Goal: Task Accomplishment & Management: Use online tool/utility

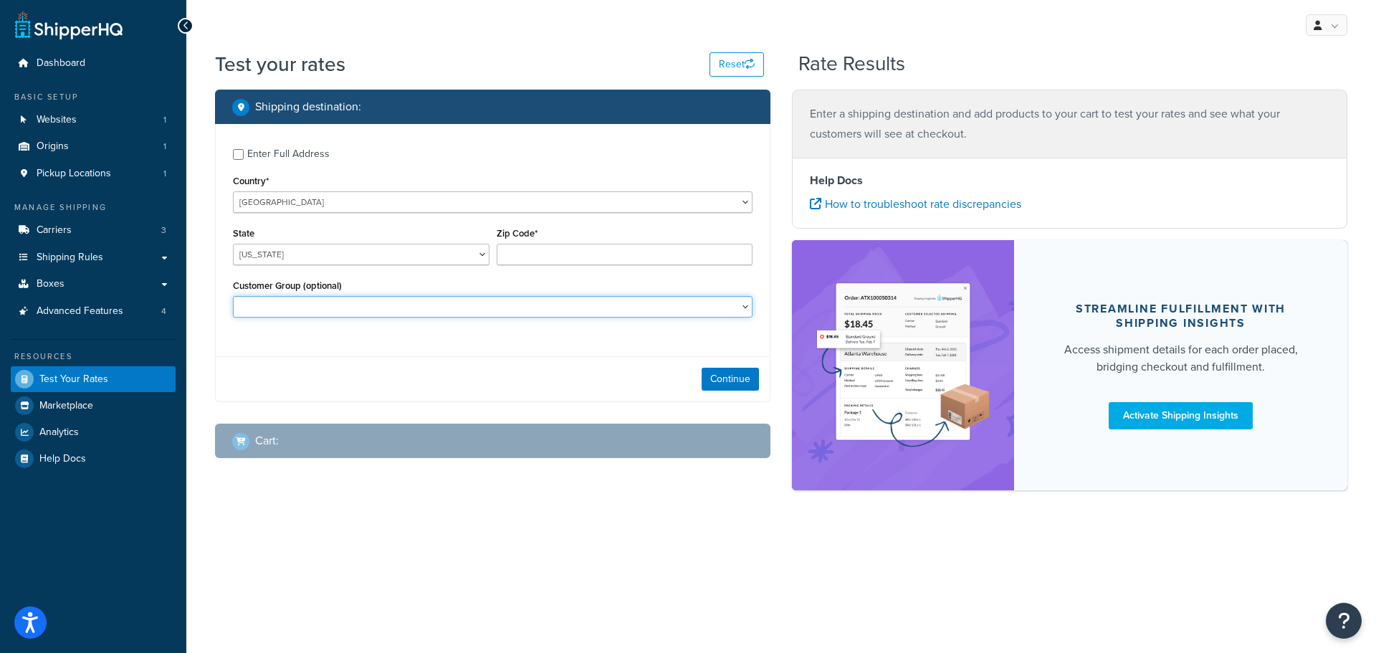
click at [383, 308] on select "CM-1236 Tier: WPD_learn CM-1236 Tier: WPD_pro CM-1236 Tier:WPD_pro CM-1717 Tier…" at bounding box center [493, 307] width 520 height 22
click at [384, 305] on select "CM-1236 Tier: WPD_learn CM-1236 Tier: WPD_pro CM-1236 Tier:WPD_pro CM-1717 Tier…" at bounding box center [493, 307] width 520 height 22
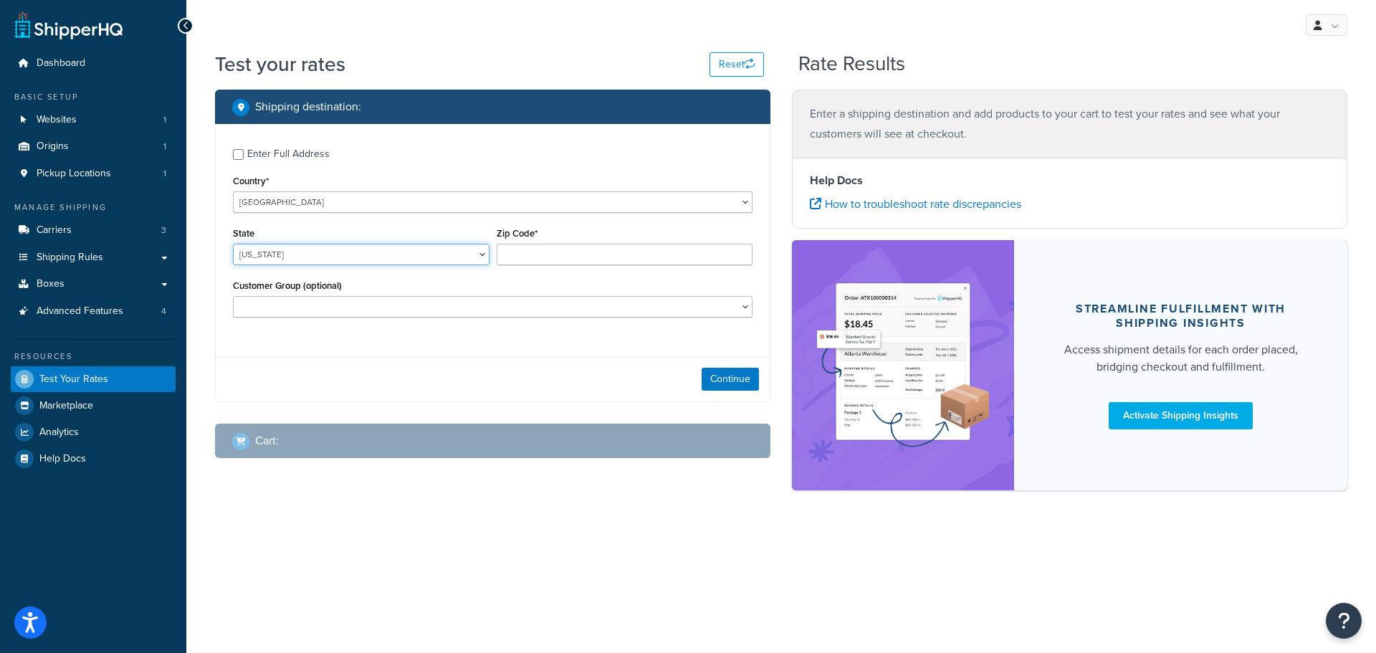
click at [368, 254] on select "Alabama Alaska American Samoa Arizona Arkansas Armed Forces Americas Armed Forc…" at bounding box center [361, 255] width 257 height 22
click at [356, 259] on select "Alabama Alaska American Samoa Arizona Arkansas Armed Forces Americas Armed Forc…" at bounding box center [361, 255] width 257 height 22
select select "AZ"
click at [233, 244] on select "Alabama Alaska American Samoa Arizona Arkansas Armed Forces Americas Armed Forc…" at bounding box center [361, 255] width 257 height 22
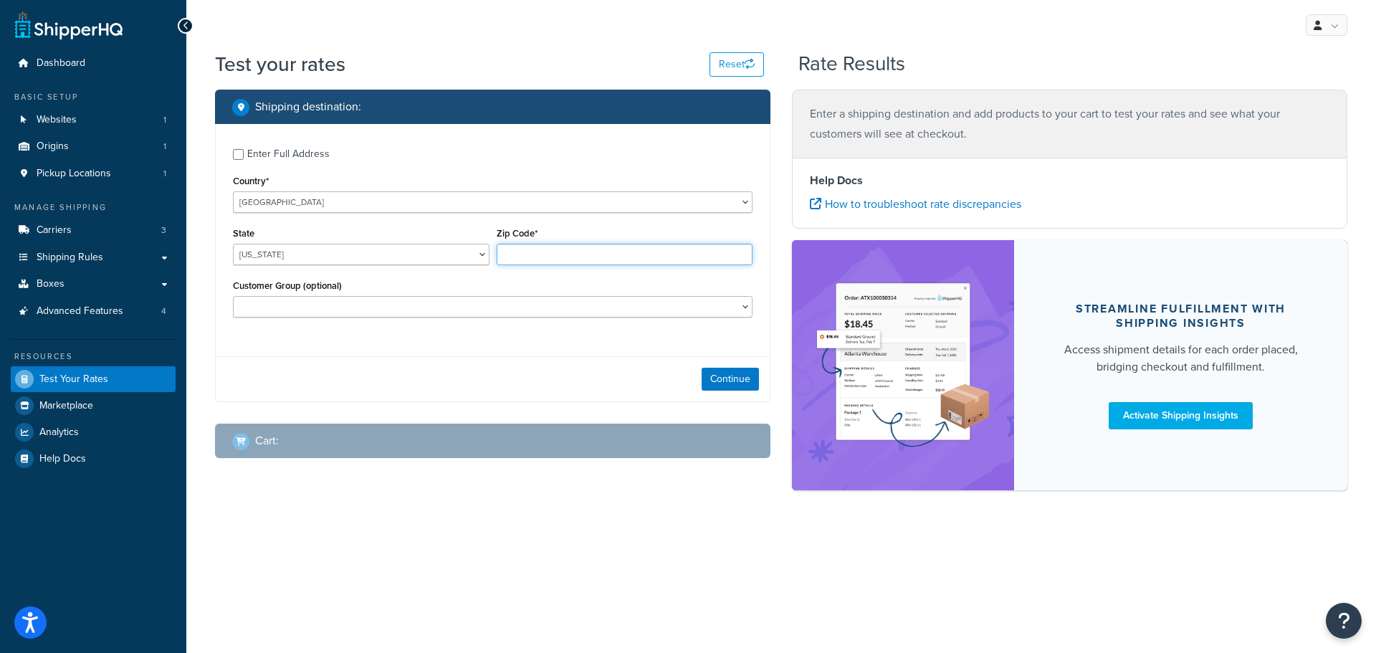
paste input "85118"
type input "85118"
click at [726, 375] on button "Continue" at bounding box center [730, 379] width 57 height 23
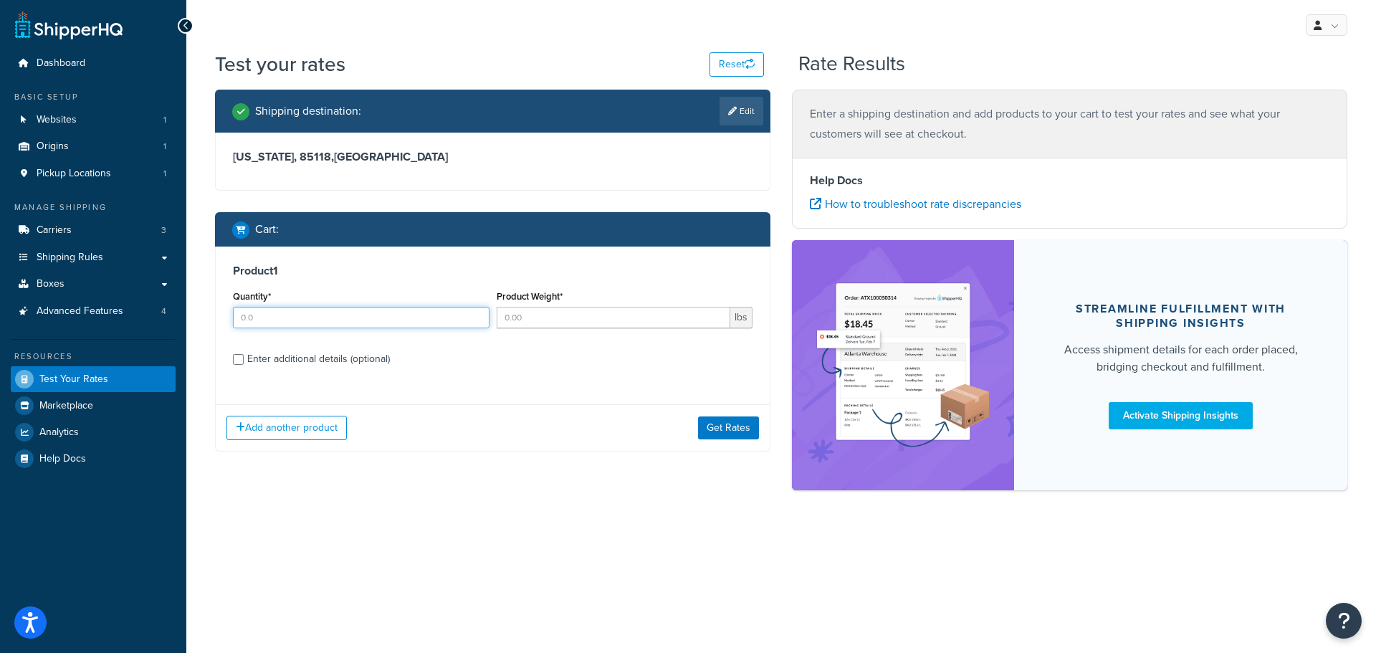
click at [267, 320] on input "Quantity*" at bounding box center [361, 318] width 257 height 22
type input "2"
click at [524, 320] on input "Product Weight*" at bounding box center [614, 318] width 234 height 22
paste input "179.6"
click at [743, 318] on span "lbs" at bounding box center [741, 318] width 22 height 22
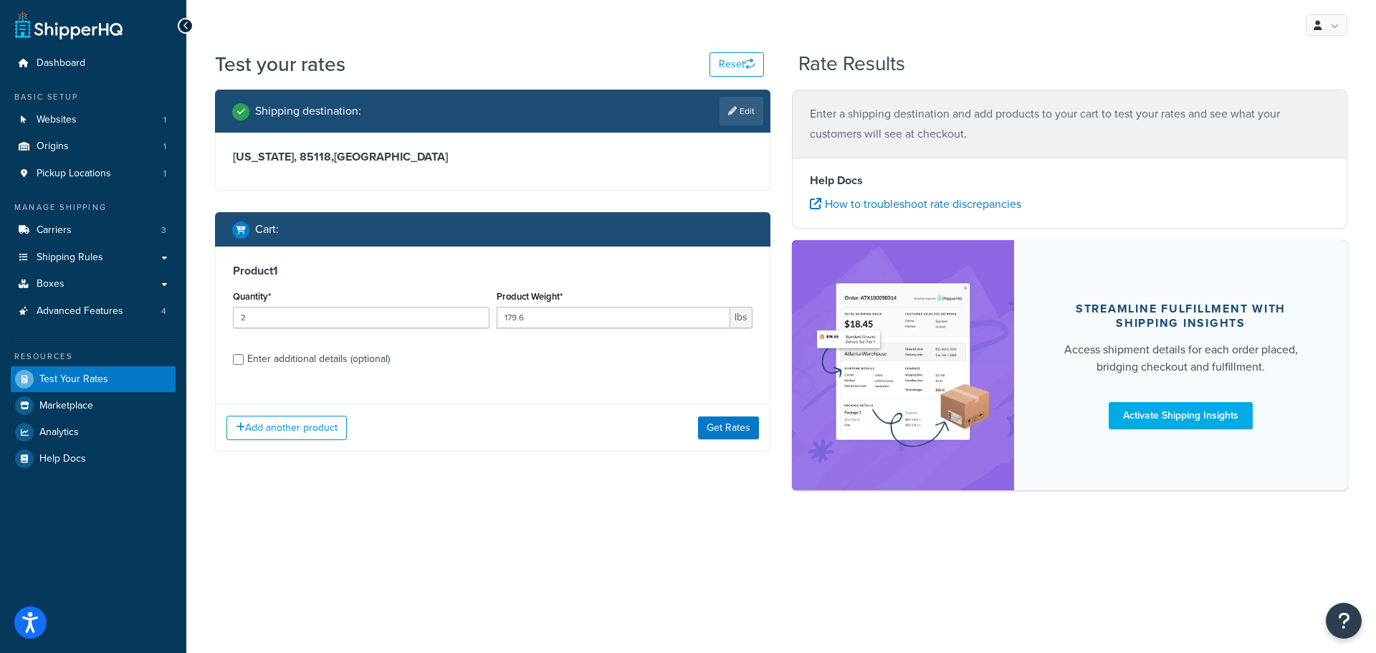
click at [733, 316] on span "lbs" at bounding box center [741, 318] width 22 height 22
click at [653, 318] on input "179.6" at bounding box center [614, 318] width 234 height 22
click at [715, 319] on input "178.6" at bounding box center [614, 318] width 234 height 22
click at [715, 321] on input "177.6" at bounding box center [614, 318] width 234 height 22
click at [716, 312] on input "178.6" at bounding box center [614, 318] width 234 height 22
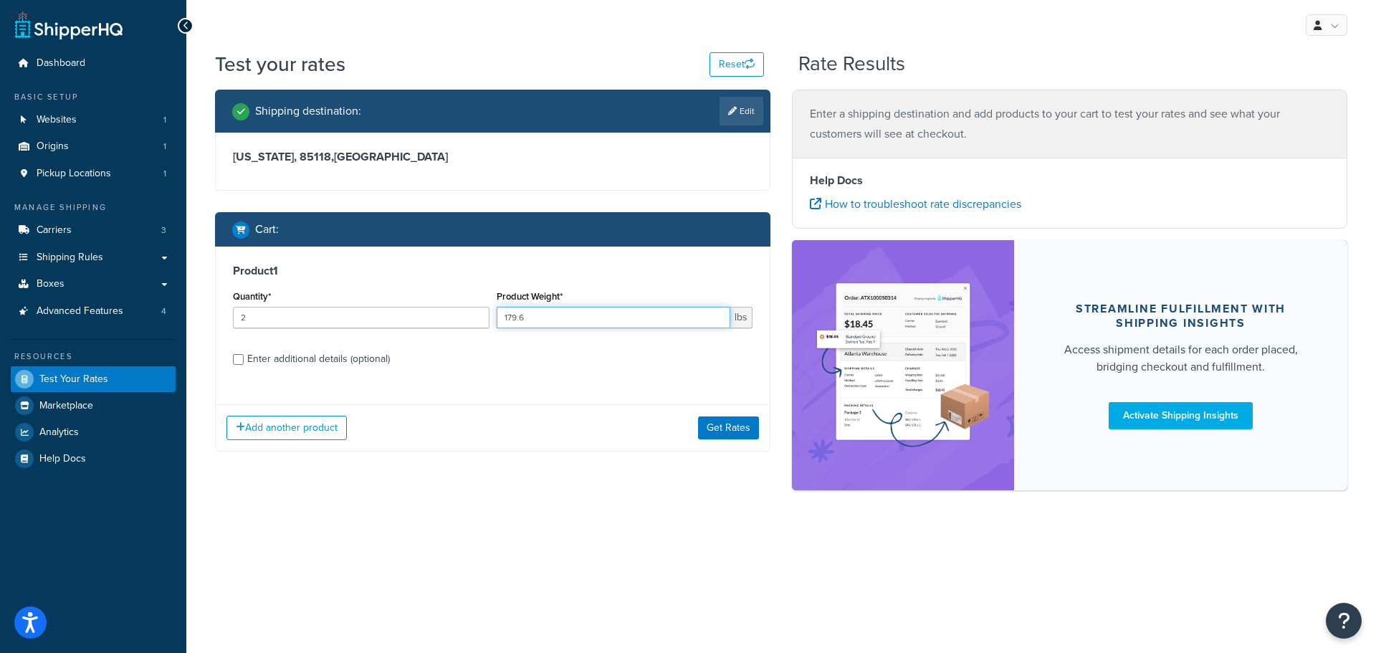
click at [716, 312] on input "179.6" at bounding box center [614, 318] width 234 height 22
drag, startPoint x: 574, startPoint y: 318, endPoint x: 476, endPoint y: 323, distance: 98.4
click at [476, 323] on div "Quantity* 2 Product Weight* 179.6 lbs" at bounding box center [492, 313] width 527 height 52
type input "11.25"
click at [241, 361] on input "Enter additional details (optional)" at bounding box center [238, 359] width 11 height 11
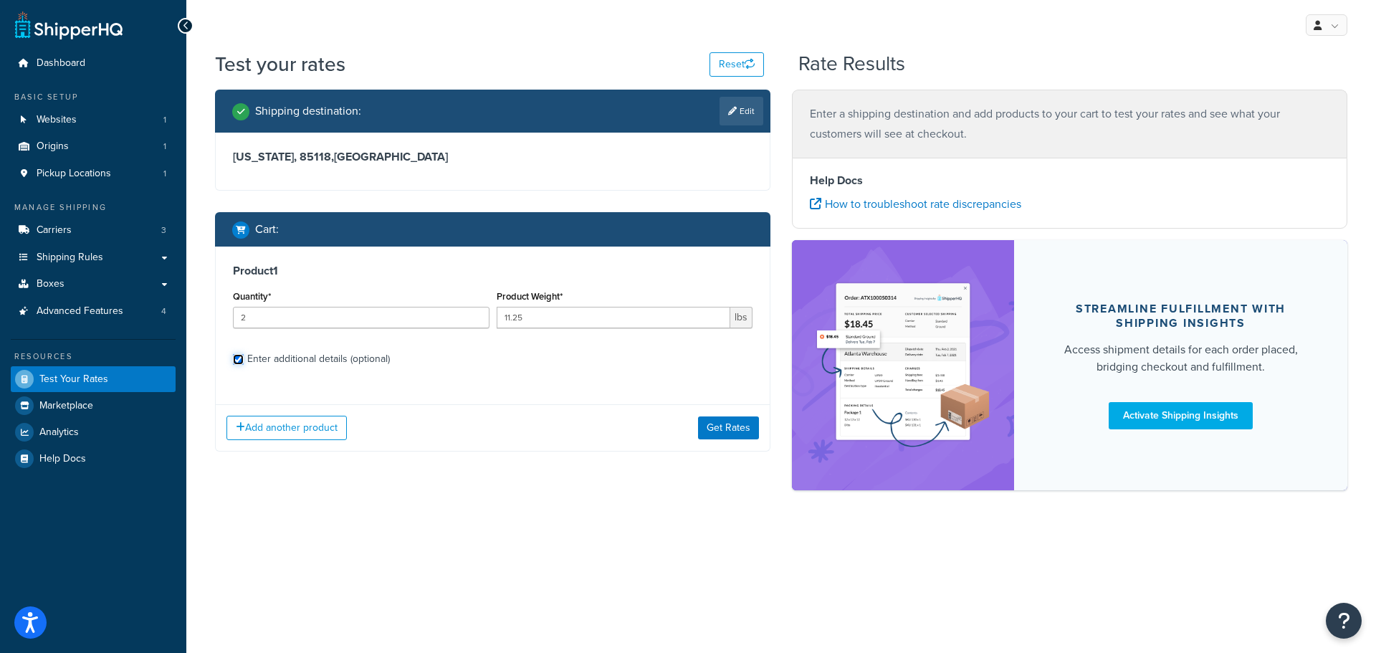
checkbox input "true"
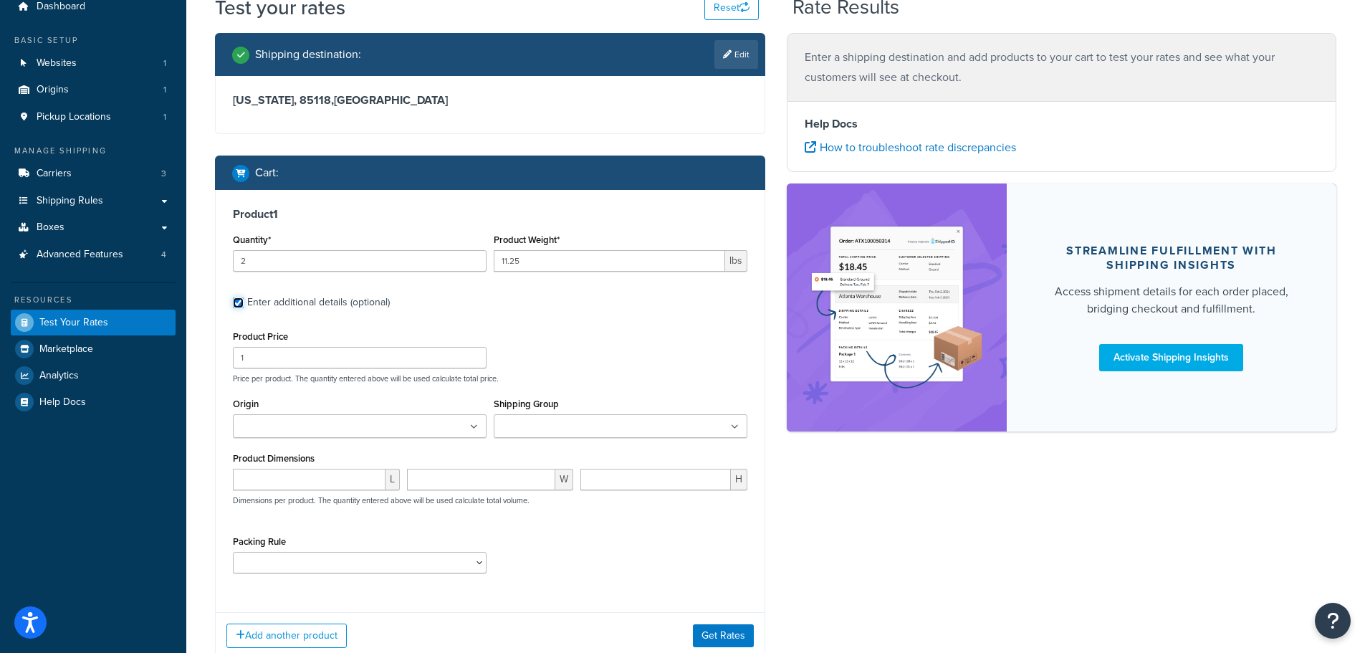
scroll to position [143, 0]
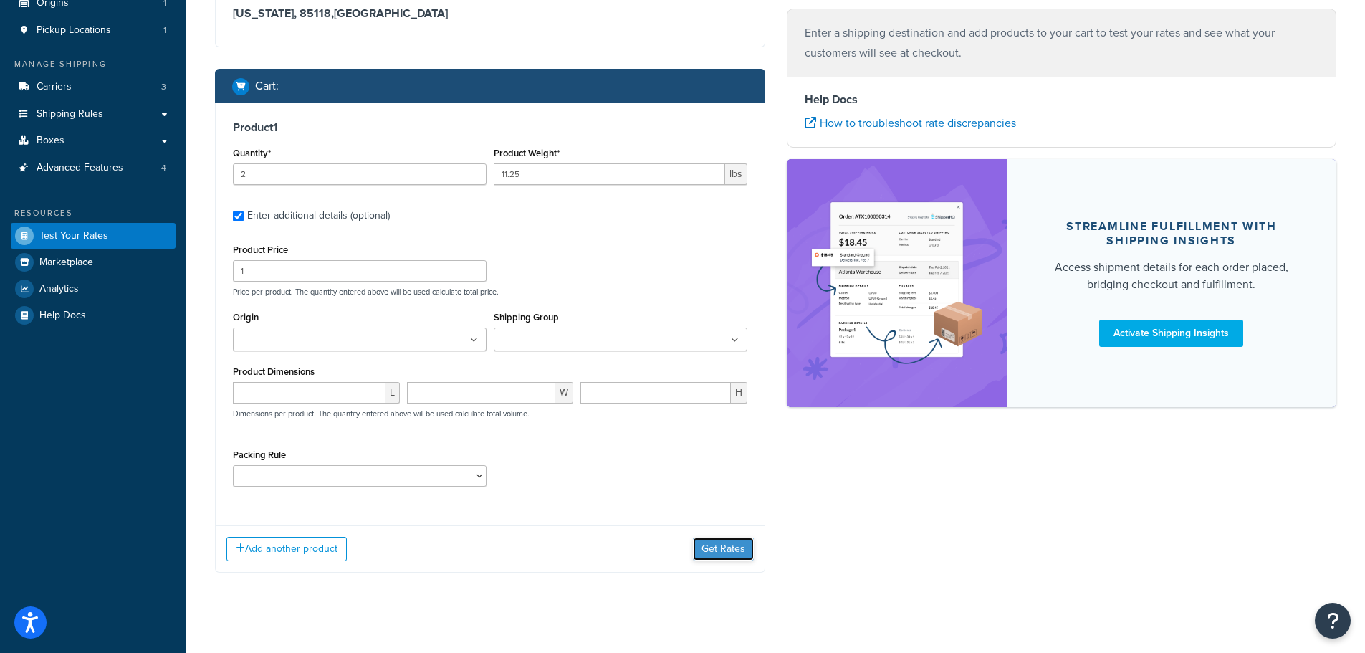
click at [721, 549] on button "Get Rates" at bounding box center [723, 549] width 61 height 23
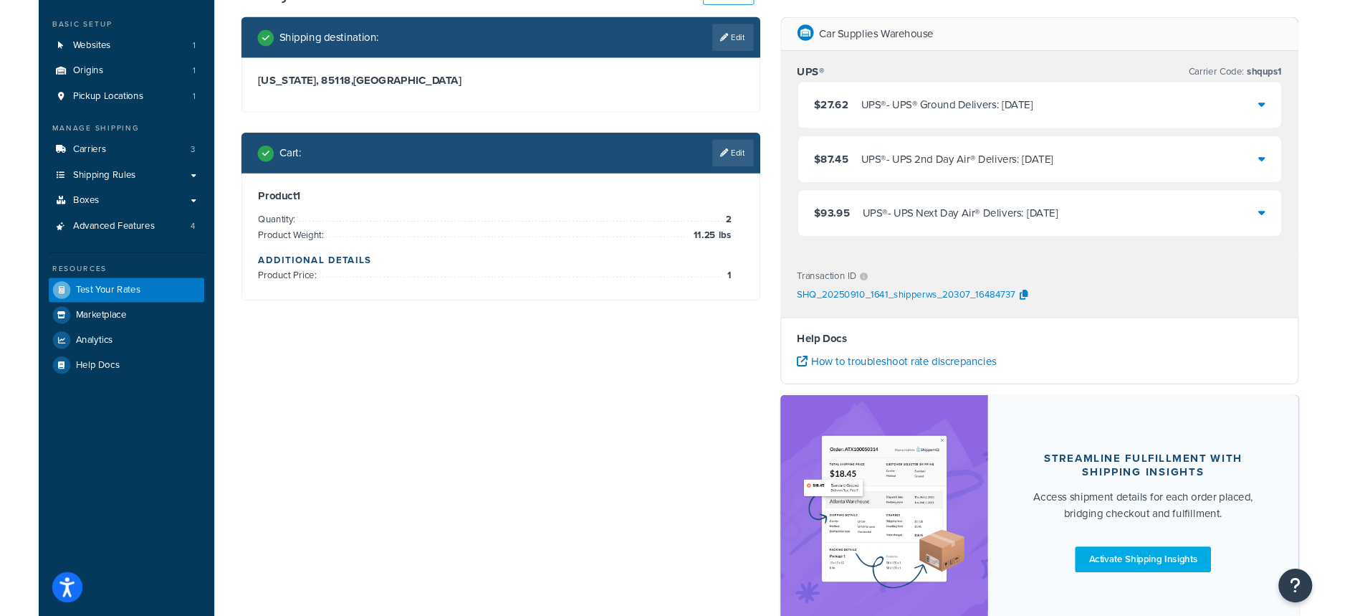
scroll to position [0, 0]
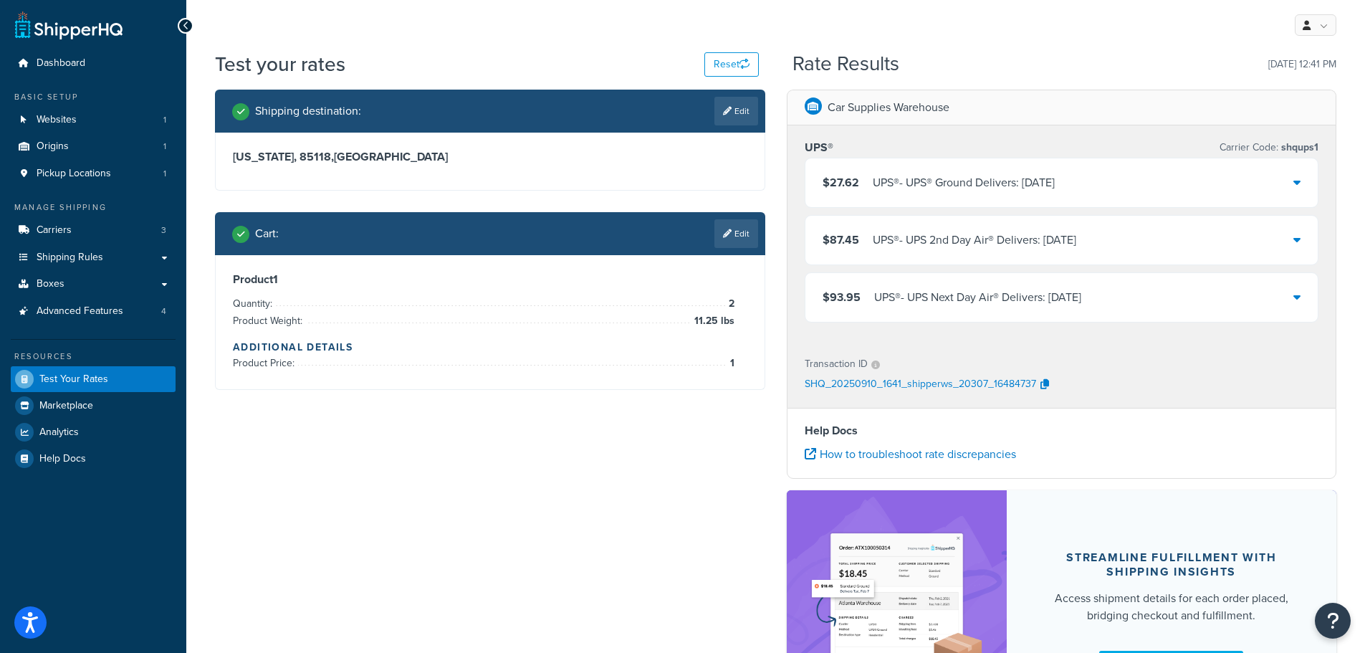
click at [1090, 182] on div "$27.62 UPS® - UPS® Ground Delivers: Sat, Sep 13" at bounding box center [1062, 182] width 513 height 49
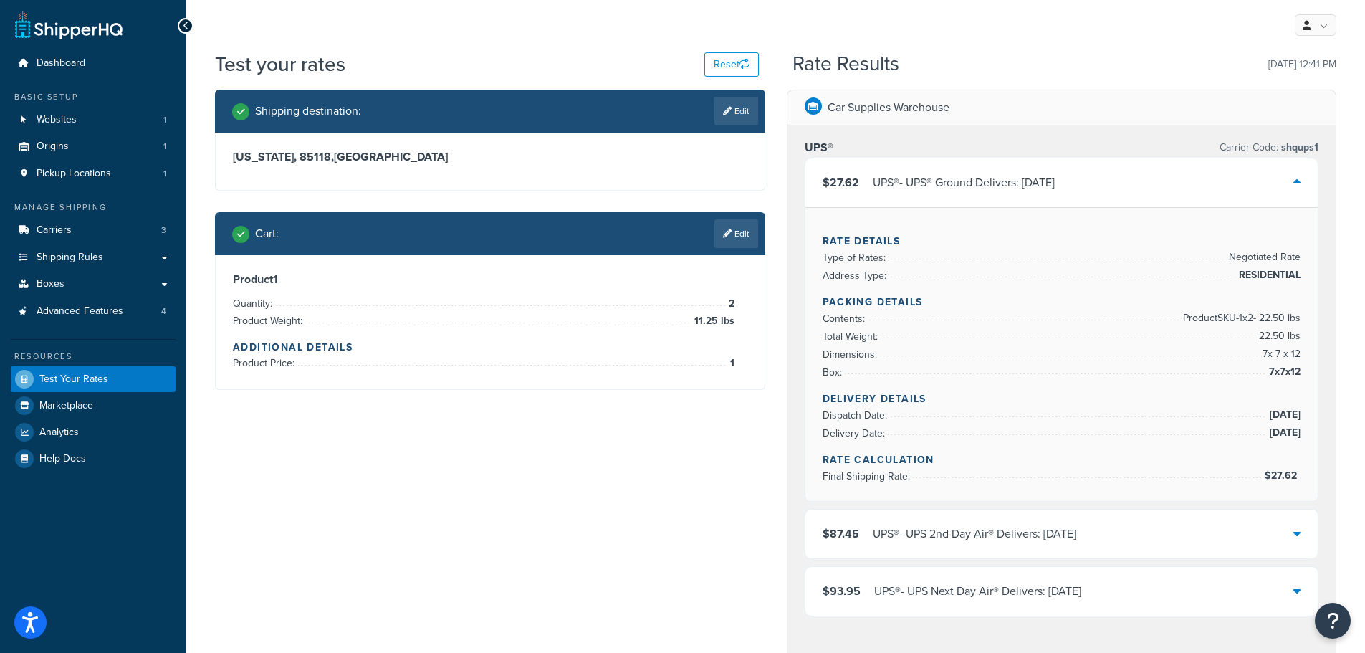
click at [1090, 182] on div "$27.62 UPS® - UPS® Ground Delivers: Sat, Sep 13" at bounding box center [1062, 182] width 513 height 49
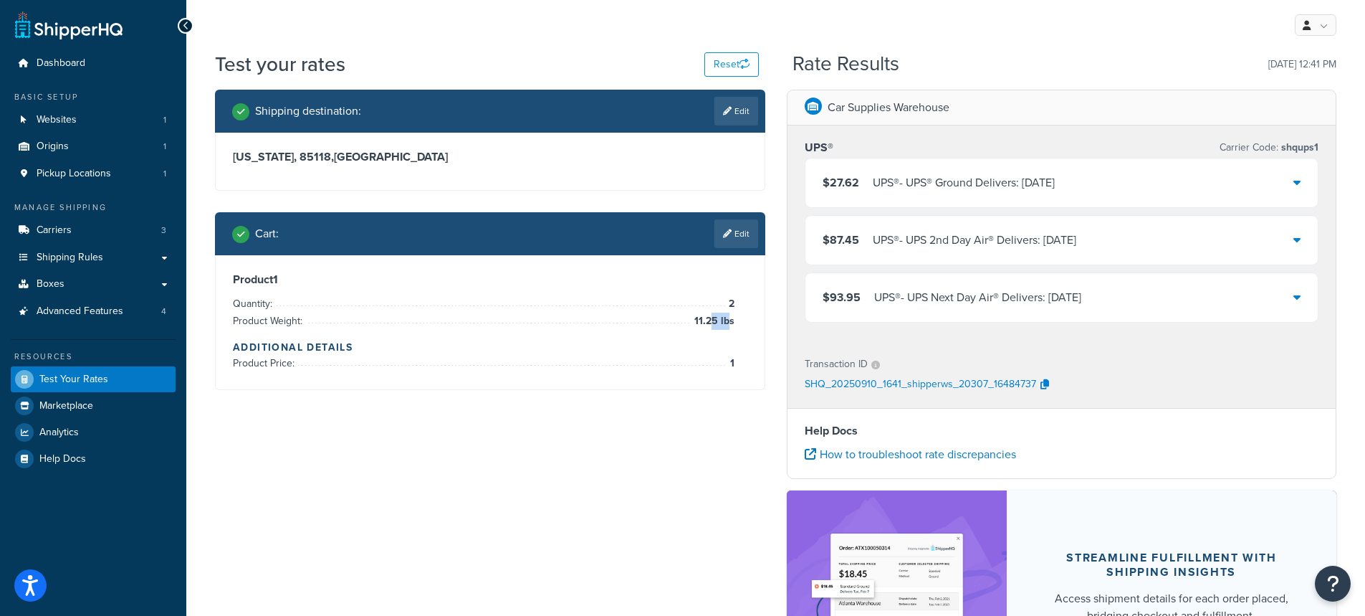
drag, startPoint x: 730, startPoint y: 323, endPoint x: 821, endPoint y: 312, distance: 91.7
click at [714, 320] on span "11.25 lbs" at bounding box center [713, 321] width 44 height 17
click at [1001, 181] on div "UPS® - UPS® Ground Delivers: Sat, Sep 13" at bounding box center [964, 183] width 182 height 20
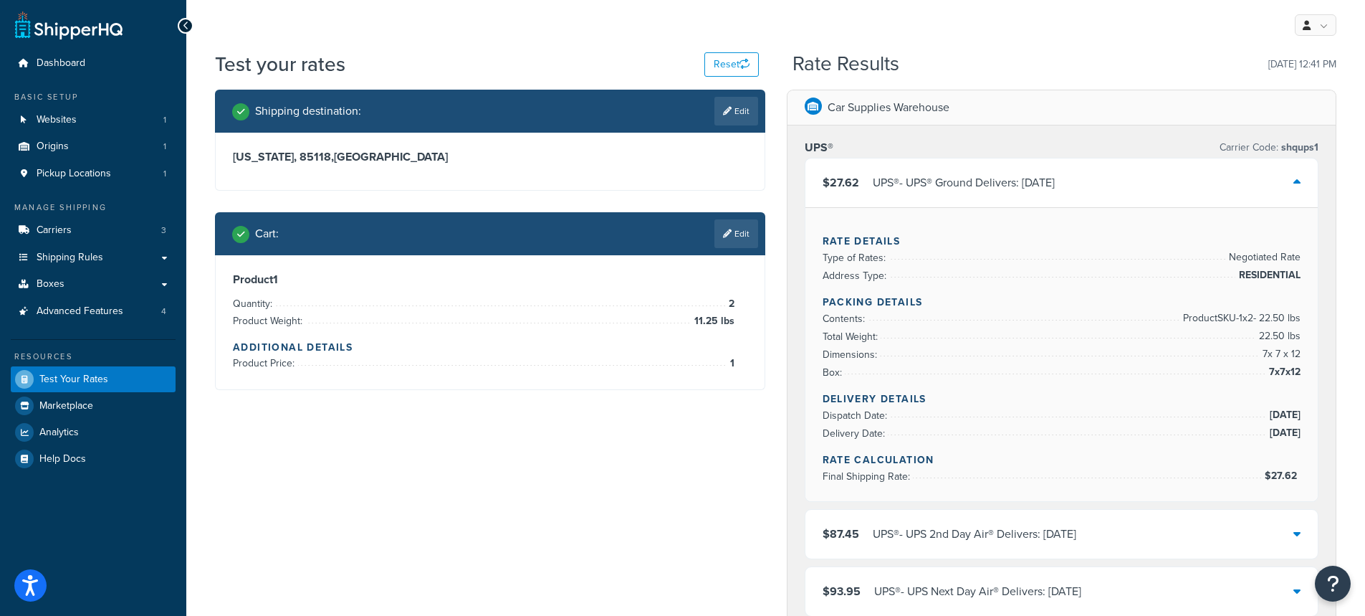
click at [1001, 181] on div "UPS® - UPS® Ground Delivers: Sat, Sep 13" at bounding box center [964, 183] width 182 height 20
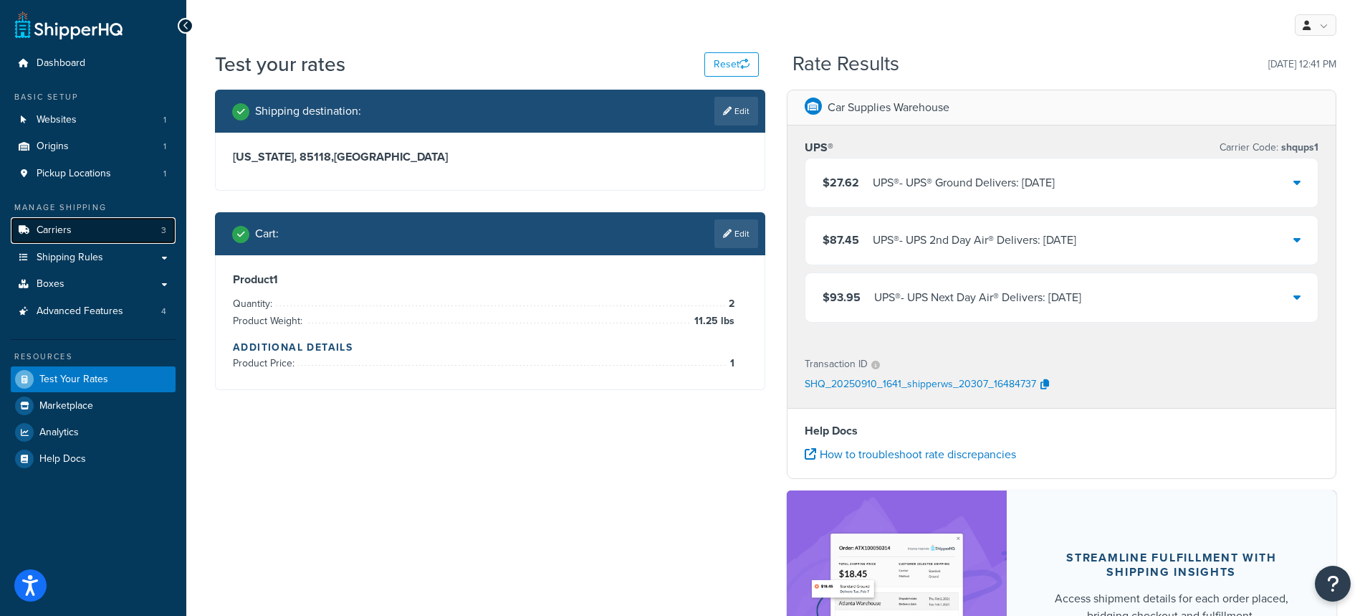
click at [77, 229] on link "Carriers 3" at bounding box center [93, 230] width 165 height 27
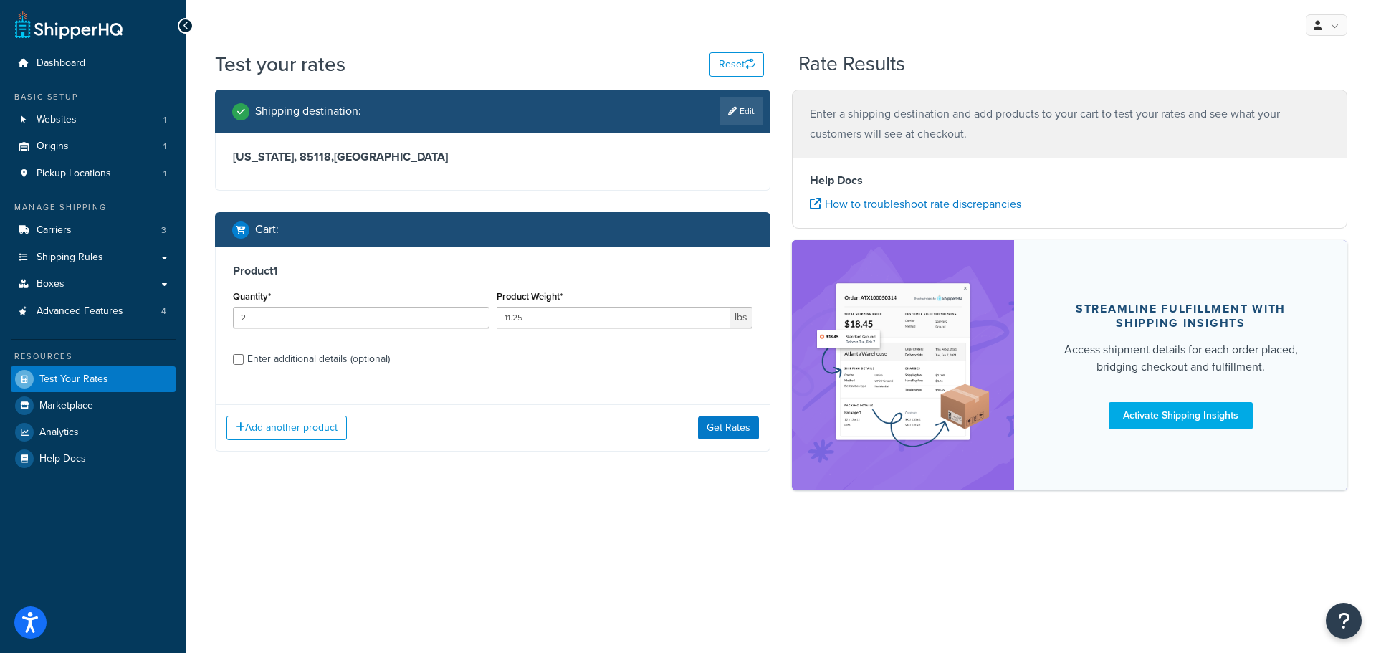
click at [284, 358] on div "Enter additional details (optional)" at bounding box center [318, 359] width 143 height 20
click at [244, 358] on input "Enter additional details (optional)" at bounding box center [238, 359] width 11 height 11
checkbox input "true"
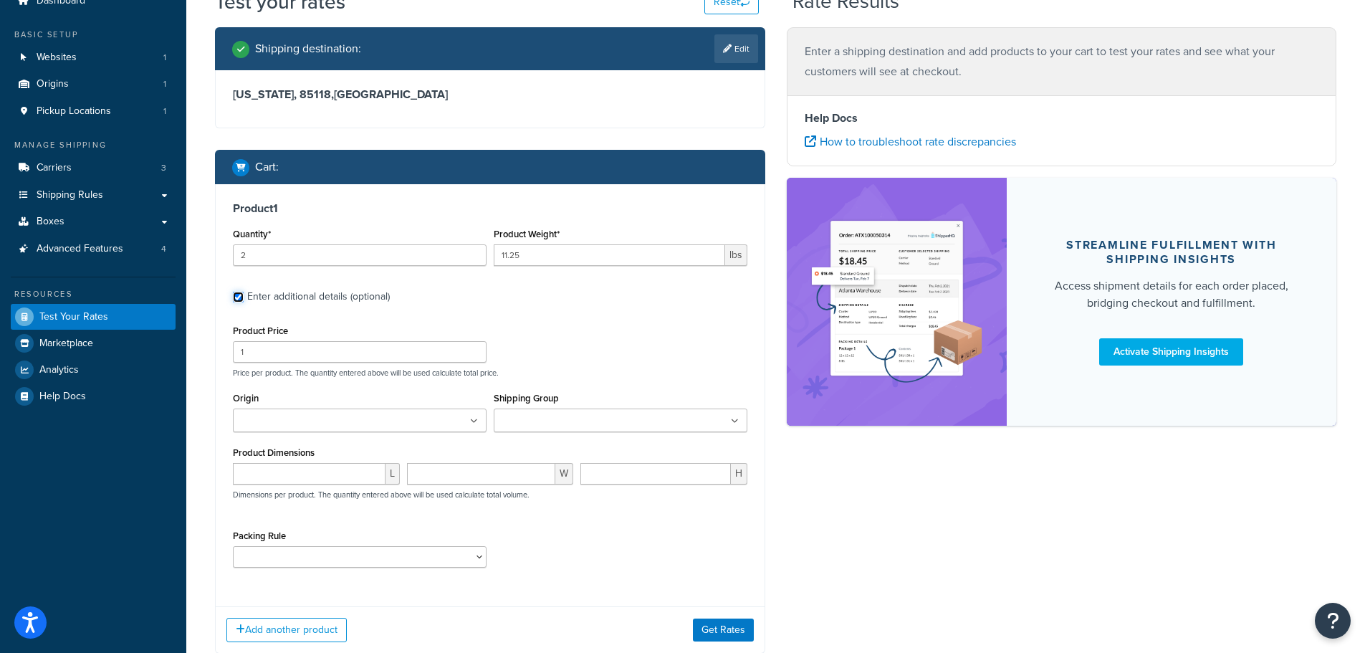
scroll to position [143, 0]
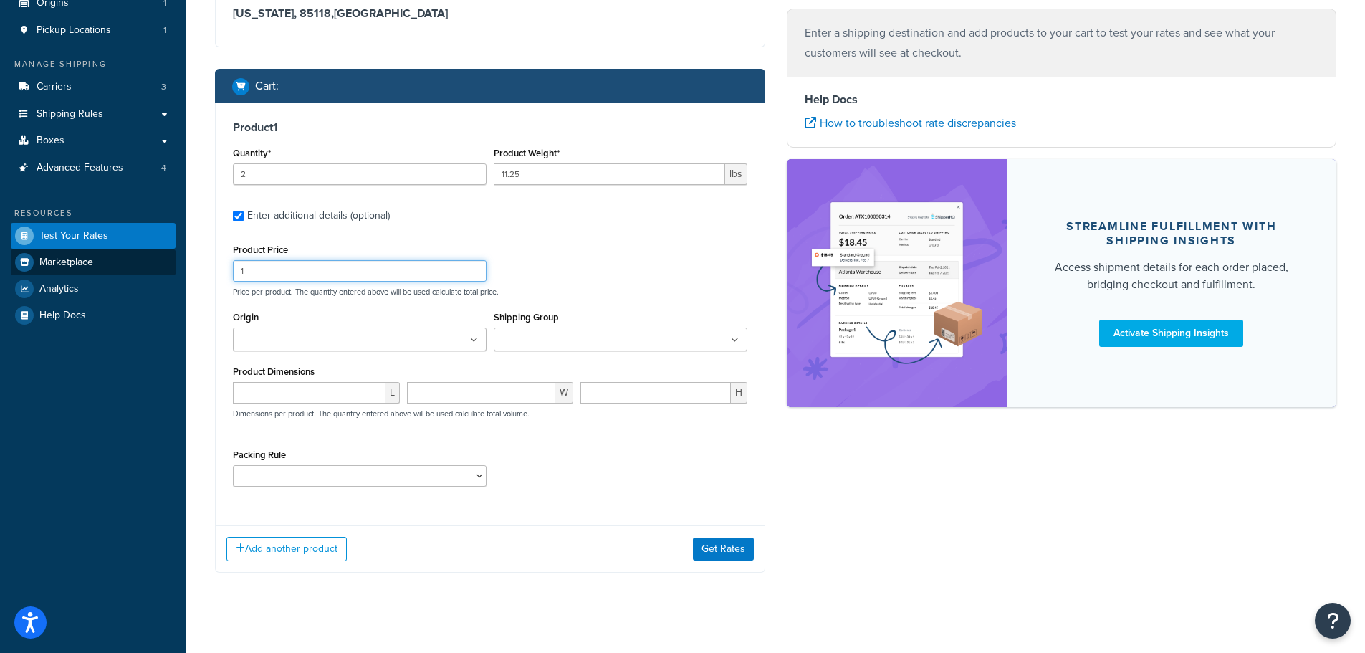
drag, startPoint x: 299, startPoint y: 266, endPoint x: 171, endPoint y: 266, distance: 128.3
click at [171, 266] on div "Dashboard Basic Setup Websites 1 Origins 1 Pickup Locations 1 Manage Shipping C…" at bounding box center [682, 261] width 1365 height 809
type input "10"
click at [714, 544] on button "Get Rates" at bounding box center [723, 549] width 61 height 23
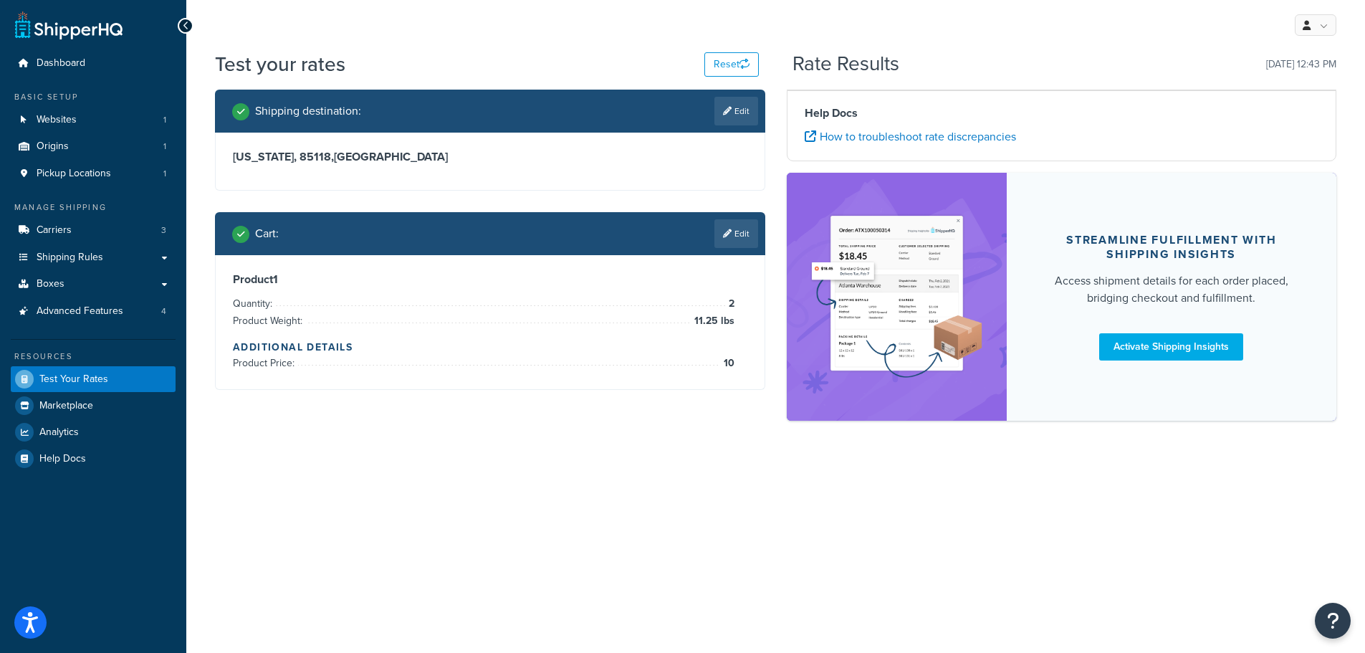
scroll to position [0, 0]
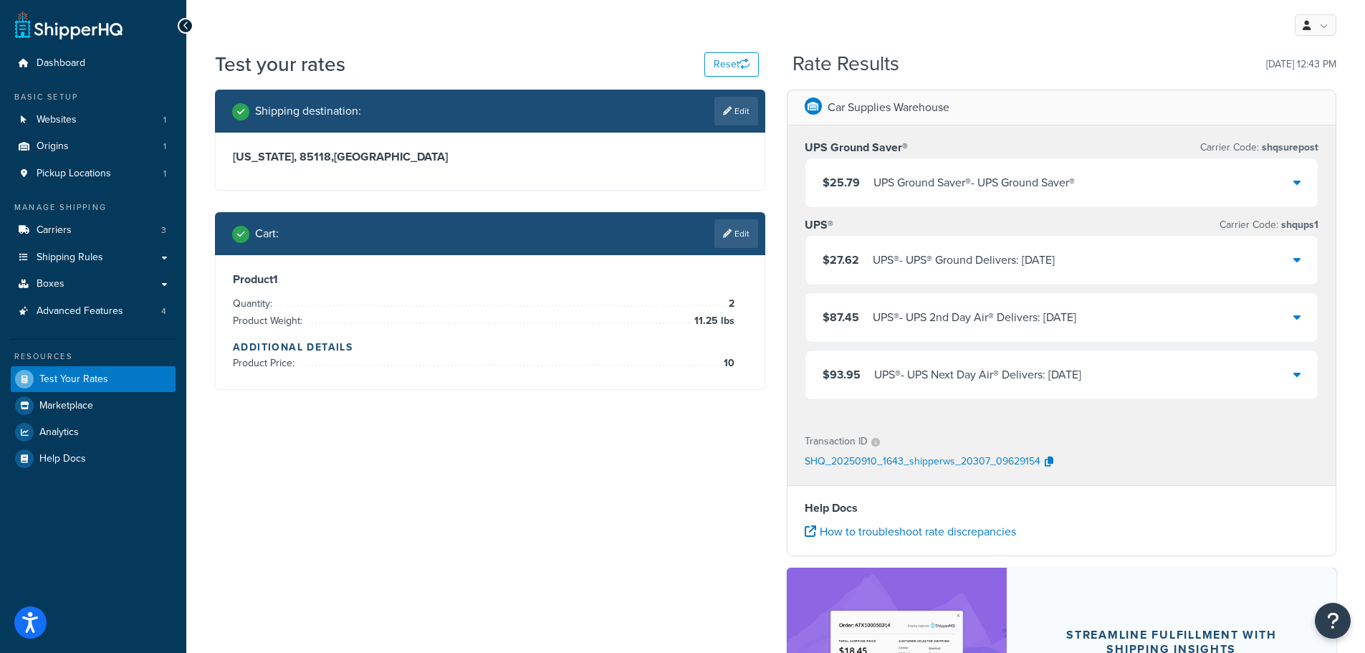
click at [1097, 181] on div "$25.79 UPS Ground Saver® - UPS Ground Saver®" at bounding box center [1062, 182] width 513 height 49
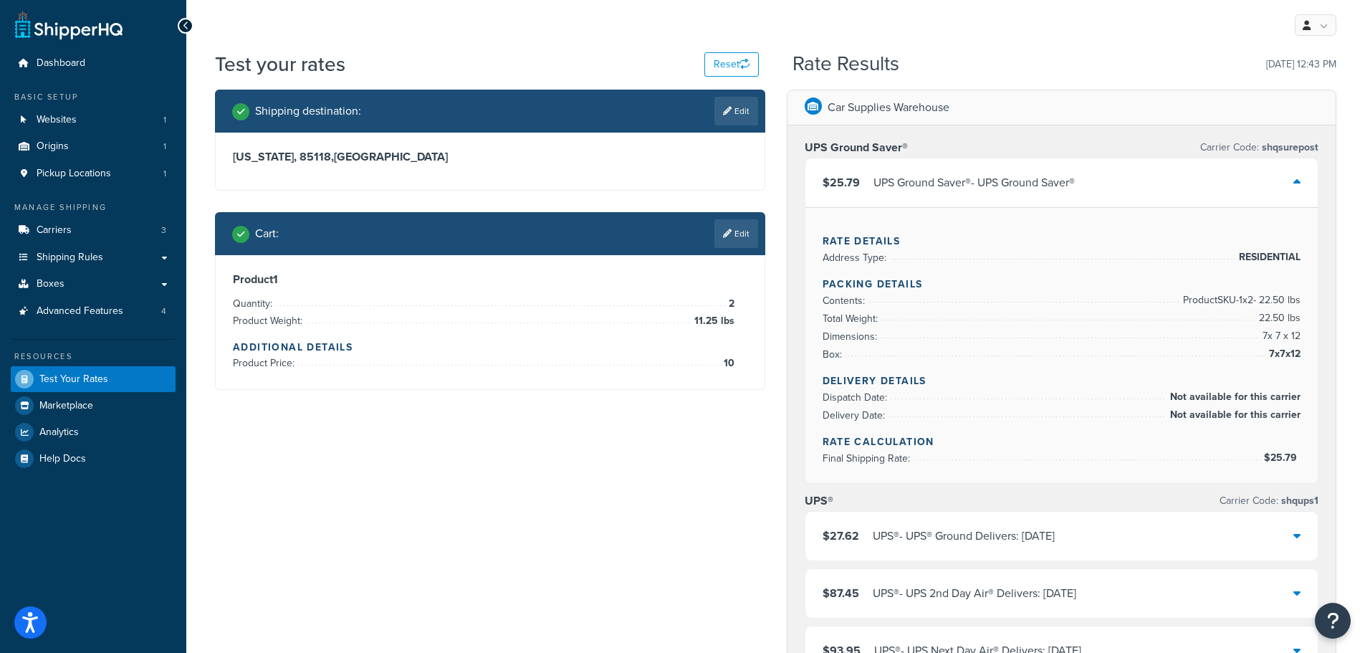
click at [1094, 179] on div "$25.79 UPS Ground Saver® - UPS Ground Saver®" at bounding box center [1062, 182] width 513 height 49
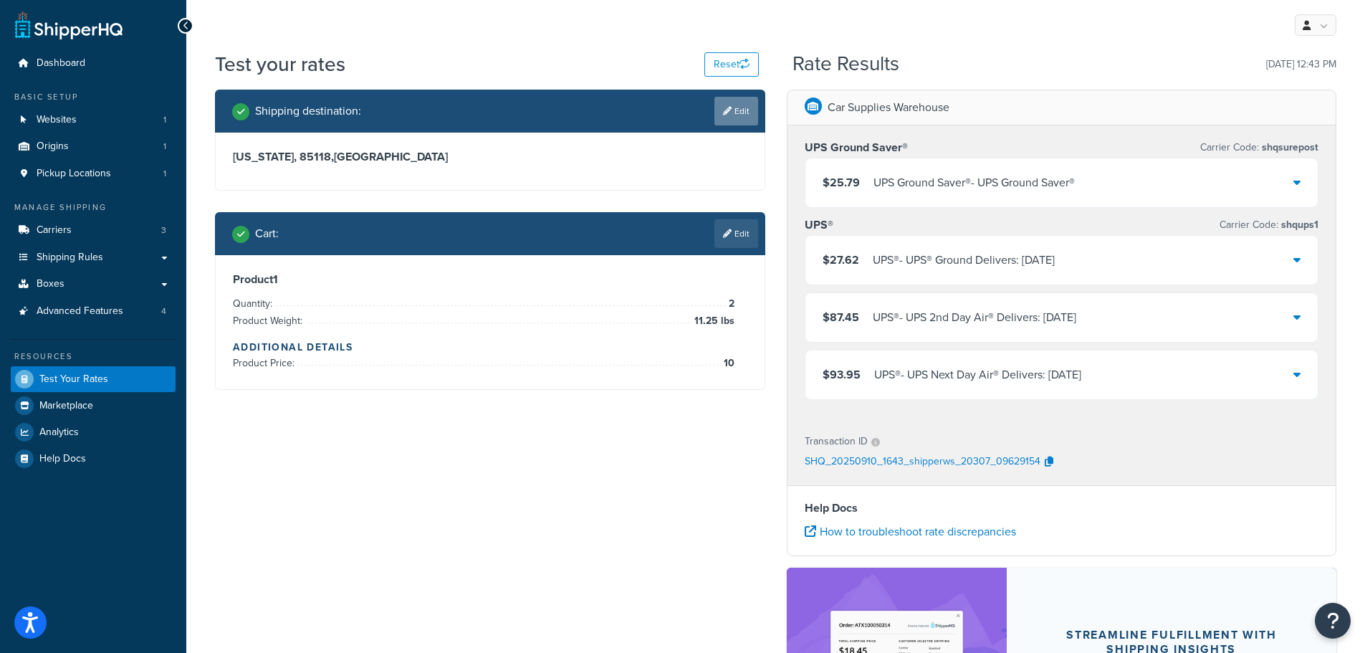
click at [730, 108] on link "Edit" at bounding box center [737, 111] width 44 height 29
select select "AZ"
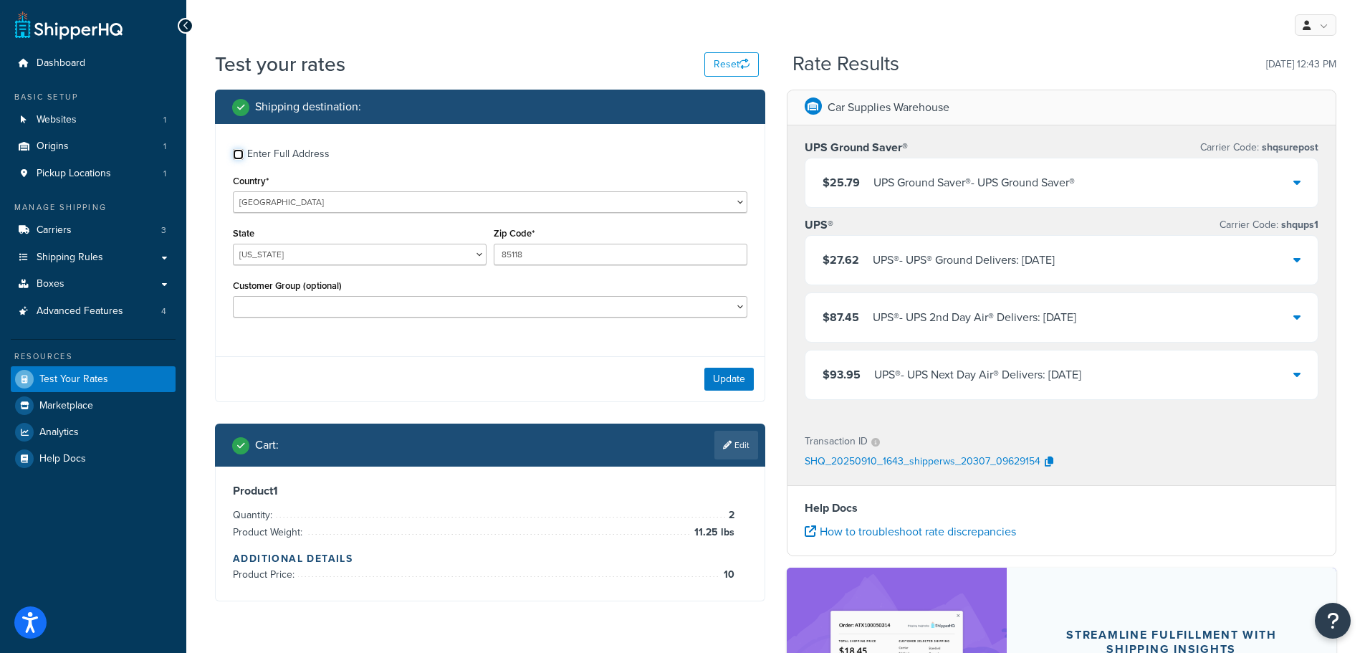
click at [238, 155] on input "Enter Full Address" at bounding box center [238, 154] width 11 height 11
checkbox input "true"
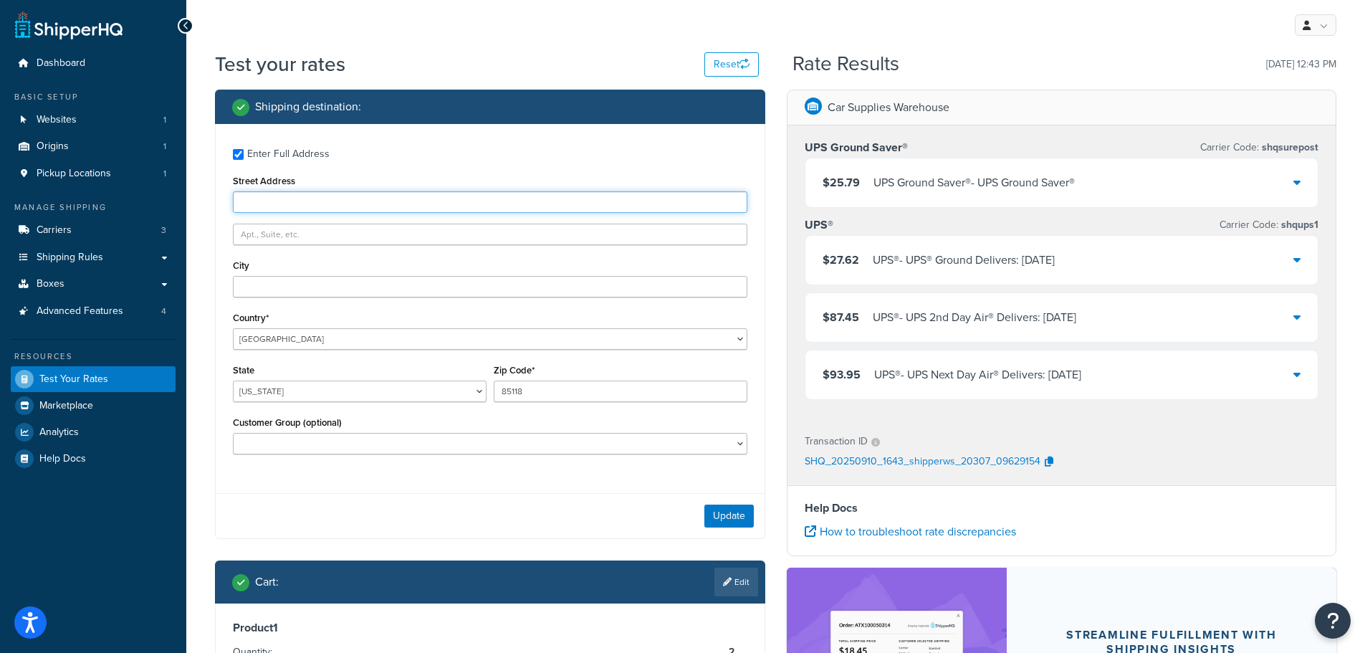
click at [257, 206] on input "Street Address" at bounding box center [490, 202] width 515 height 22
paste input "8920 East Civano Drive"
type input "8920 East Civano Drive"
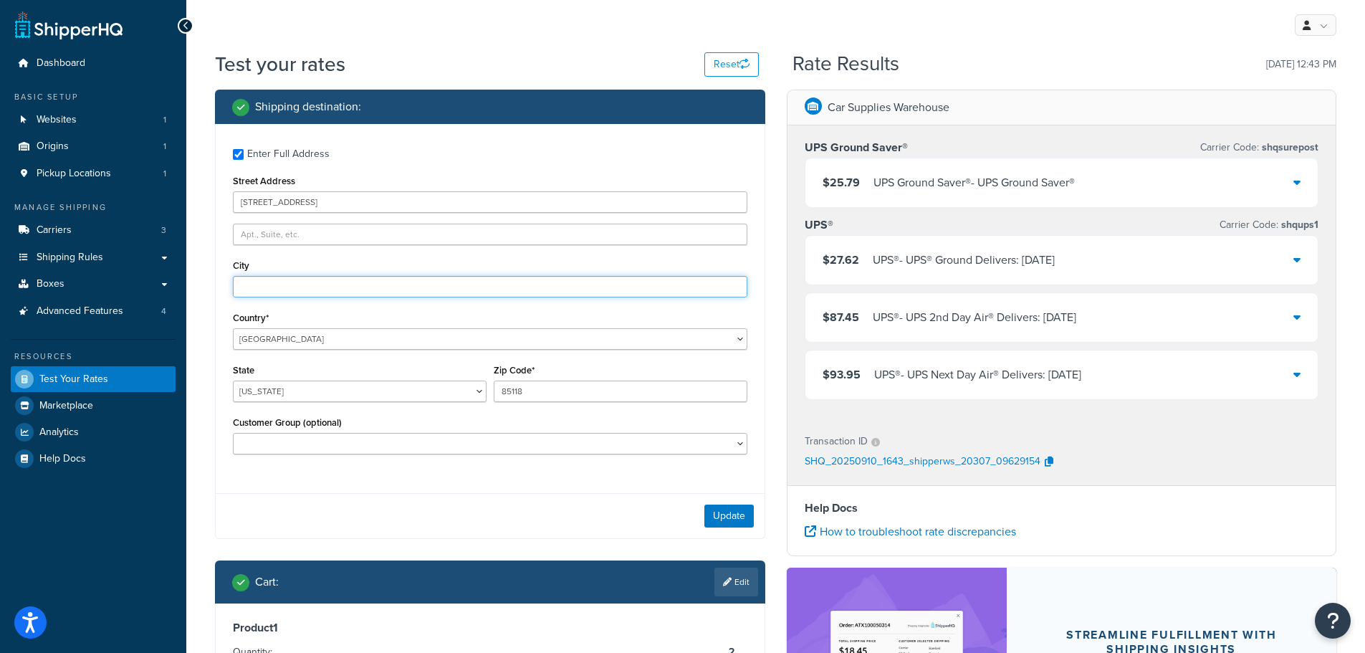
click at [269, 290] on input "City" at bounding box center [490, 287] width 515 height 22
type input "Gold Canyon"
click at [720, 517] on button "Update" at bounding box center [729, 516] width 49 height 23
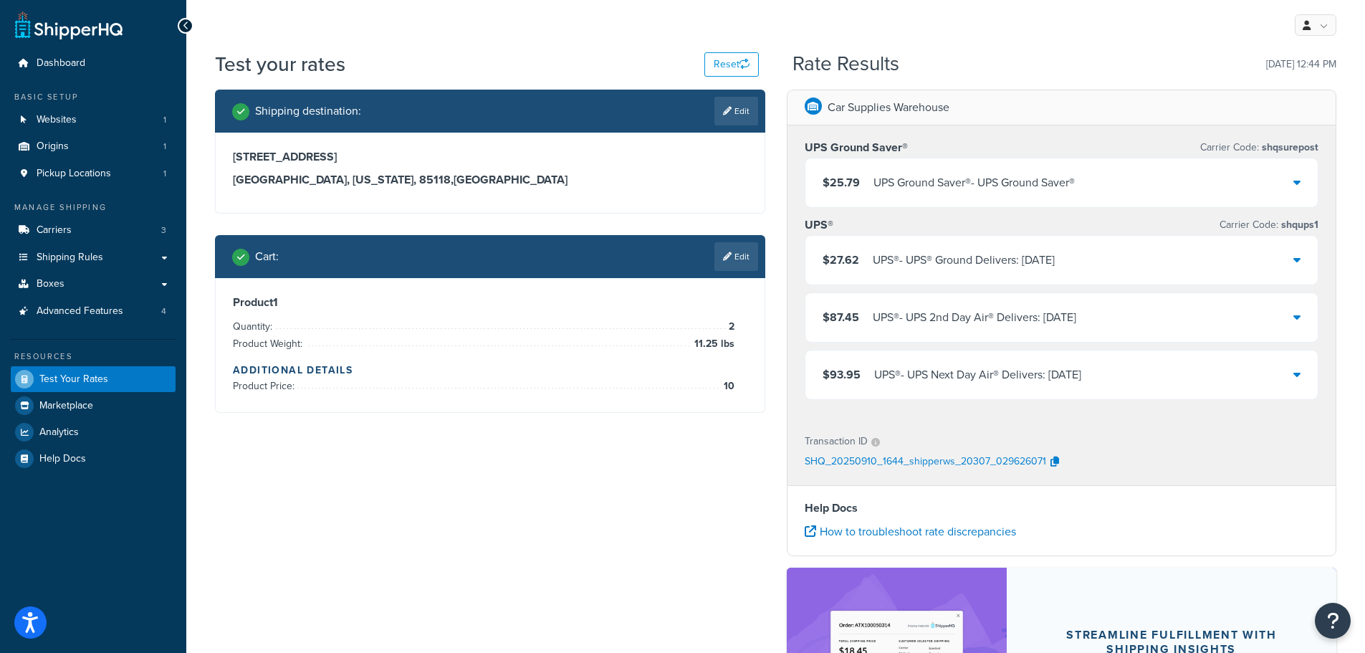
click at [1069, 181] on div "UPS Ground Saver® - UPS Ground Saver®" at bounding box center [974, 183] width 201 height 20
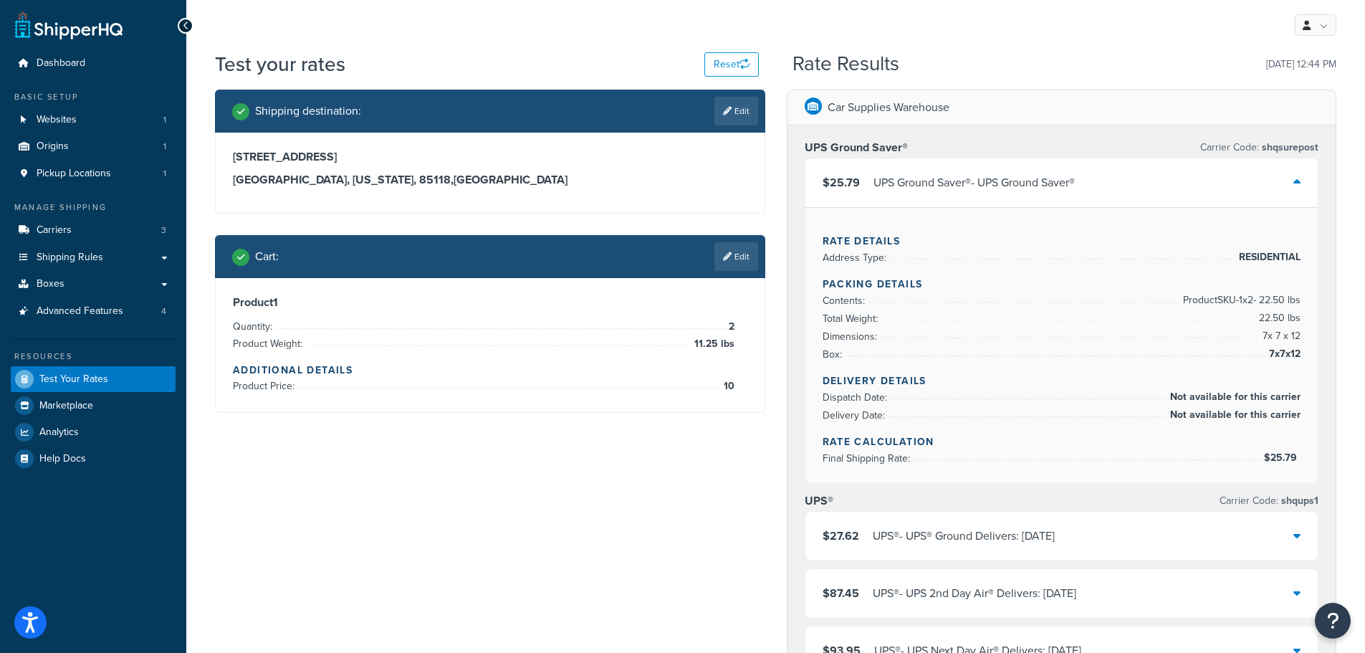
click at [917, 149] on div "UPS Ground Saver® Carrier Code: shqsurepost" at bounding box center [1062, 148] width 515 height 20
click at [920, 178] on div "UPS Ground Saver® - UPS Ground Saver®" at bounding box center [974, 183] width 201 height 20
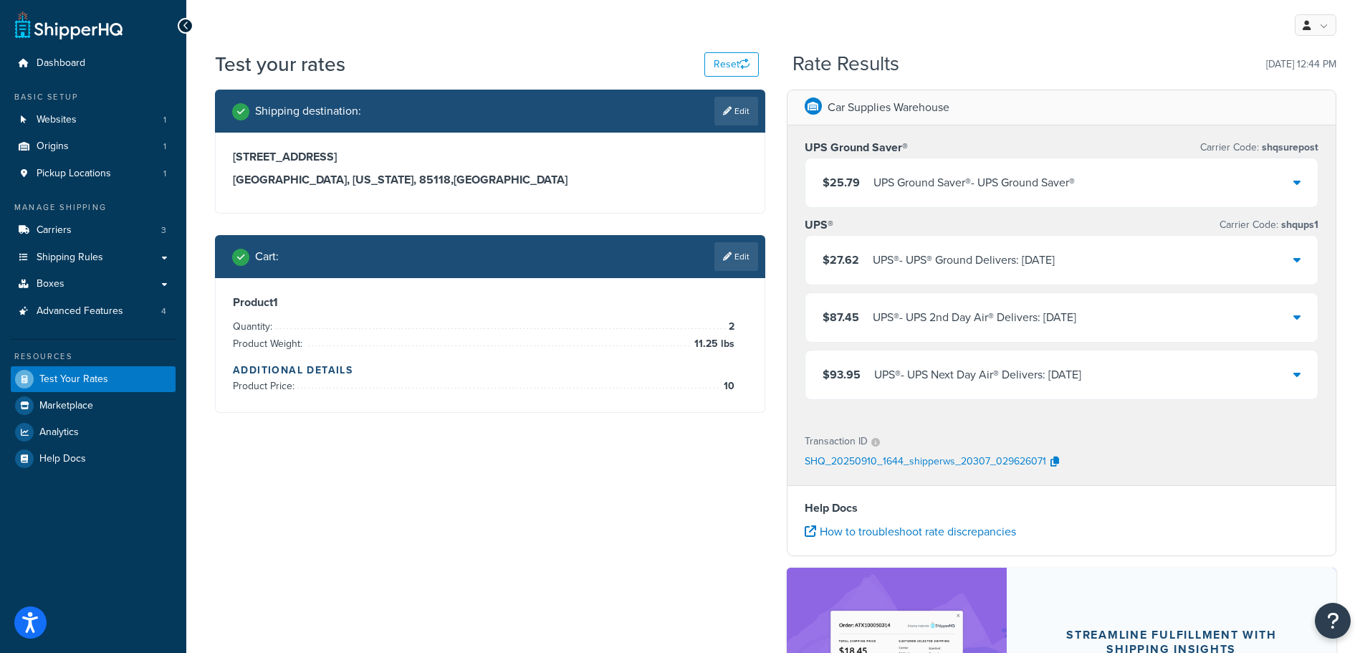
click at [1012, 257] on div "UPS® - UPS® Ground Delivers: Sat, Sep 13" at bounding box center [964, 260] width 182 height 20
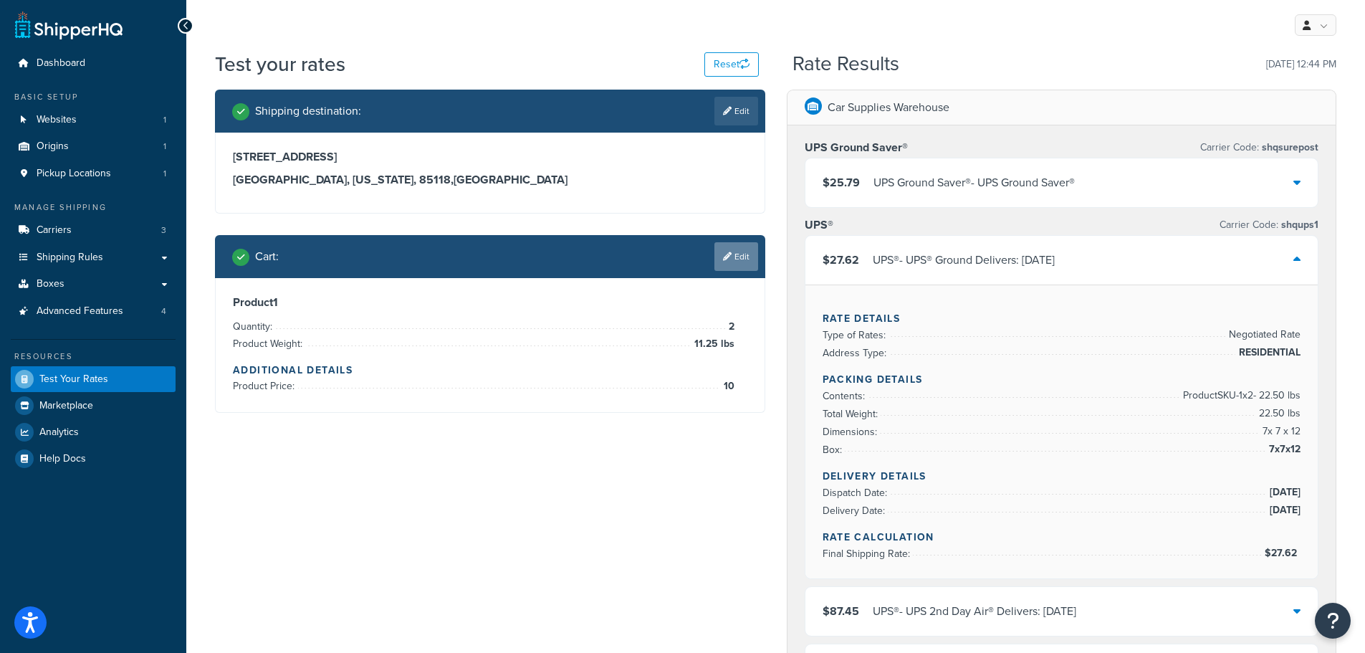
click at [735, 259] on link "Edit" at bounding box center [737, 256] width 44 height 29
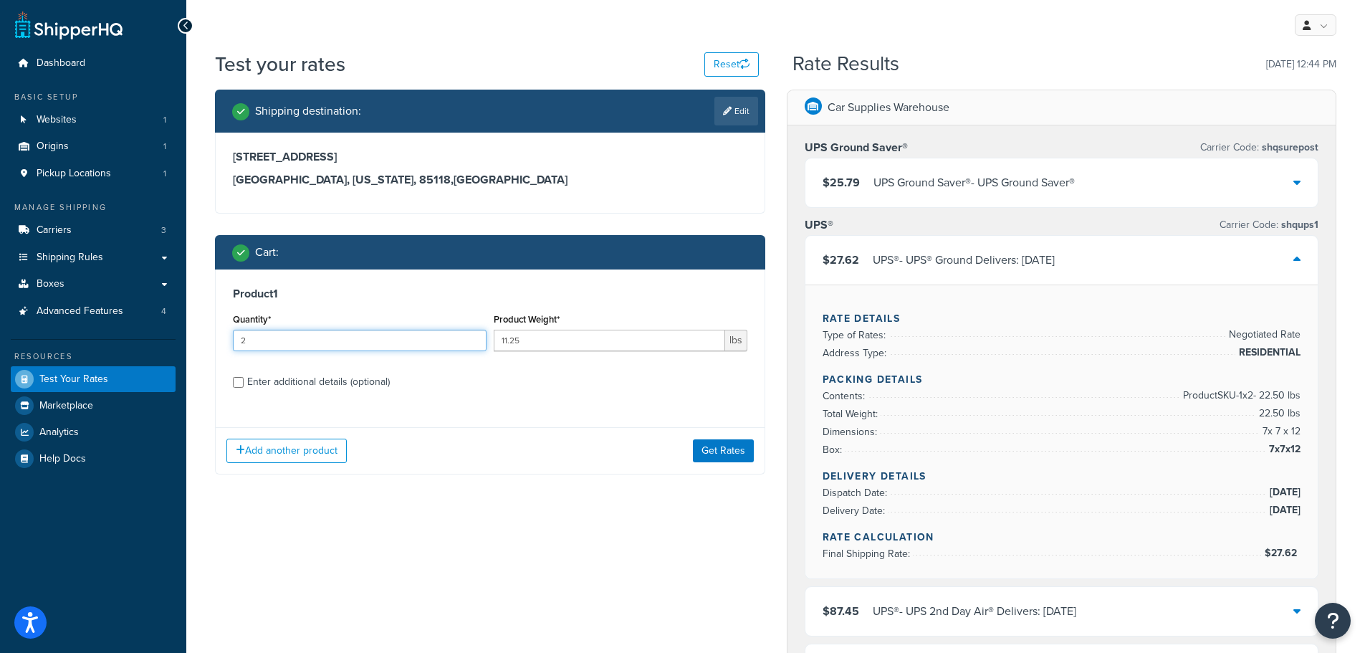
drag, startPoint x: 264, startPoint y: 343, endPoint x: 180, endPoint y: 338, distance: 84.0
click at [180, 338] on div "Dashboard Basic Setup Websites 1 Origins 1 Pickup Locations 1 Manage Shipping C…" at bounding box center [682, 598] width 1365 height 1196
type input "1"
click at [710, 446] on button "Get Rates" at bounding box center [723, 450] width 61 height 23
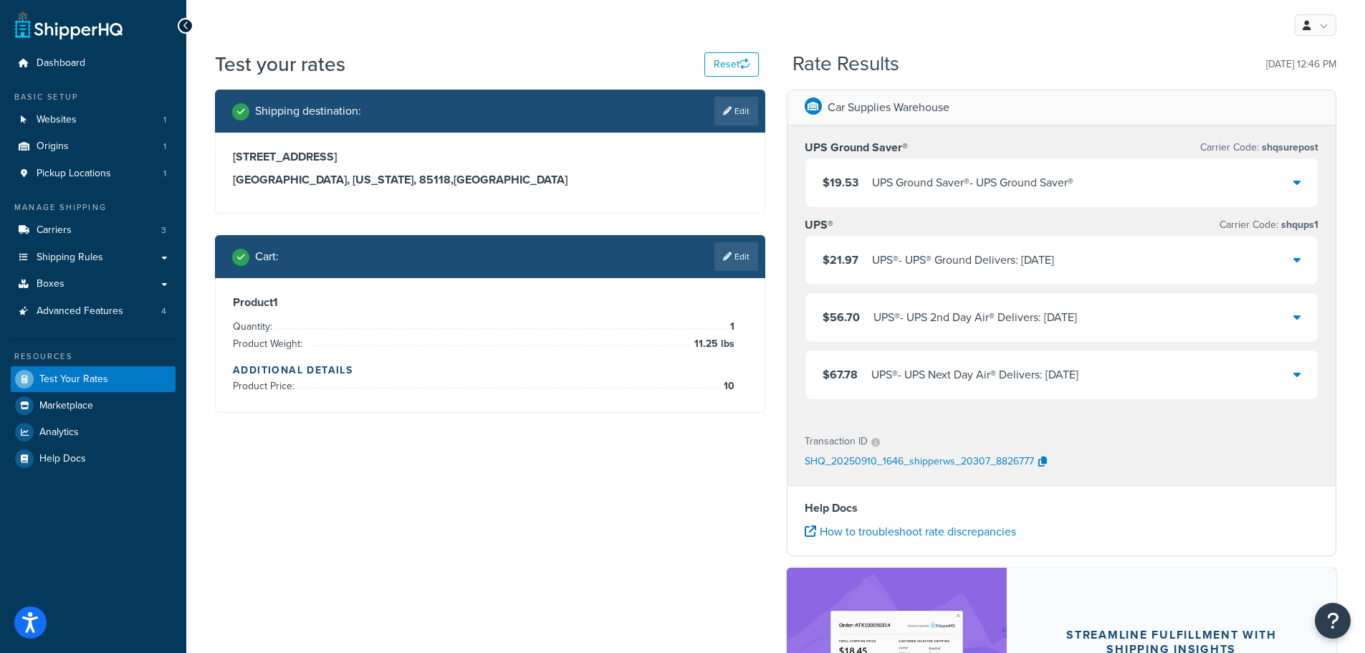
click at [491, 473] on div "Shipping destination : Edit 8920 East Civano Drive Gold Canyon, Arizona, 85118 …" at bounding box center [775, 460] width 1143 height 740
click at [710, 64] on button "Reset" at bounding box center [732, 64] width 54 height 24
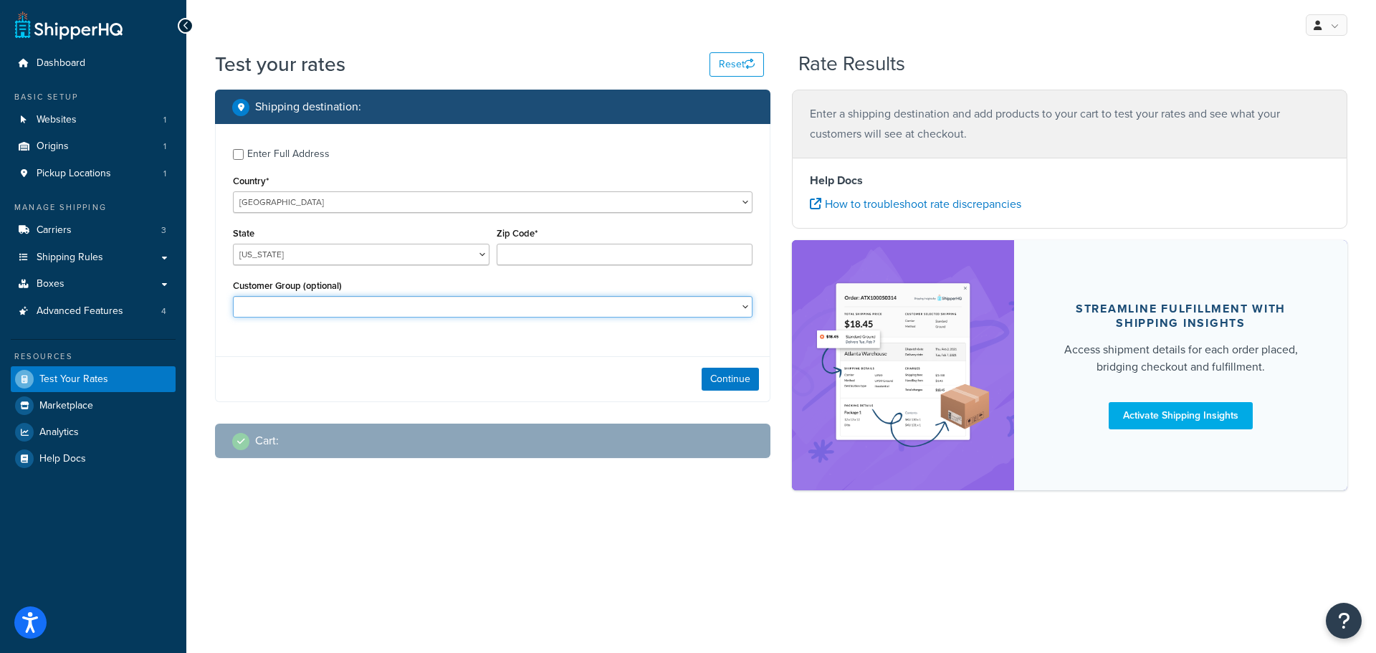
click at [345, 310] on select "CM-1236 Tier: WPD_learn CM-1236 Tier: WPD_pro CM-1236 Tier:WPD_pro CM-1717 Tier…" at bounding box center [493, 307] width 520 height 22
select select "CM-1236 Tier: WPD_pro"
click at [233, 296] on select "CM-1236 Tier: WPD_learn CM-1236 Tier: WPD_pro CM-1236 Tier:WPD_pro CM-1717 Tier…" at bounding box center [493, 307] width 520 height 22
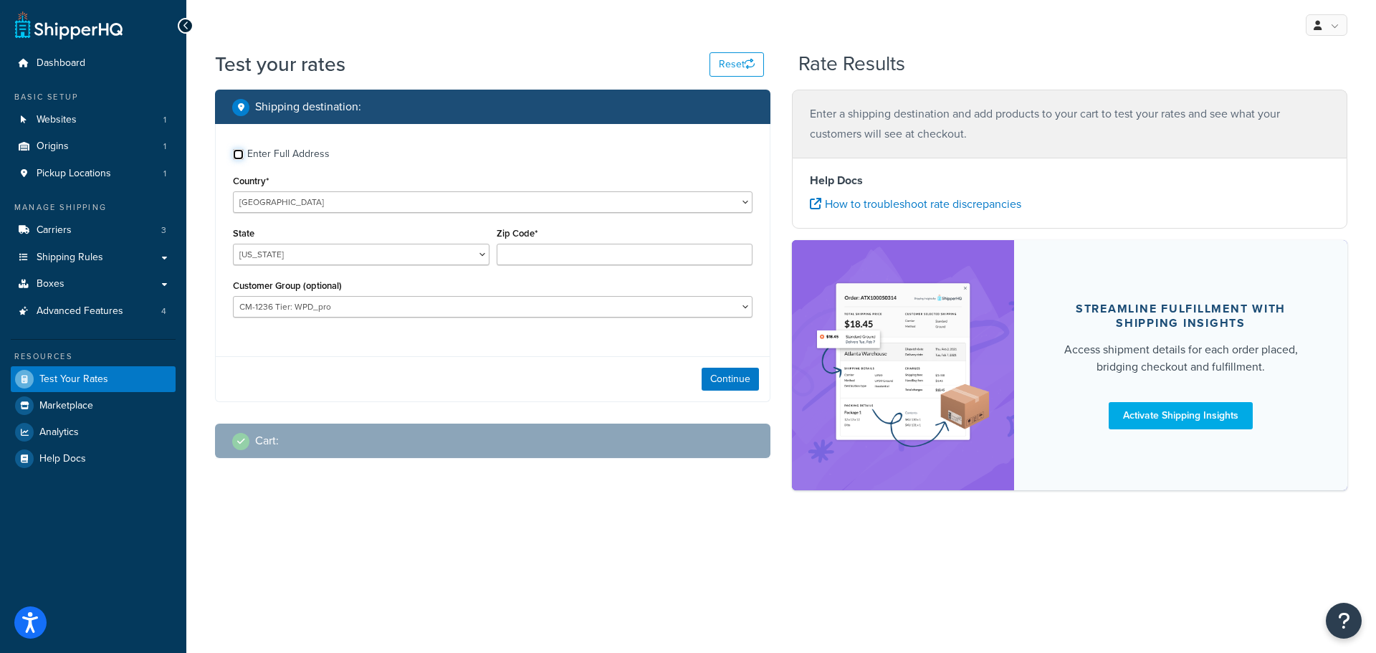
click at [238, 151] on input "Enter Full Address" at bounding box center [238, 154] width 11 height 11
checkbox input "true"
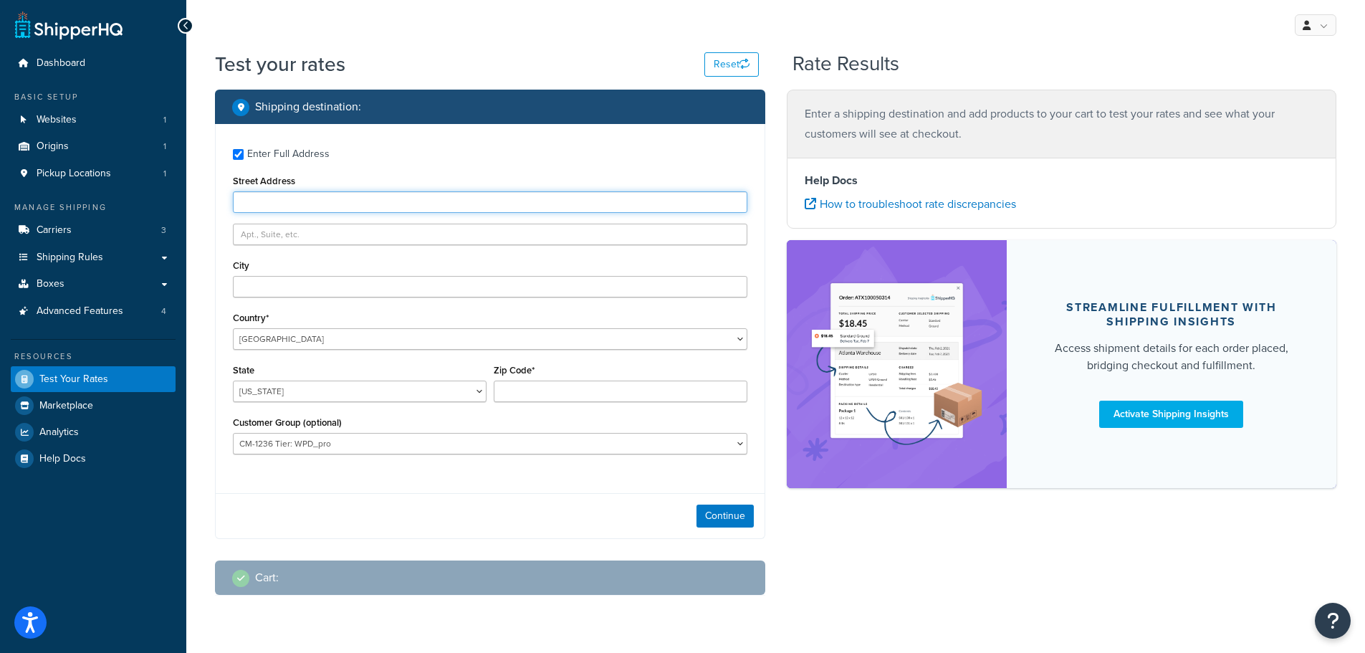
click at [273, 201] on input "Street Address" at bounding box center [490, 202] width 515 height 22
paste input "143 North Pleasant Stree"
type input "143 North Pleasant Street"
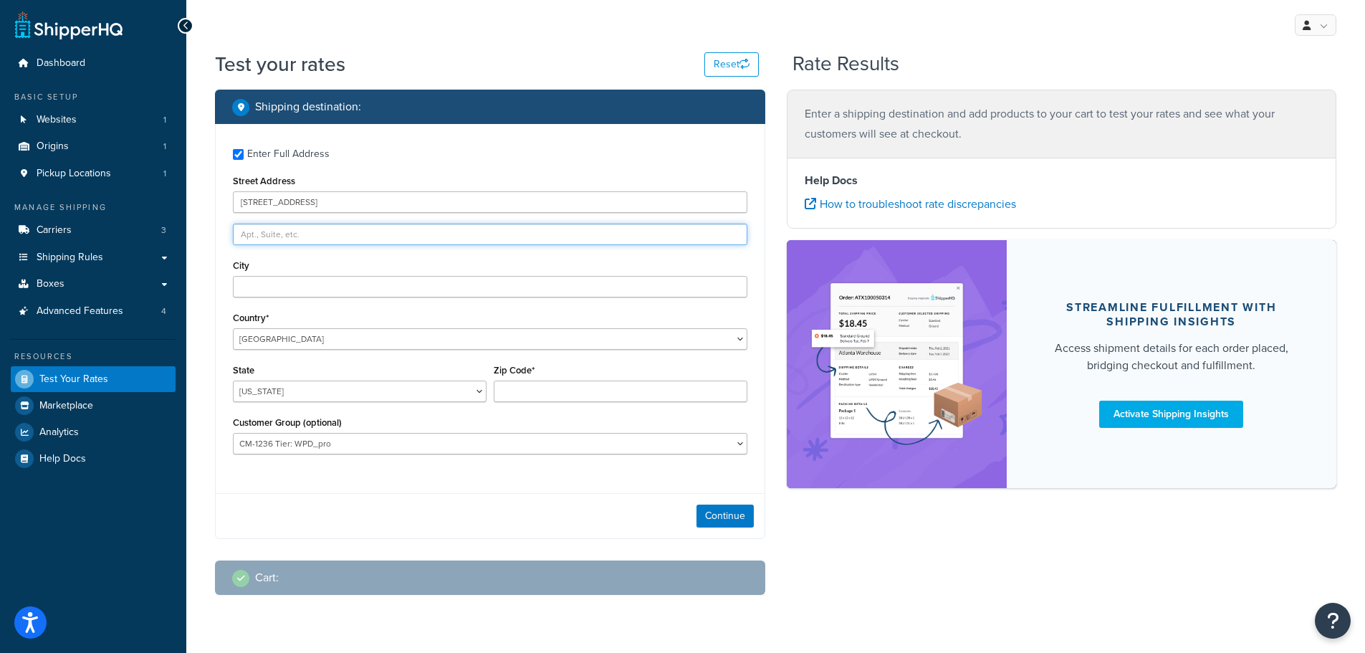
click at [272, 228] on input "text" at bounding box center [490, 235] width 515 height 22
paste input "Apt 1 D"
type input "Apt 1 D"
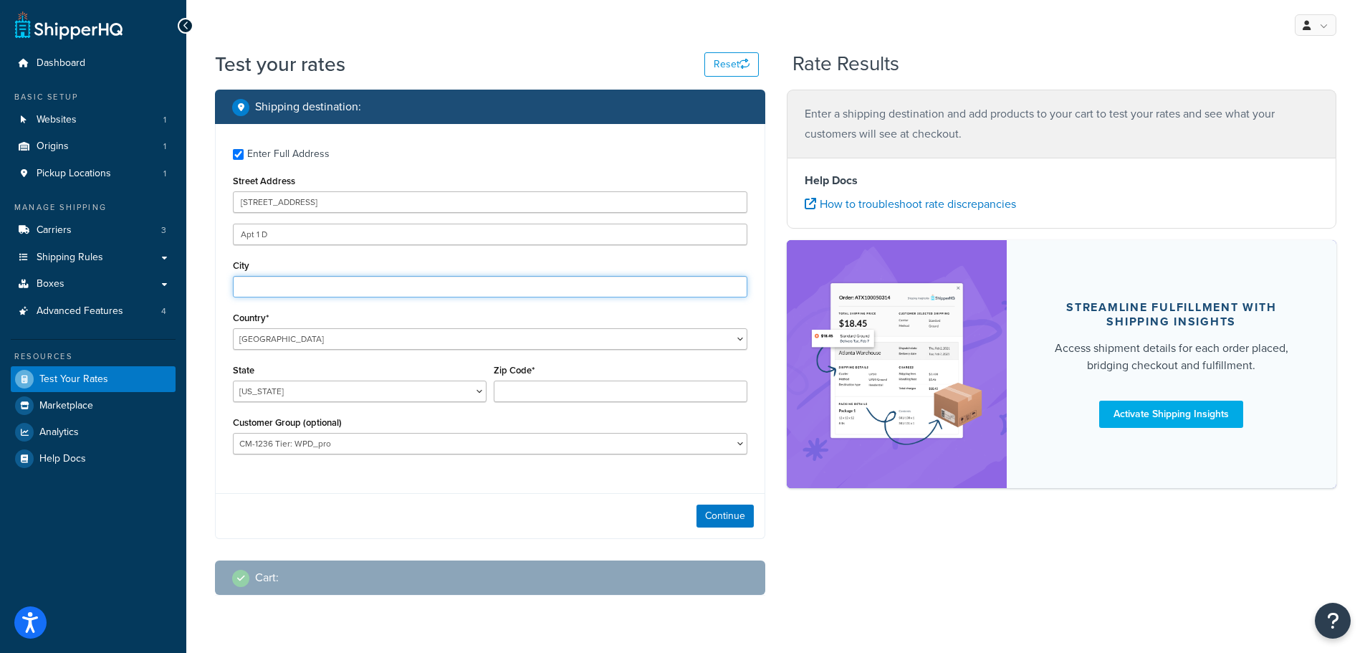
click at [278, 285] on input "City" at bounding box center [490, 287] width 515 height 22
type input "Norwalk"
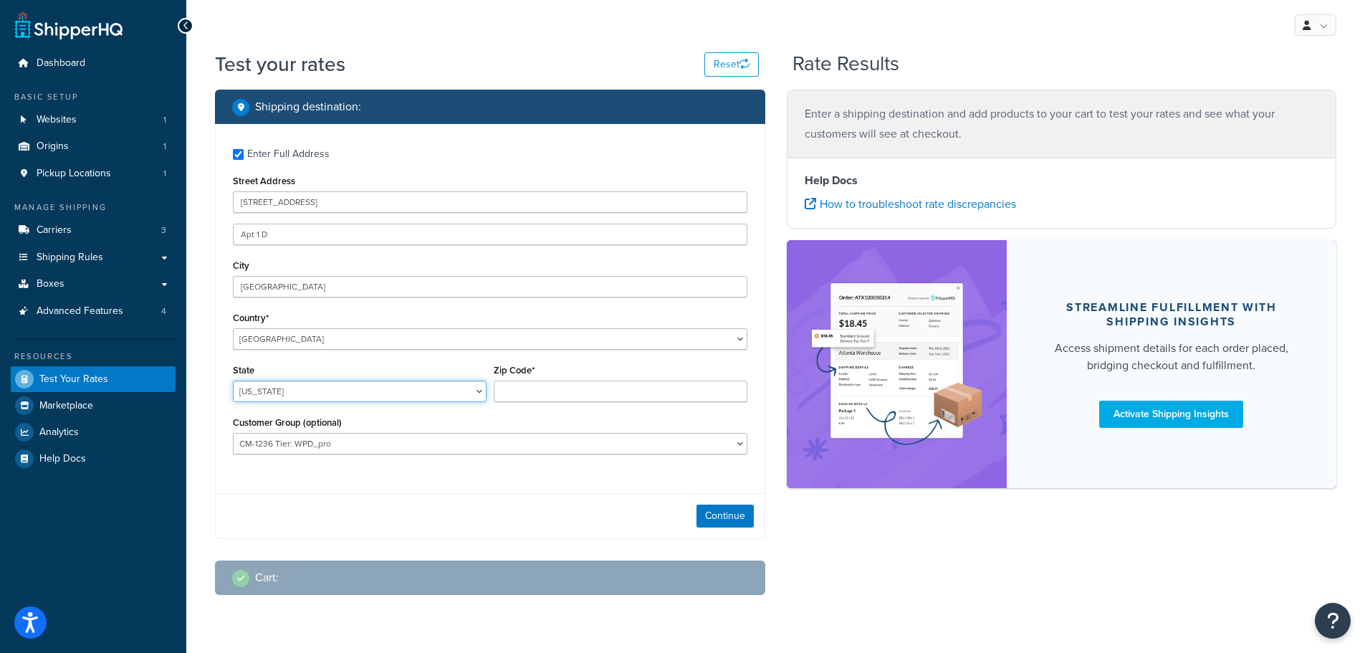
select select "OH"
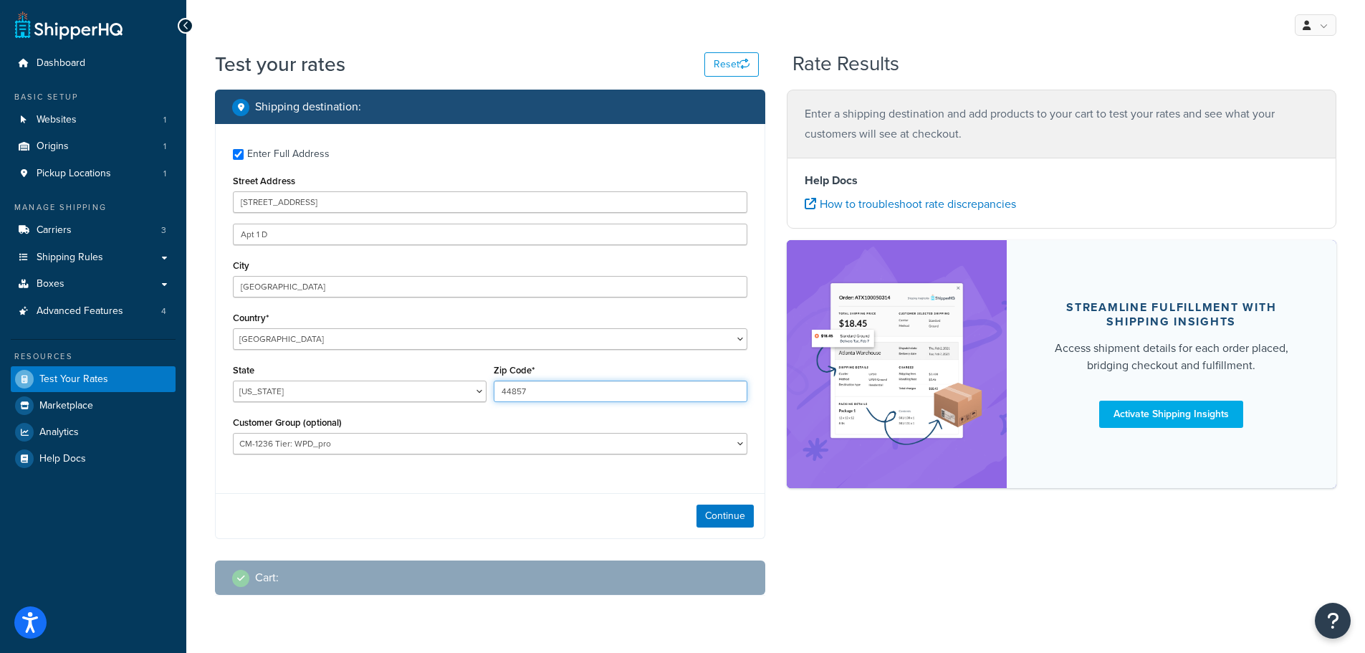
type input "44857"
click at [811, 544] on div "Shipping destination : Enter Full Address Street Address 143 North Pleasant Str…" at bounding box center [775, 354] width 1143 height 528
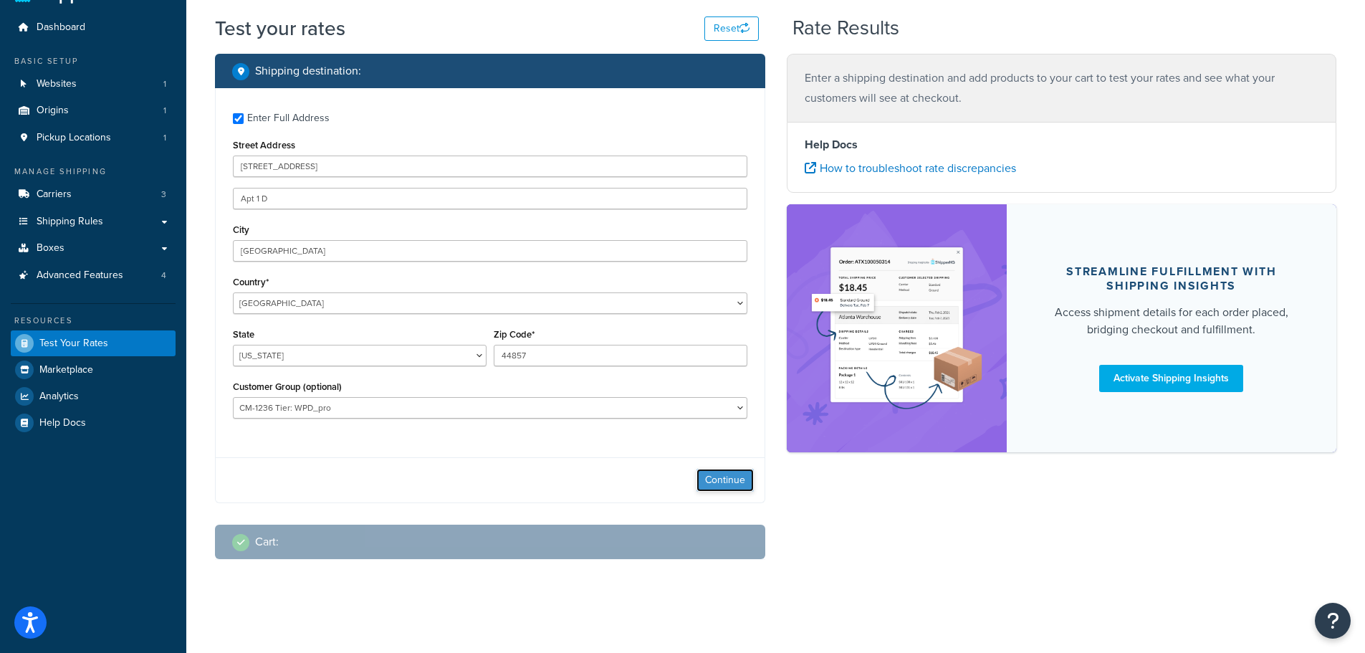
click at [726, 480] on button "Continue" at bounding box center [725, 480] width 57 height 23
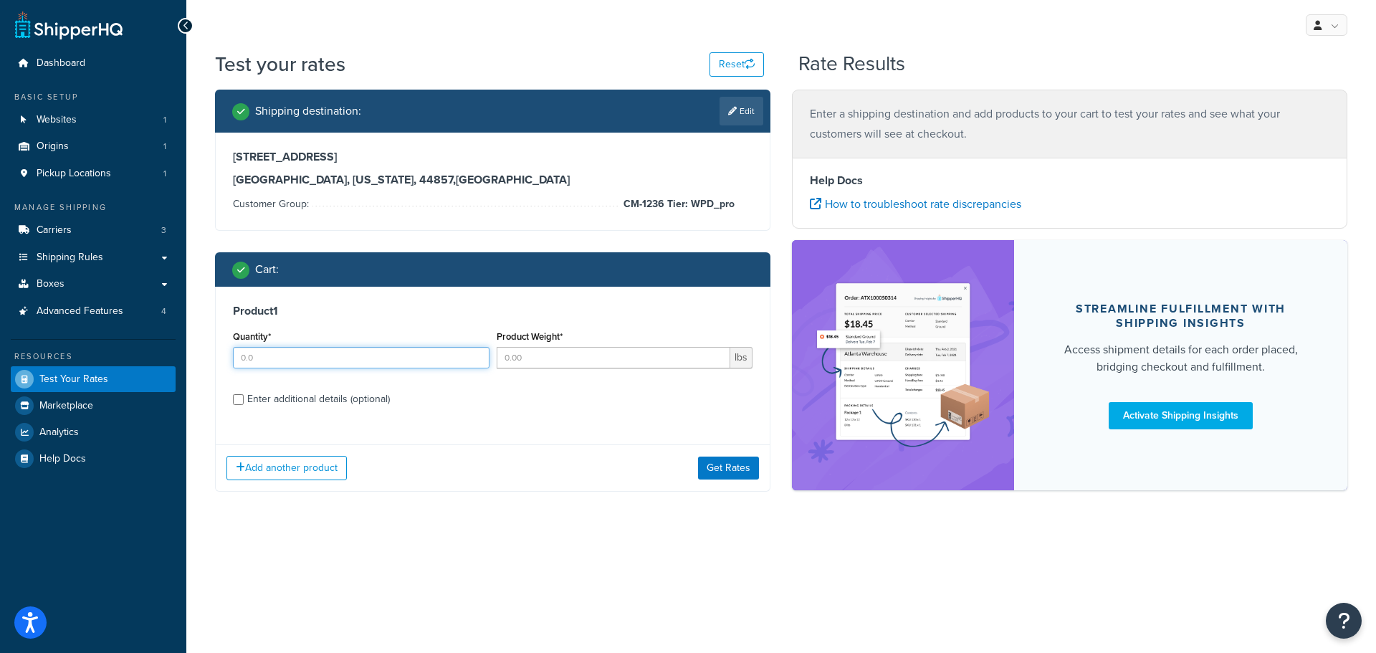
click at [364, 355] on input "Quantity*" at bounding box center [361, 358] width 257 height 22
type input "1"
type input "1.21"
click at [239, 401] on input "Enter additional details (optional)" at bounding box center [238, 399] width 11 height 11
checkbox input "true"
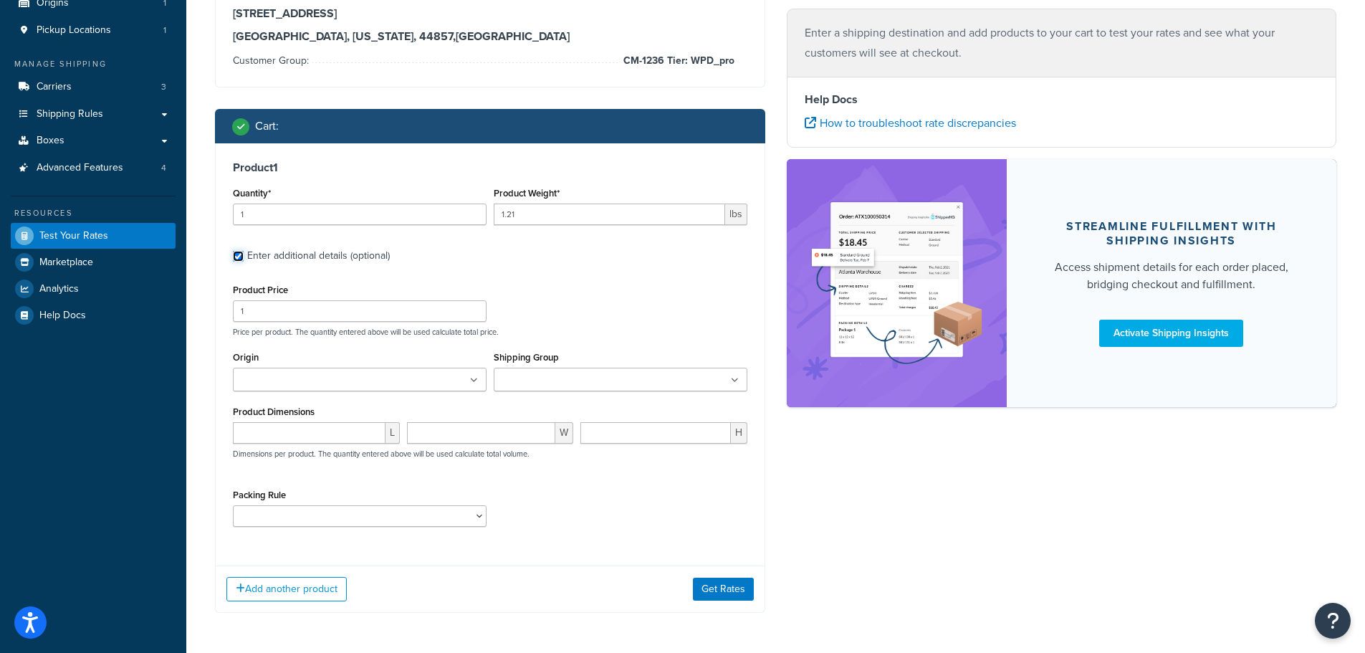
scroll to position [196, 0]
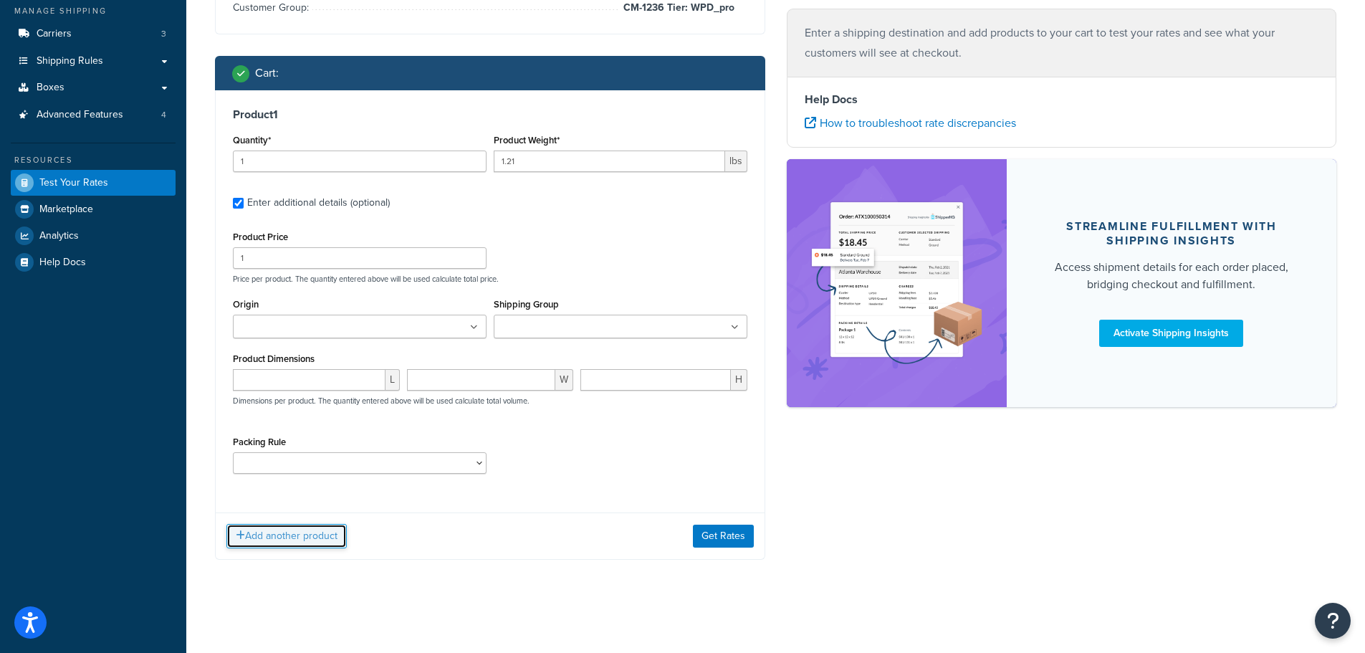
click at [309, 535] on button "Add another product" at bounding box center [286, 536] width 120 height 24
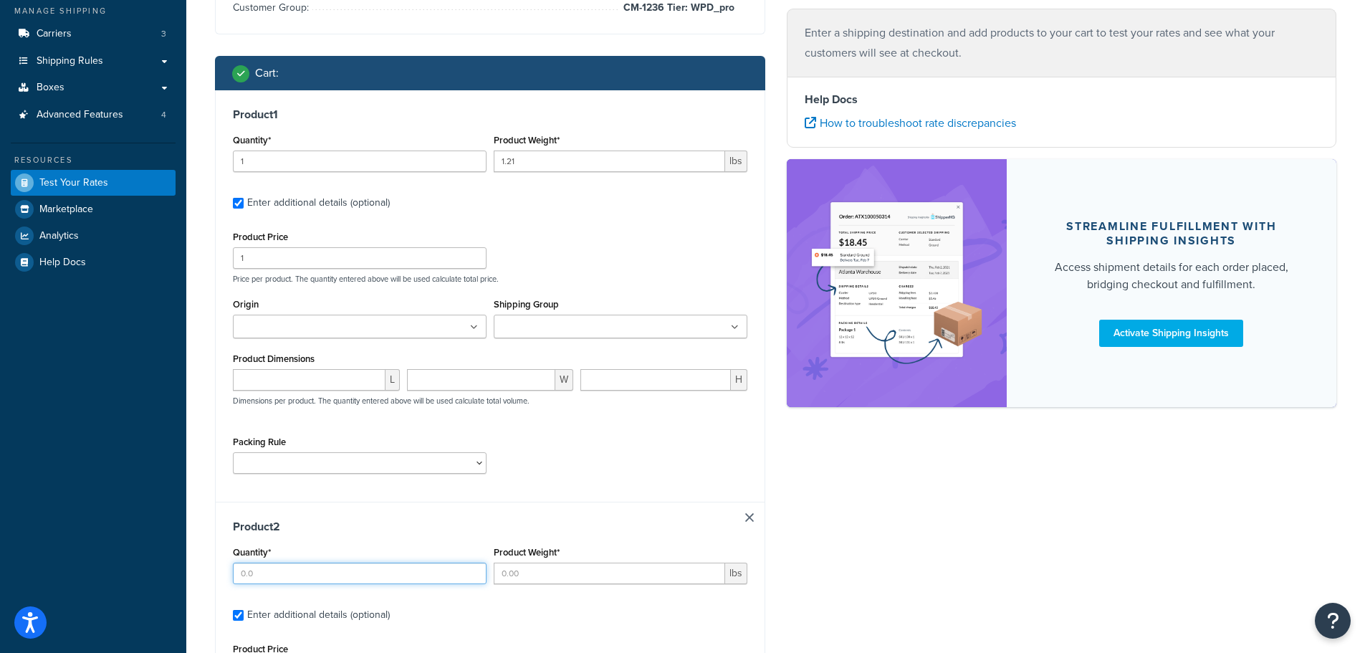
click at [270, 569] on input "Quantity*" at bounding box center [360, 574] width 254 height 22
type input "1"
type input ".22"
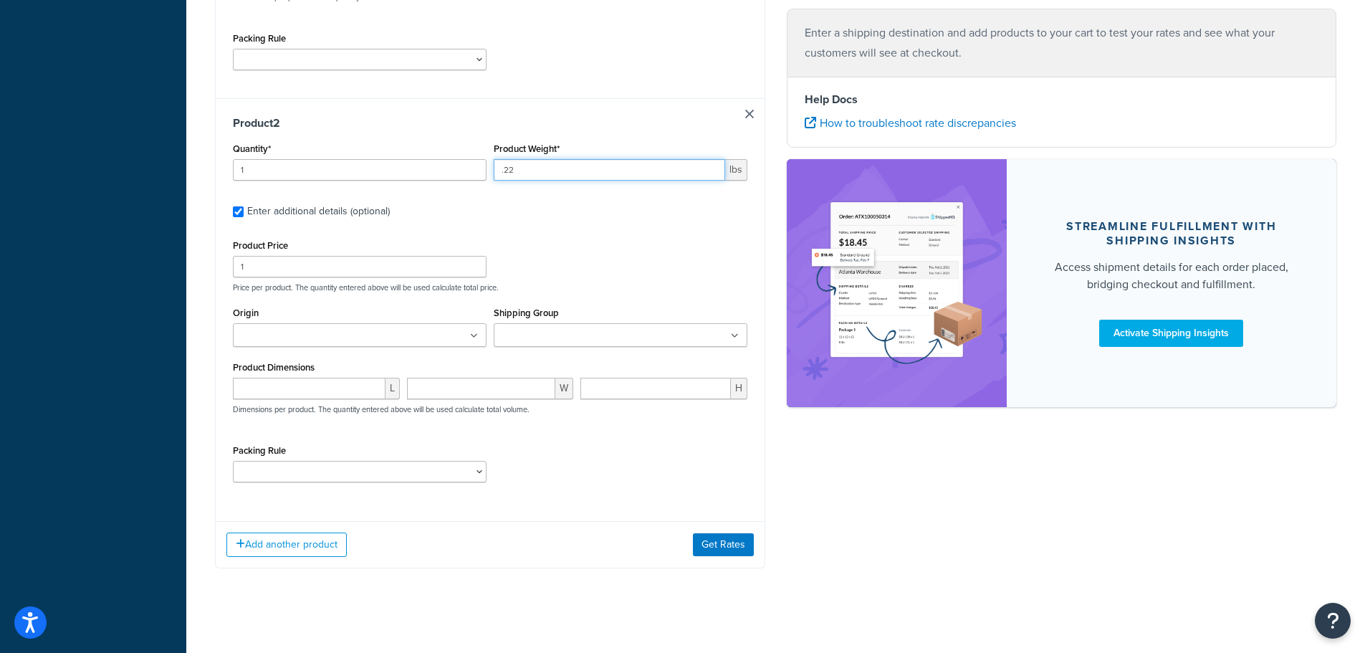
scroll to position [609, 0]
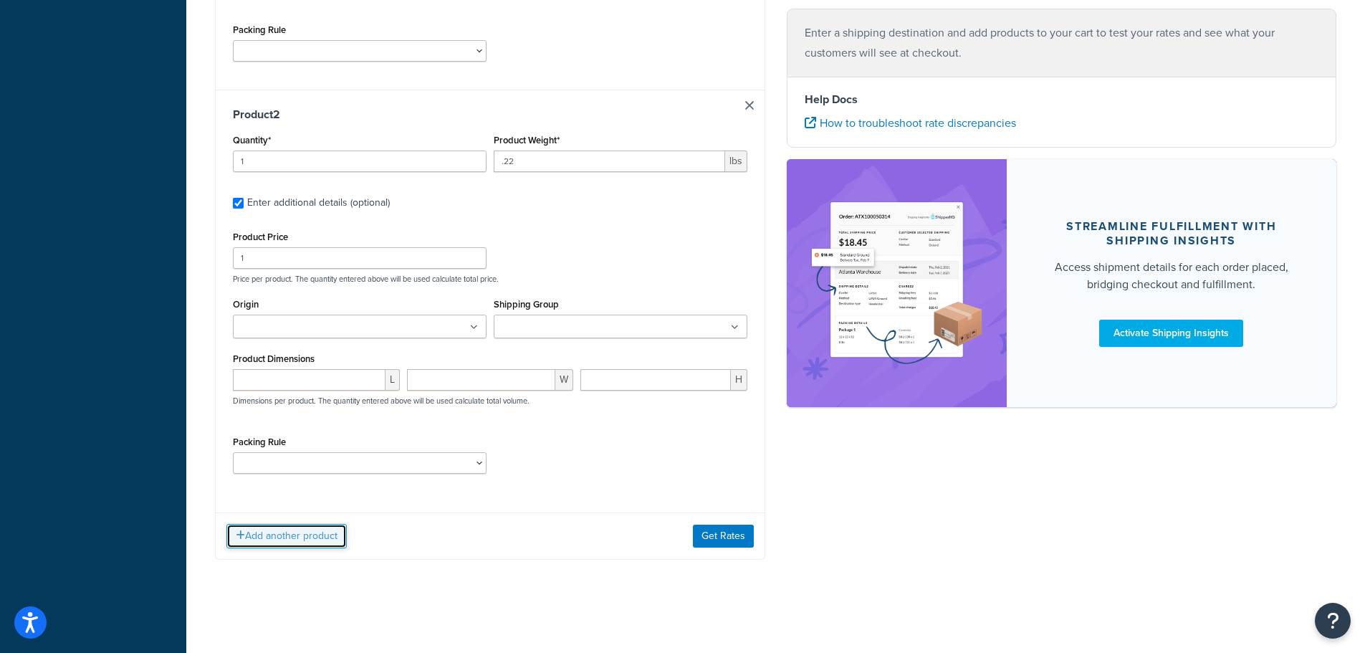
click at [287, 535] on button "Add another product" at bounding box center [286, 536] width 120 height 24
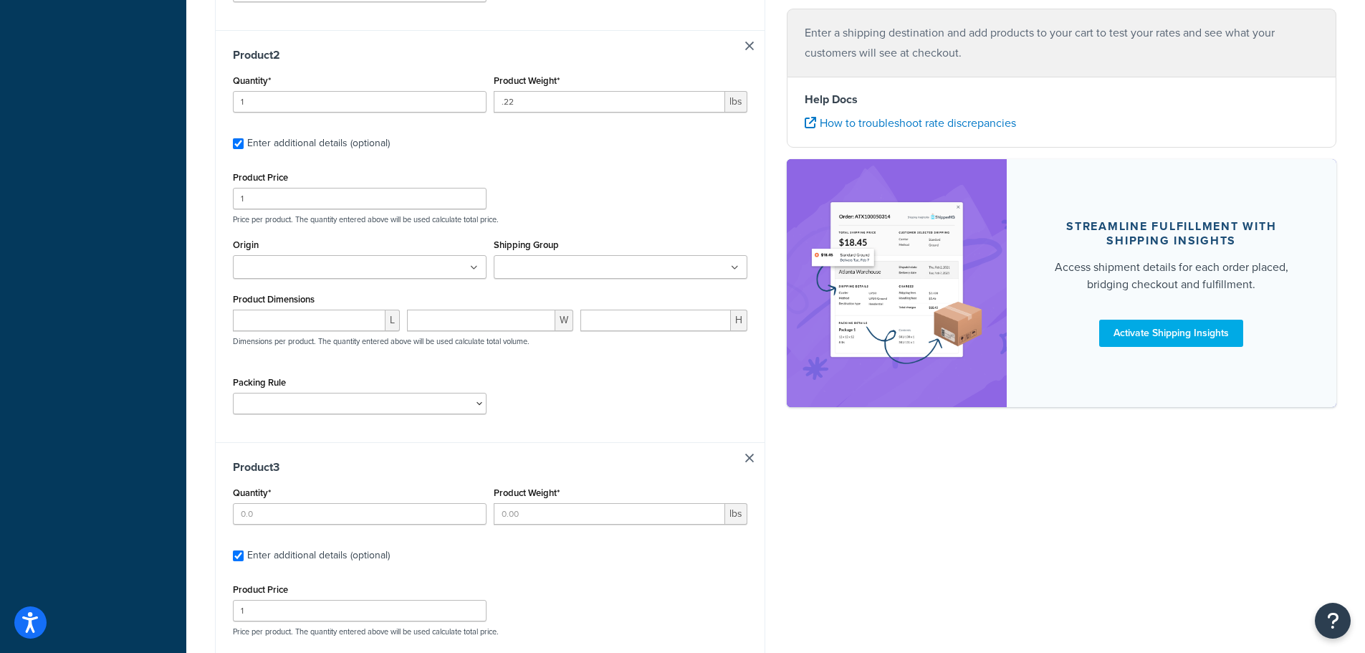
scroll to position [752, 0]
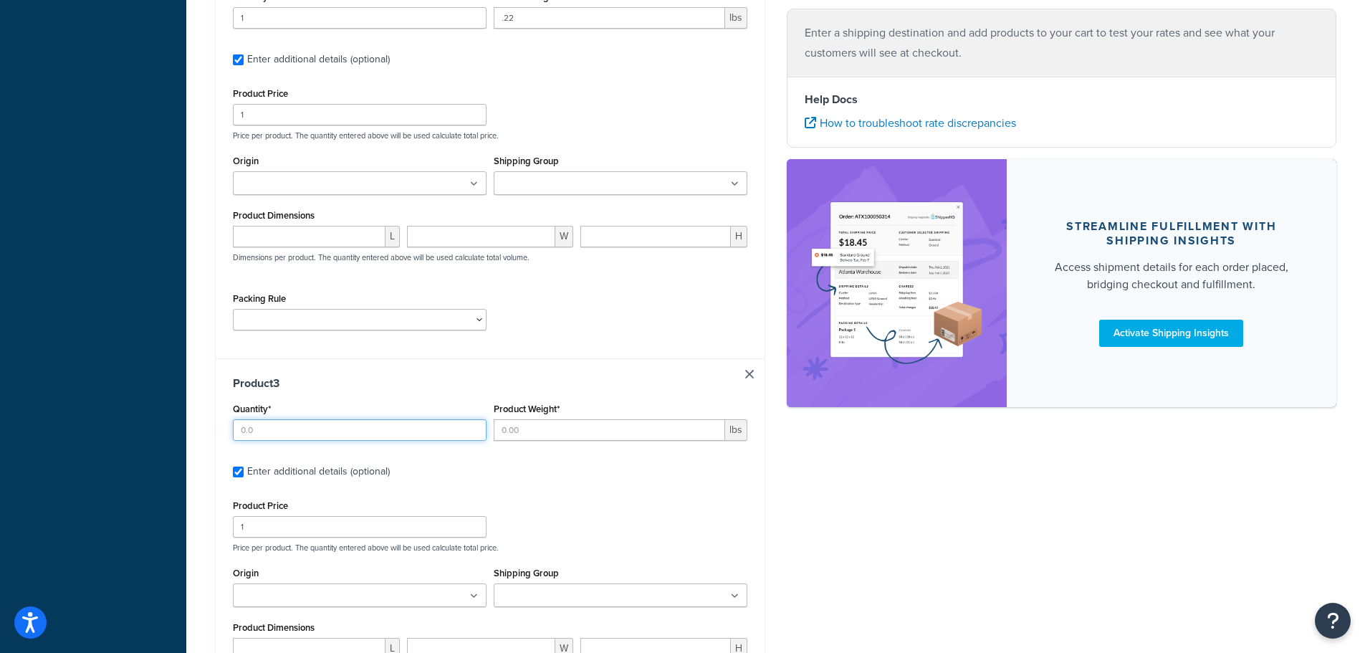
click at [288, 429] on input "Quantity*" at bounding box center [360, 430] width 254 height 22
type input "1"
type input "2.1"
drag, startPoint x: 523, startPoint y: 429, endPoint x: 436, endPoint y: 429, distance: 86.7
click at [436, 429] on div "Quantity* 1 Product Weight* 2.1 lbs" at bounding box center [490, 425] width 522 height 52
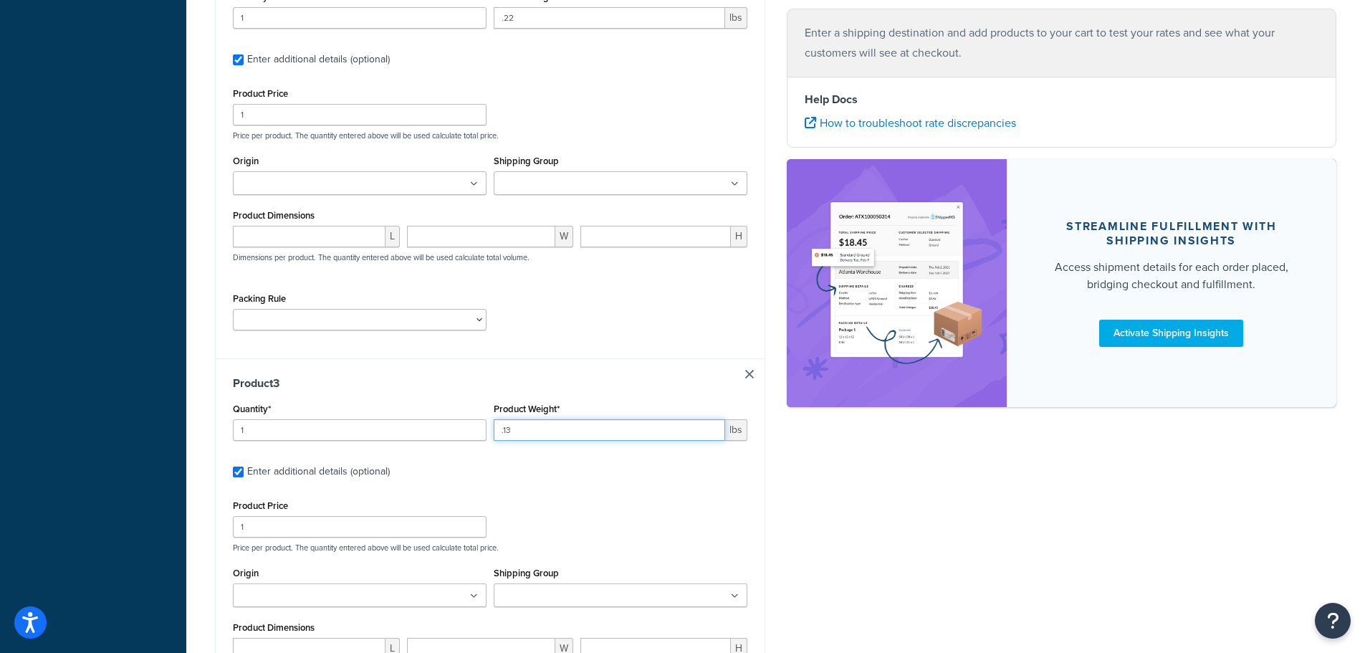
type input ".13"
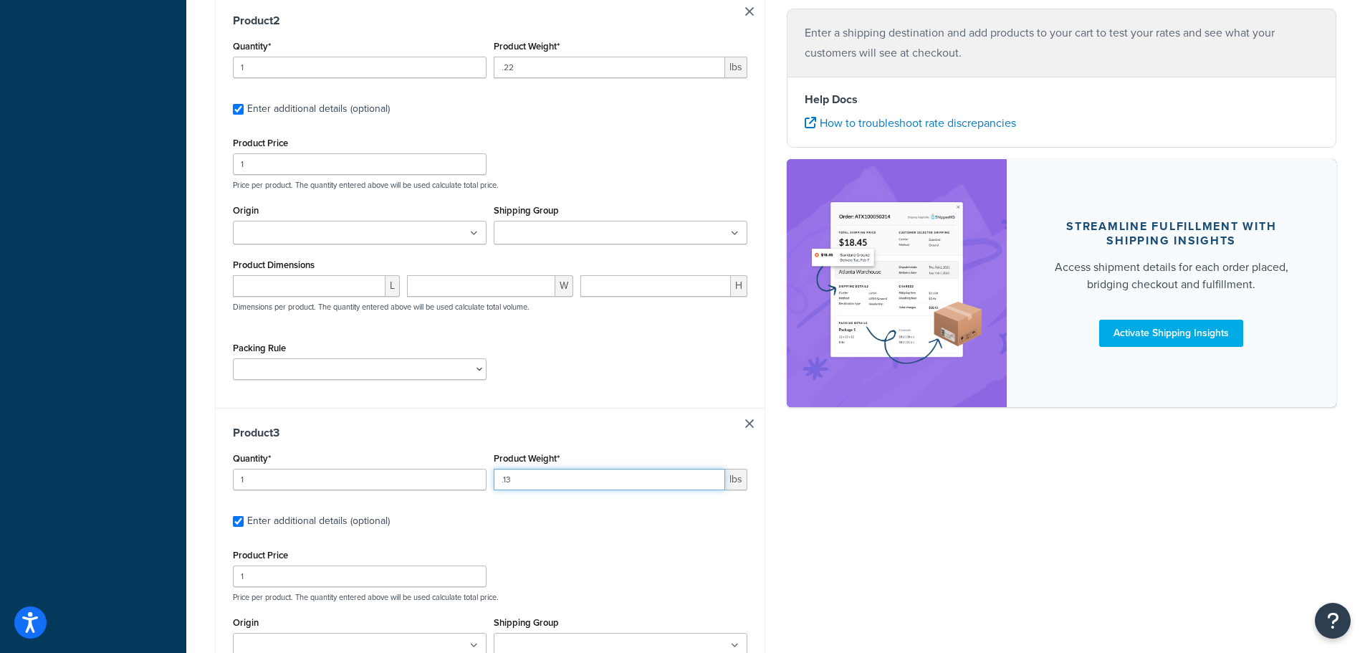
scroll to position [680, 0]
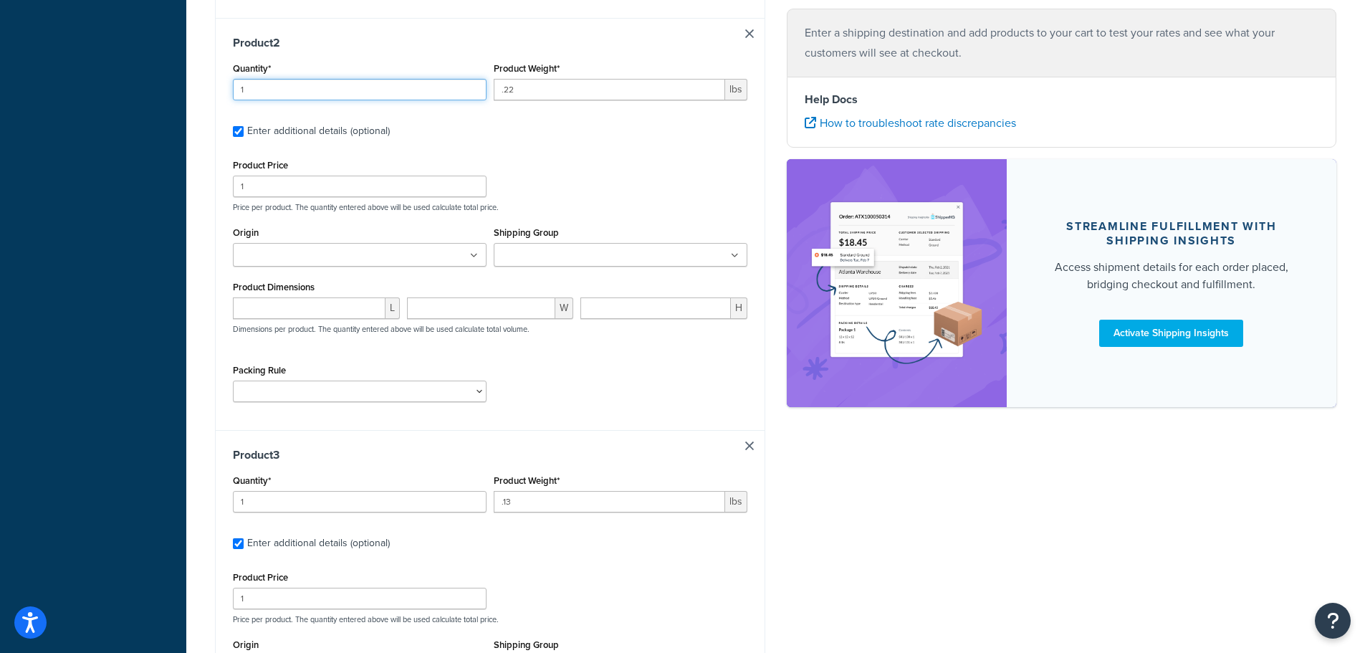
drag, startPoint x: 302, startPoint y: 87, endPoint x: 104, endPoint y: 94, distance: 198.6
click at [108, 94] on div "Dashboard Basic Setup Websites 1 Origins 1 Pickup Locations 1 Manage Shipping C…" at bounding box center [682, 157] width 1365 height 1674
type input "2"
click at [210, 193] on div "Shipping destination : Edit 143 North Pleasant Street, Apt 1 D Norwalk, Ohio, 4…" at bounding box center [490, 165] width 572 height 1512
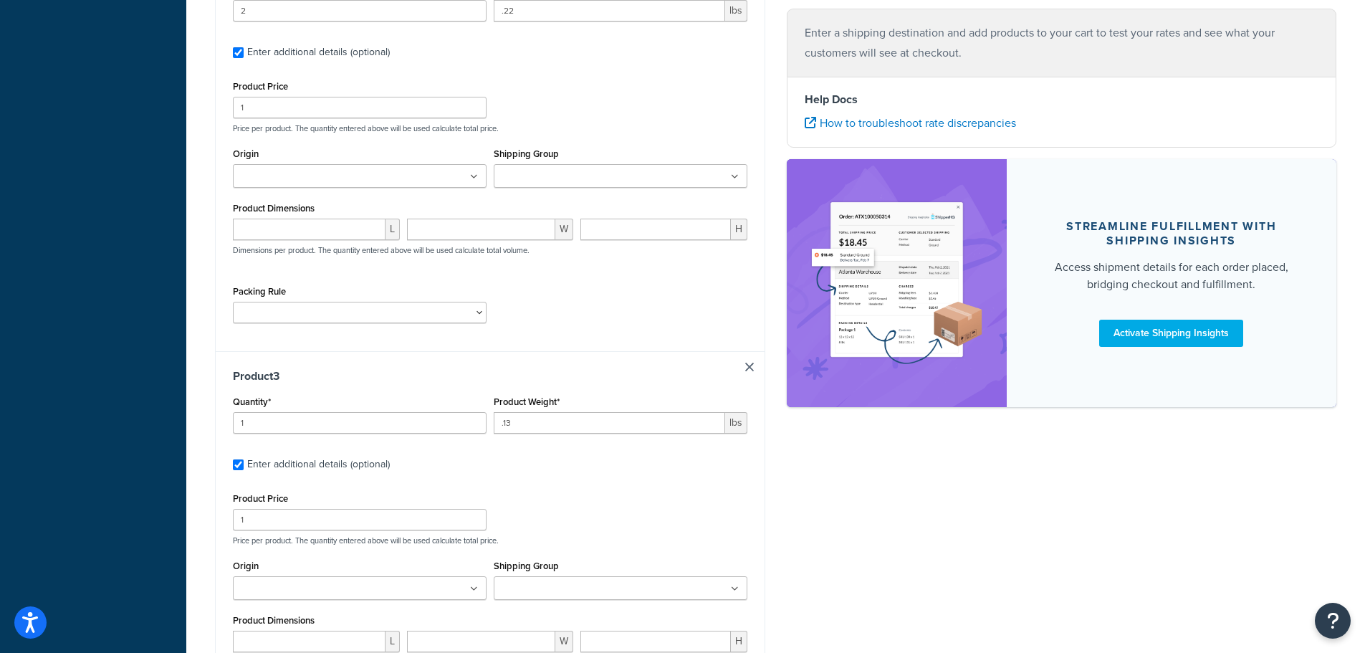
scroll to position [1021, 0]
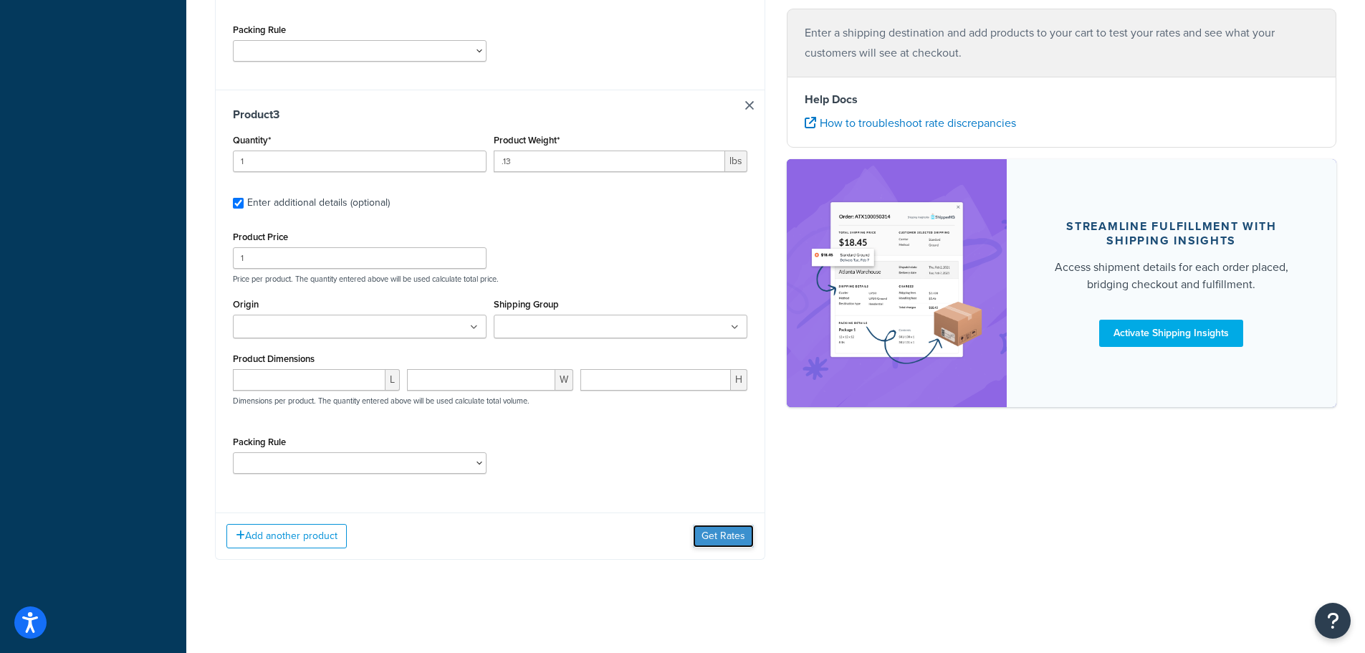
click at [720, 535] on button "Get Rates" at bounding box center [723, 536] width 61 height 23
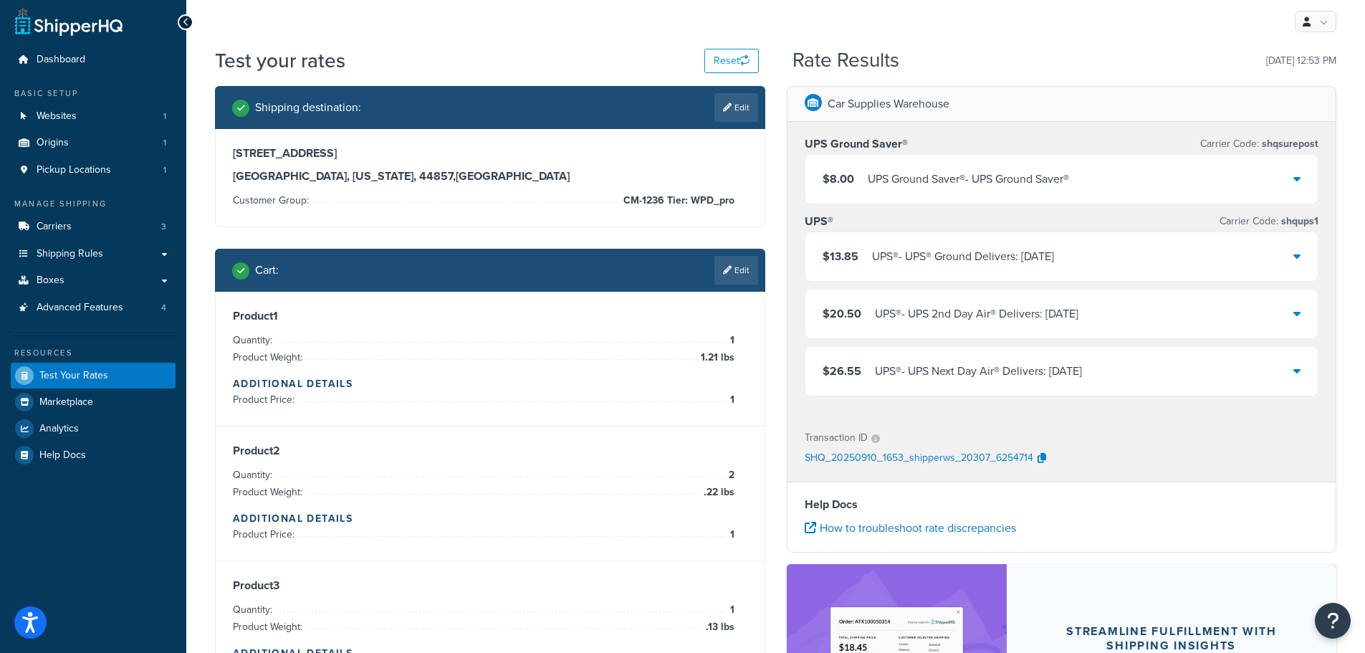
scroll to position [0, 0]
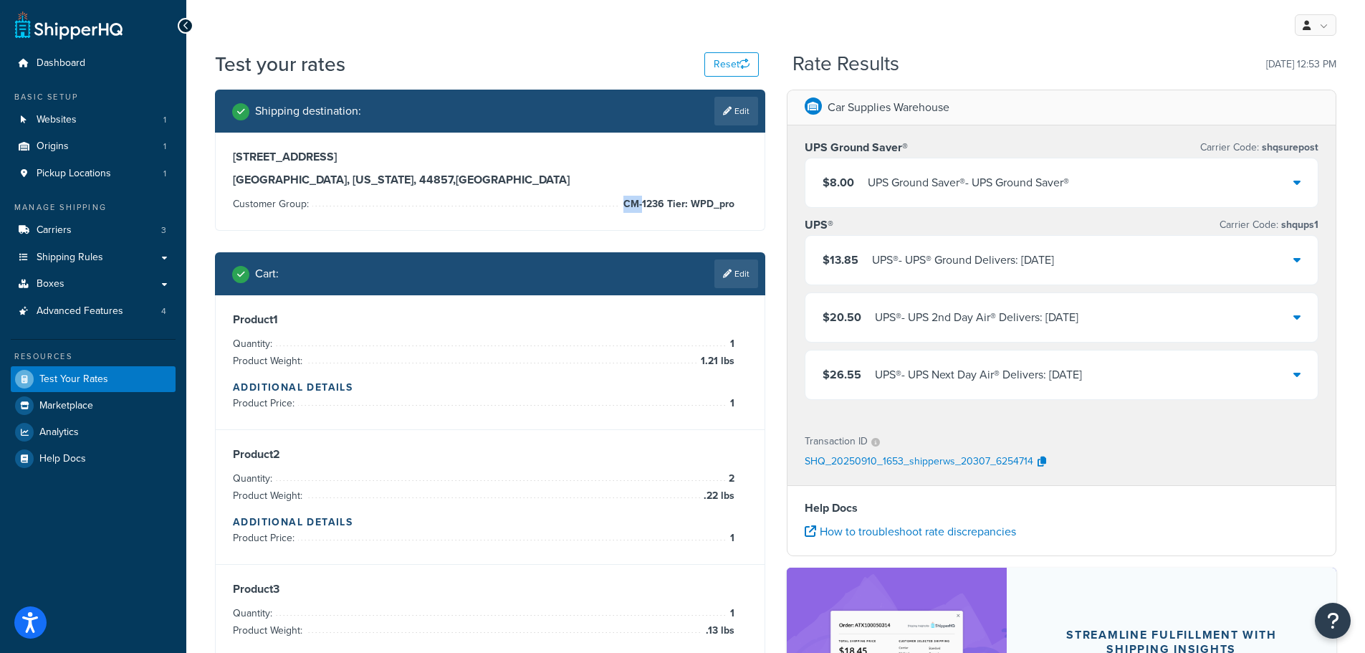
drag, startPoint x: 737, startPoint y: 203, endPoint x: 643, endPoint y: 203, distance: 93.9
click at [643, 203] on div "143 North Pleasant Street, Apt 1 D Norwalk, Ohio, 44857 , United States Custome…" at bounding box center [490, 181] width 515 height 63
click at [643, 203] on span "CM-1236 Tier: WPD_pro" at bounding box center [677, 204] width 115 height 17
click at [643, 202] on span "CM-1236 Tier: WPD_pro" at bounding box center [677, 204] width 115 height 17
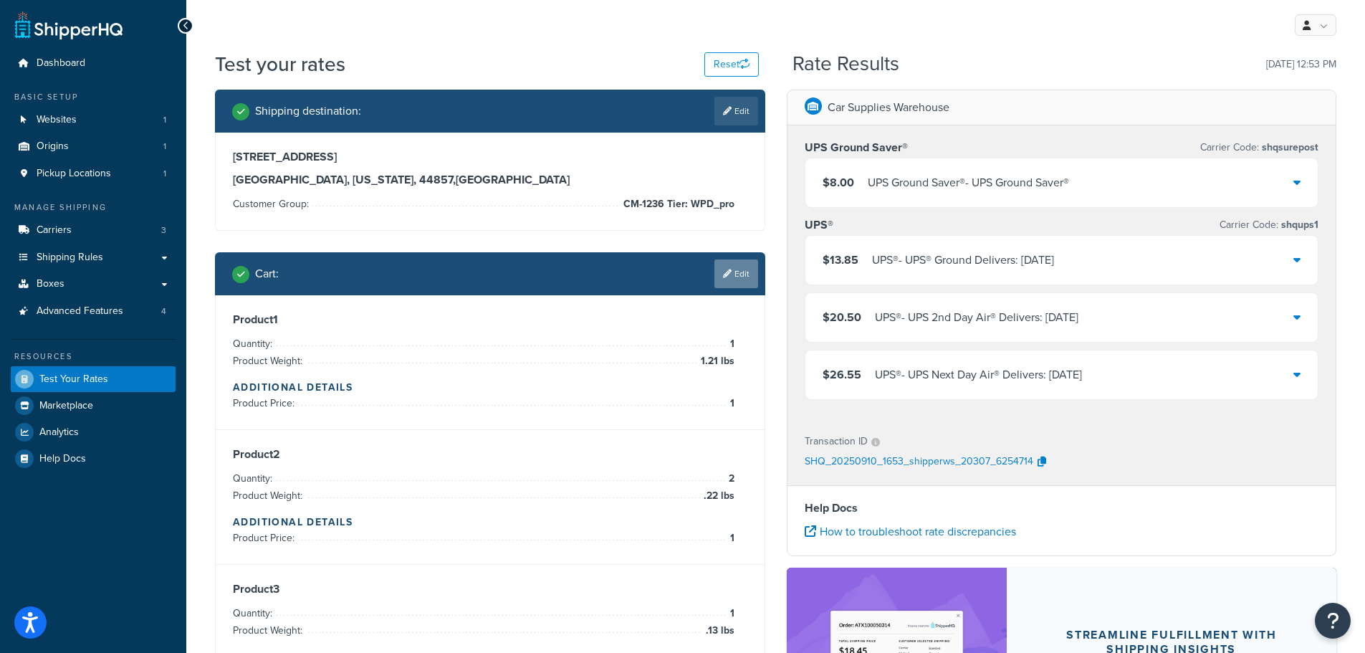
click at [730, 267] on link "Edit" at bounding box center [737, 273] width 44 height 29
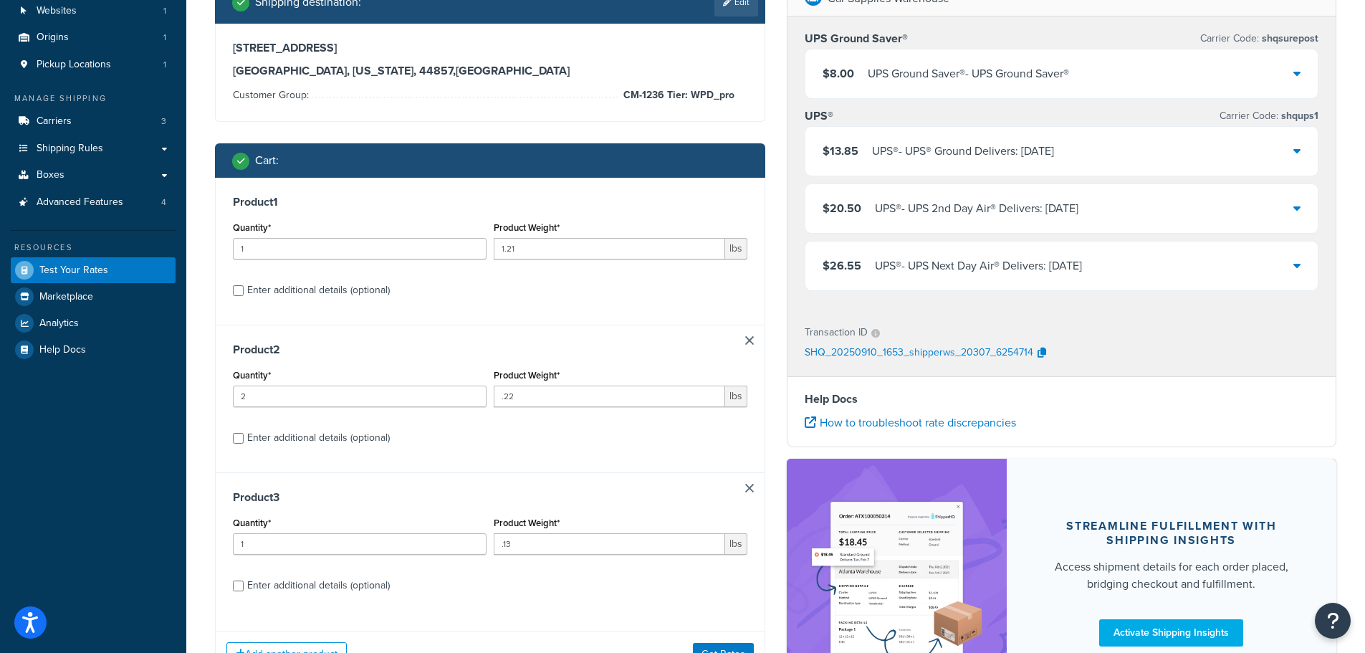
scroll to position [215, 0]
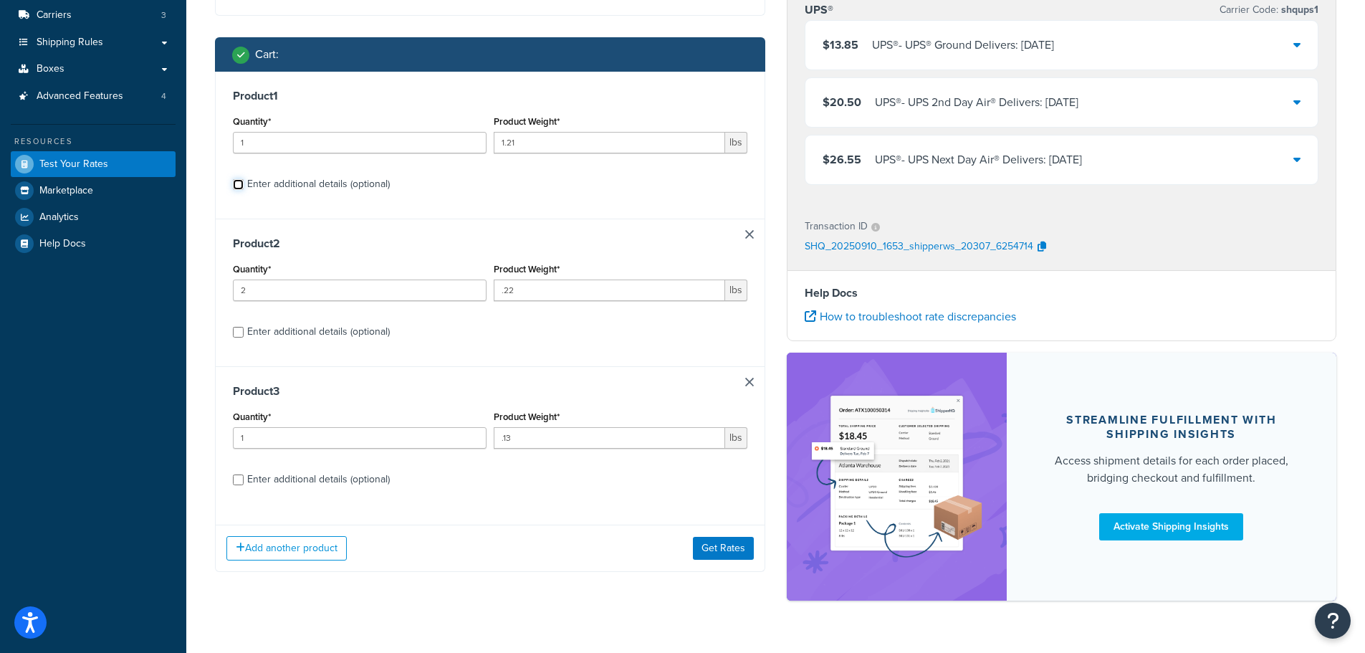
click at [236, 186] on input "Enter additional details (optional)" at bounding box center [238, 184] width 11 height 11
checkbox input "true"
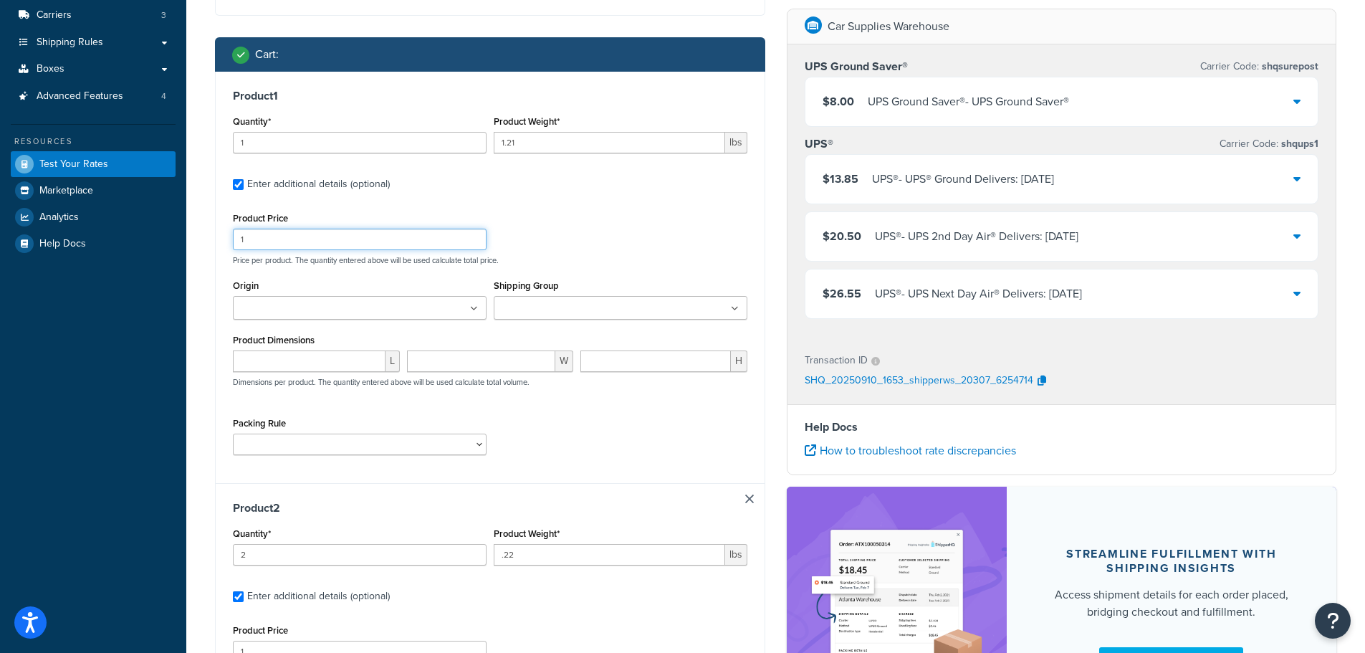
click at [285, 241] on input "1" at bounding box center [360, 240] width 254 height 22
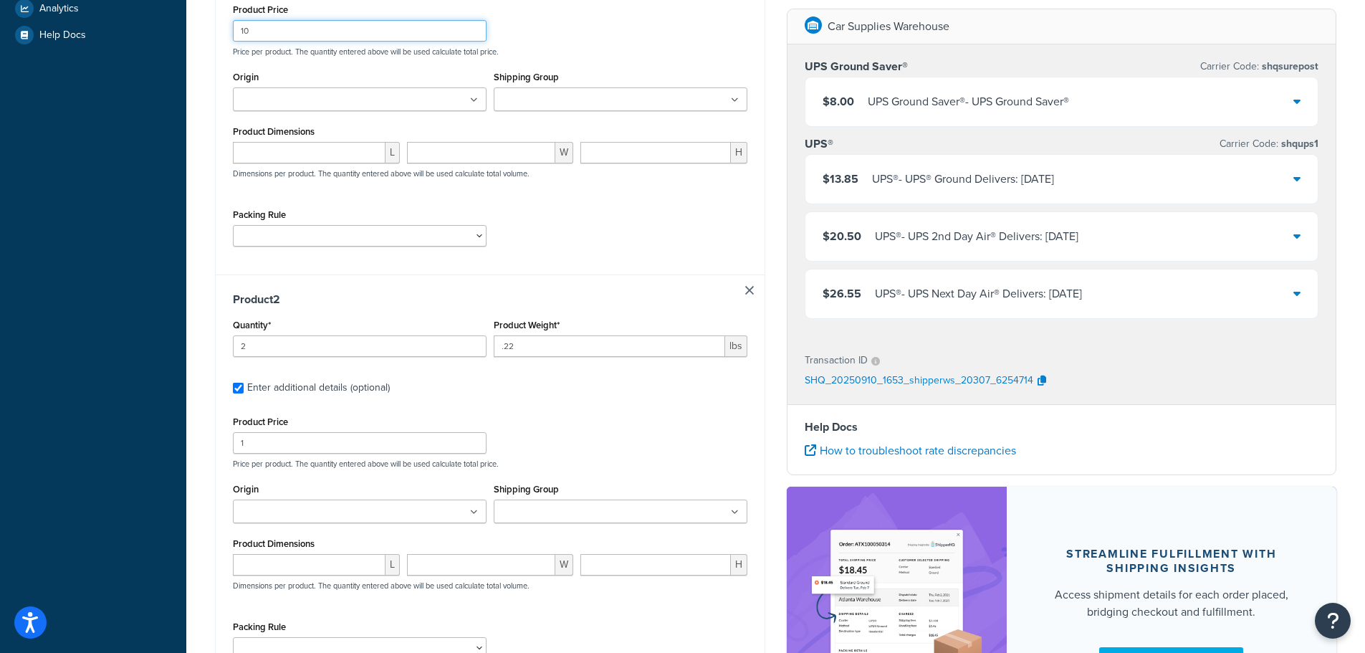
scroll to position [430, 0]
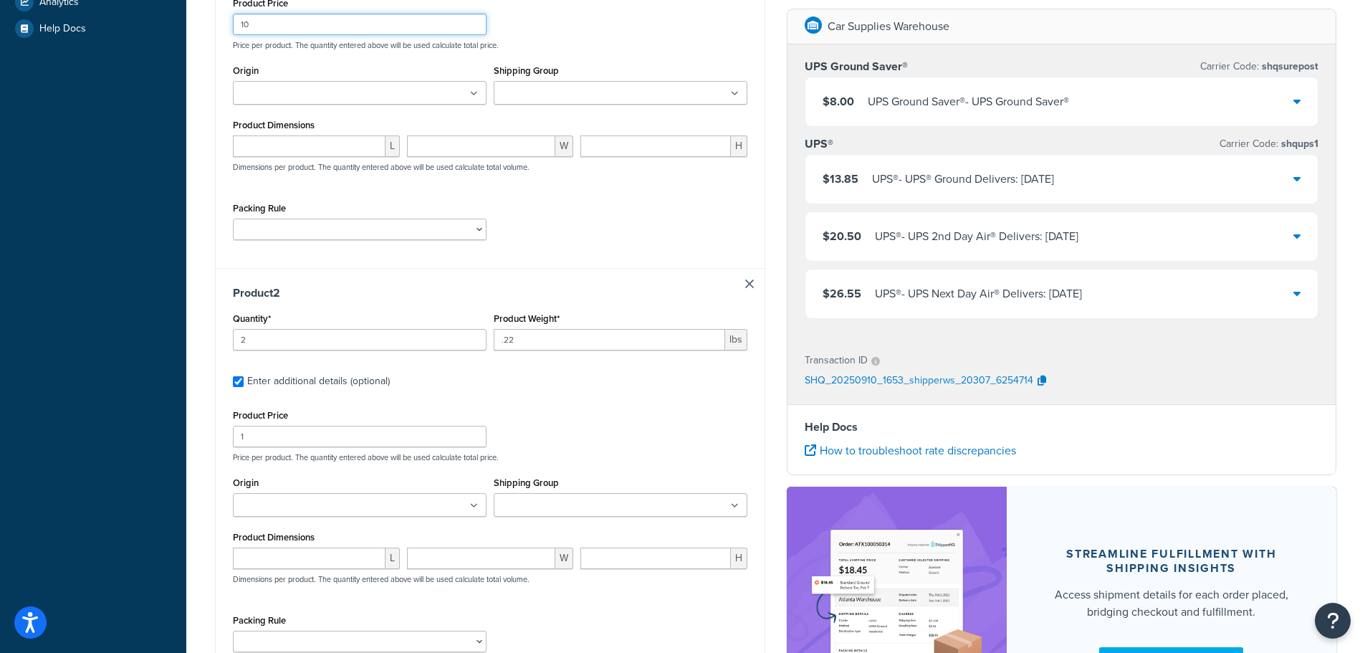
type input "10"
click at [282, 431] on input "1" at bounding box center [360, 437] width 254 height 22
drag, startPoint x: 280, startPoint y: 431, endPoint x: 199, endPoint y: 428, distance: 81.0
click at [200, 428] on div "Test your rates Reset Rate Results 09/10/2025, 12:53 PM Shipping destination : …" at bounding box center [775, 414] width 1179 height 1588
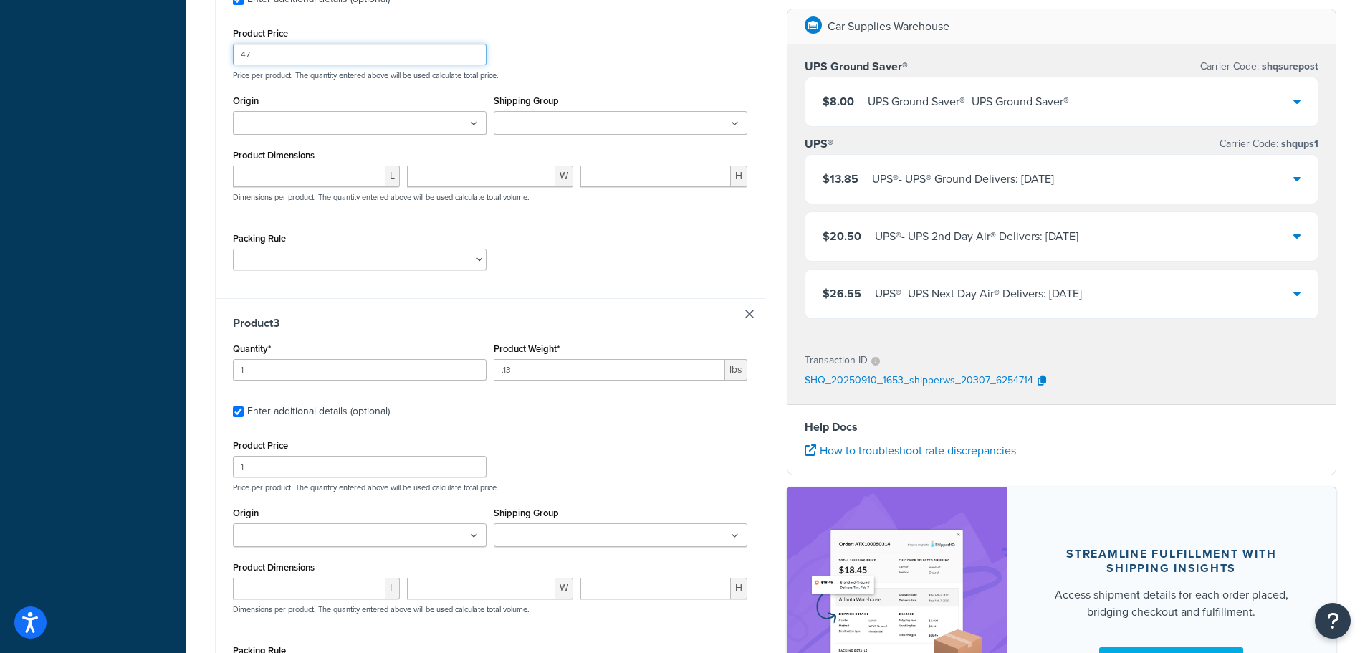
scroll to position [860, 0]
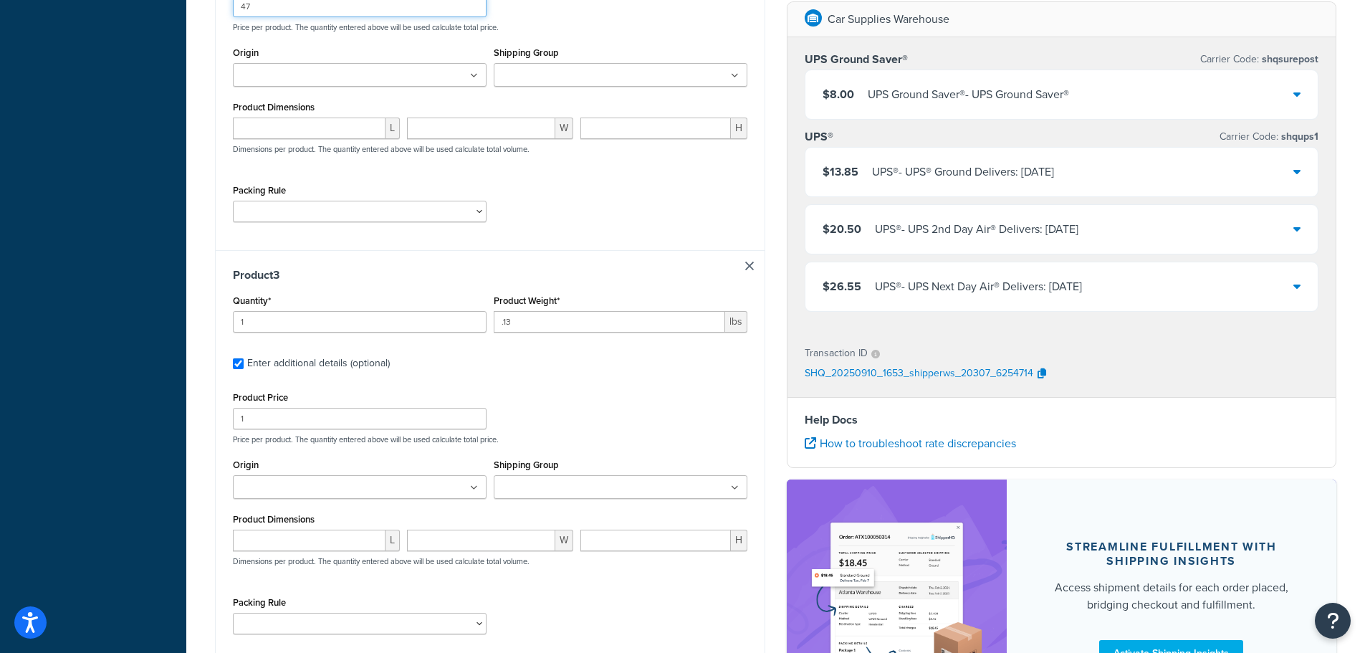
type input "47"
drag, startPoint x: 259, startPoint y: 421, endPoint x: 178, endPoint y: 416, distance: 81.1
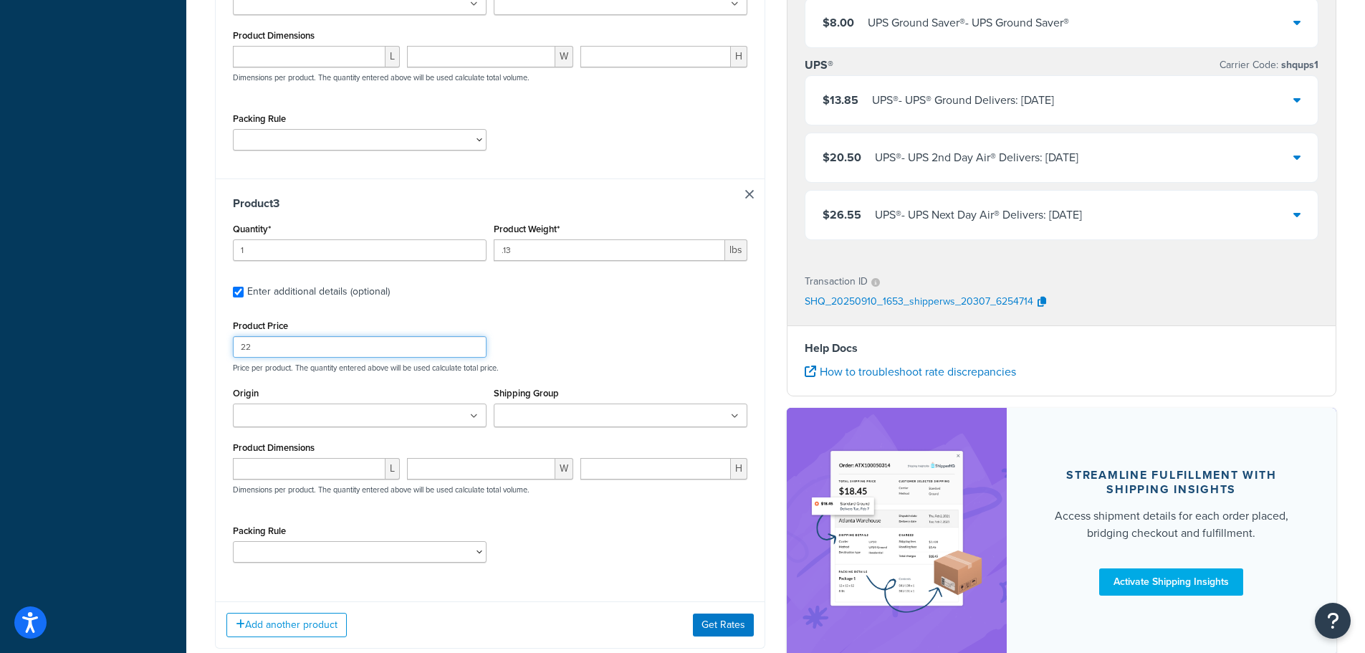
scroll to position [1021, 0]
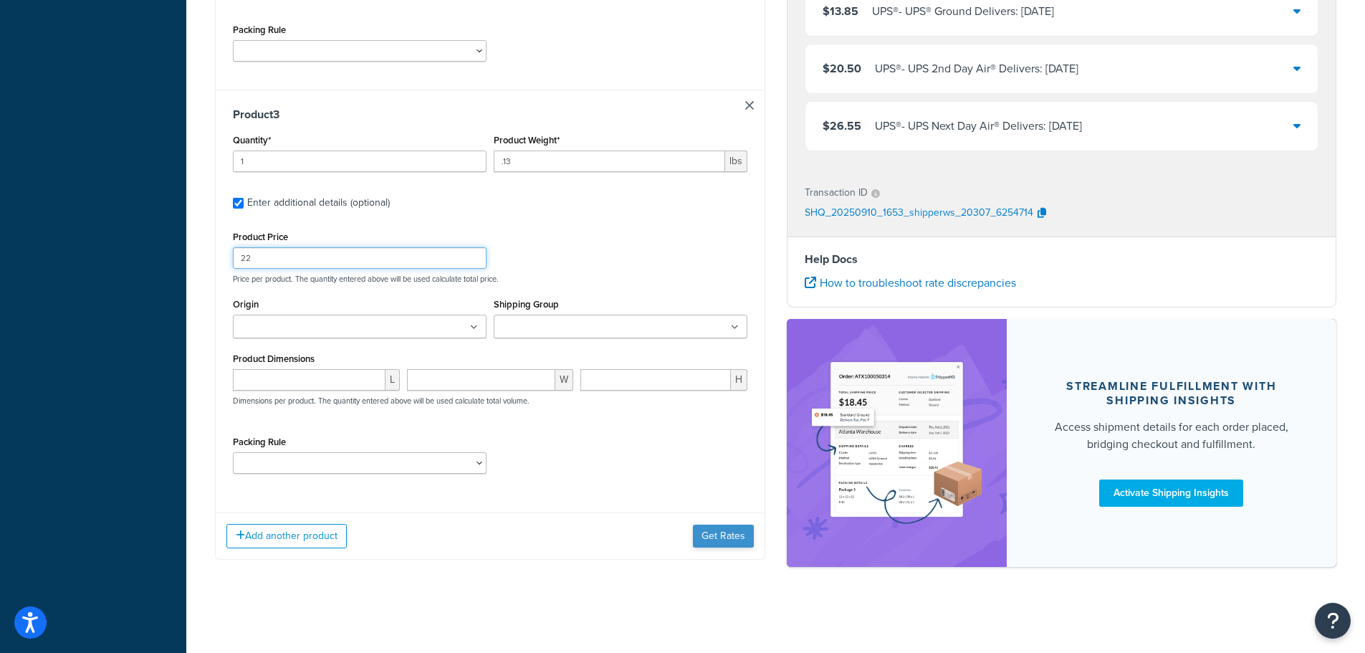
type input "22"
click at [710, 531] on button "Get Rates" at bounding box center [723, 536] width 61 height 23
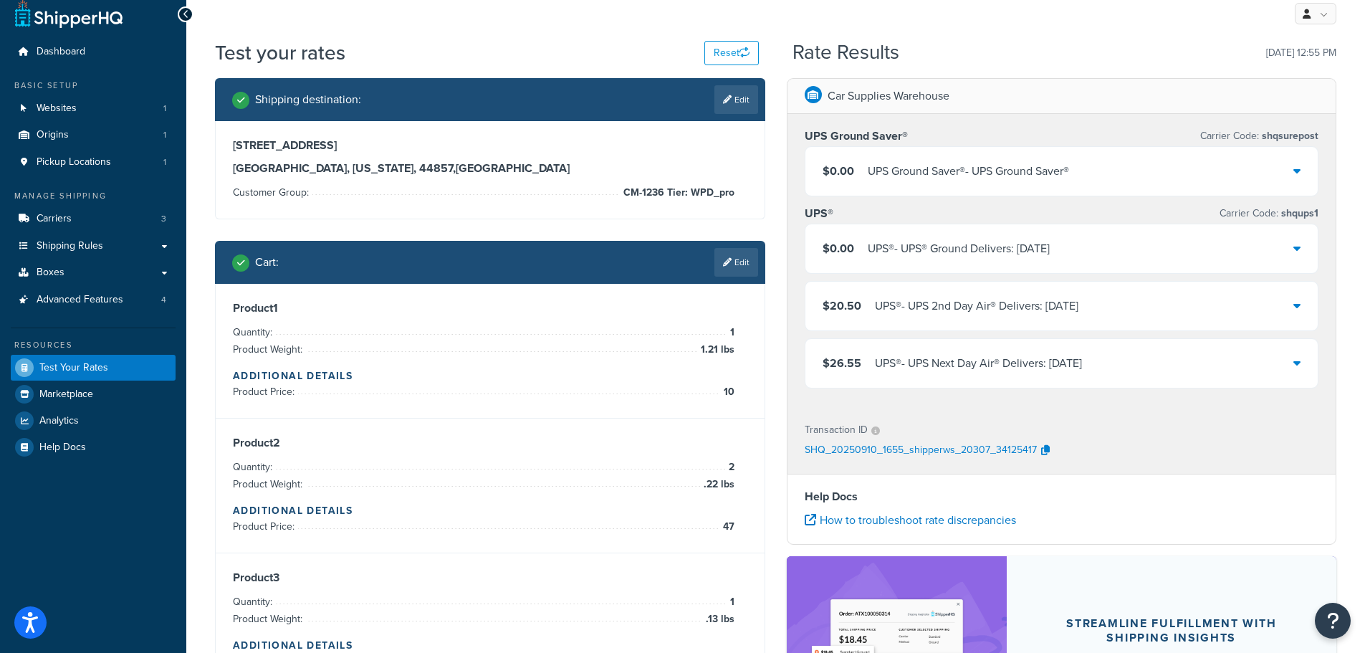
scroll to position [0, 0]
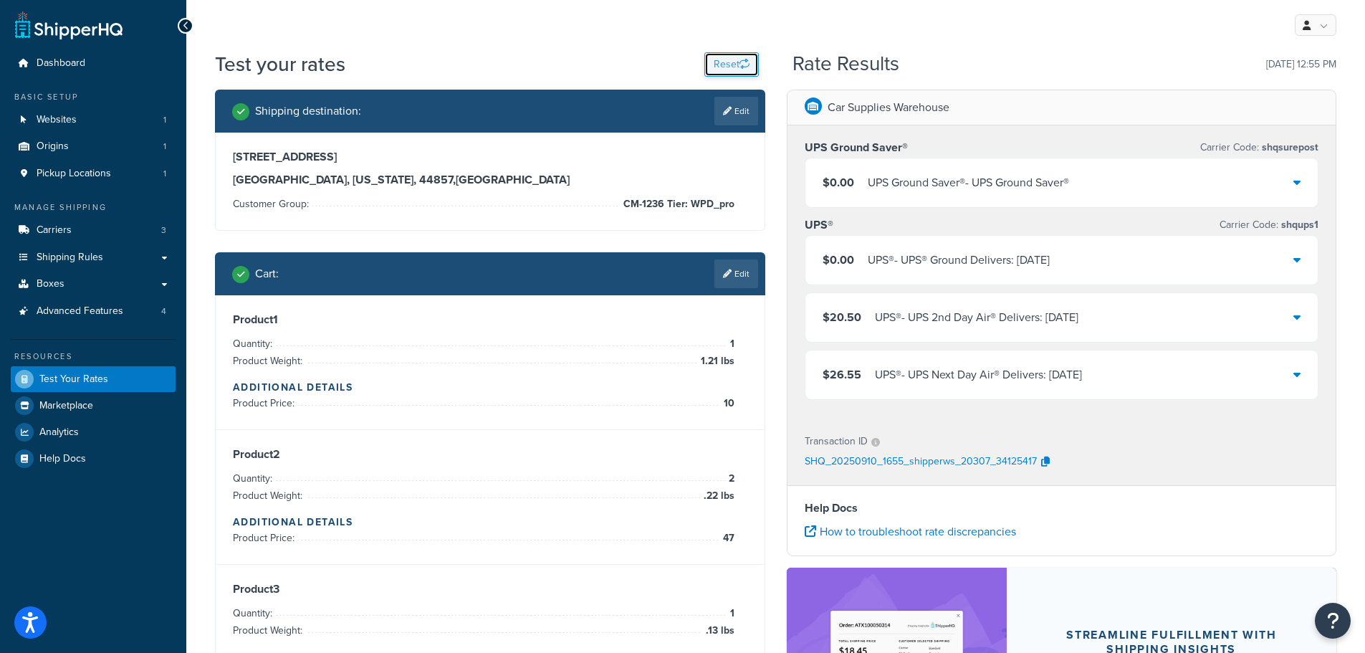
click at [717, 58] on button "Reset" at bounding box center [732, 64] width 54 height 24
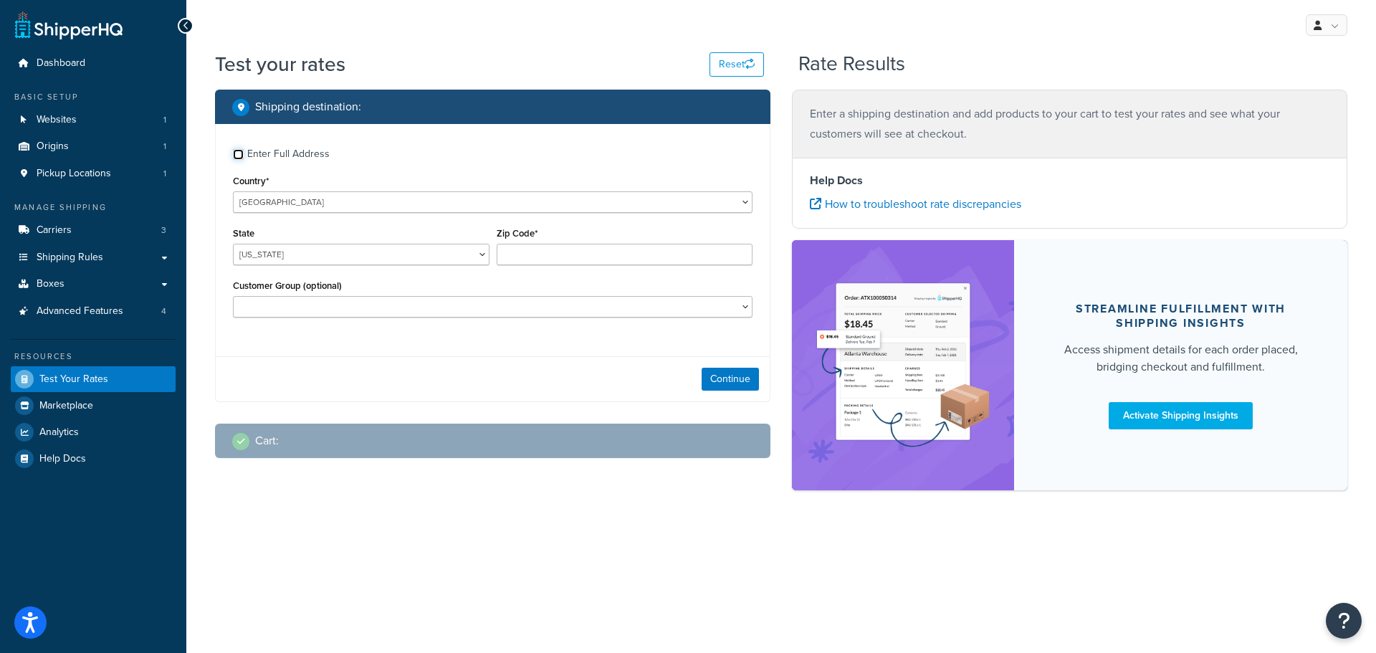
click at [233, 153] on input "Enter Full Address" at bounding box center [238, 154] width 11 height 11
checkbox input "true"
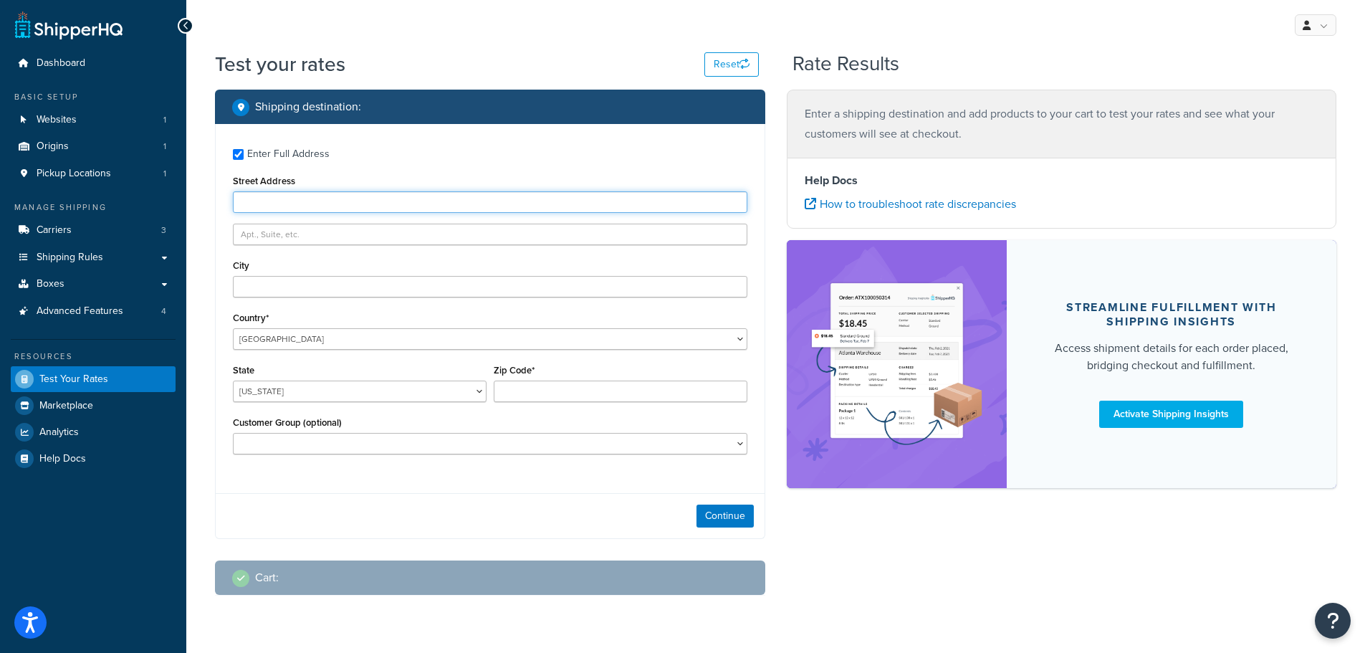
click at [267, 201] on input "Street Address" at bounding box center [490, 202] width 515 height 22
paste input "2026 Glenn Park Drive"
type input "2026 Glenn Park Drive"
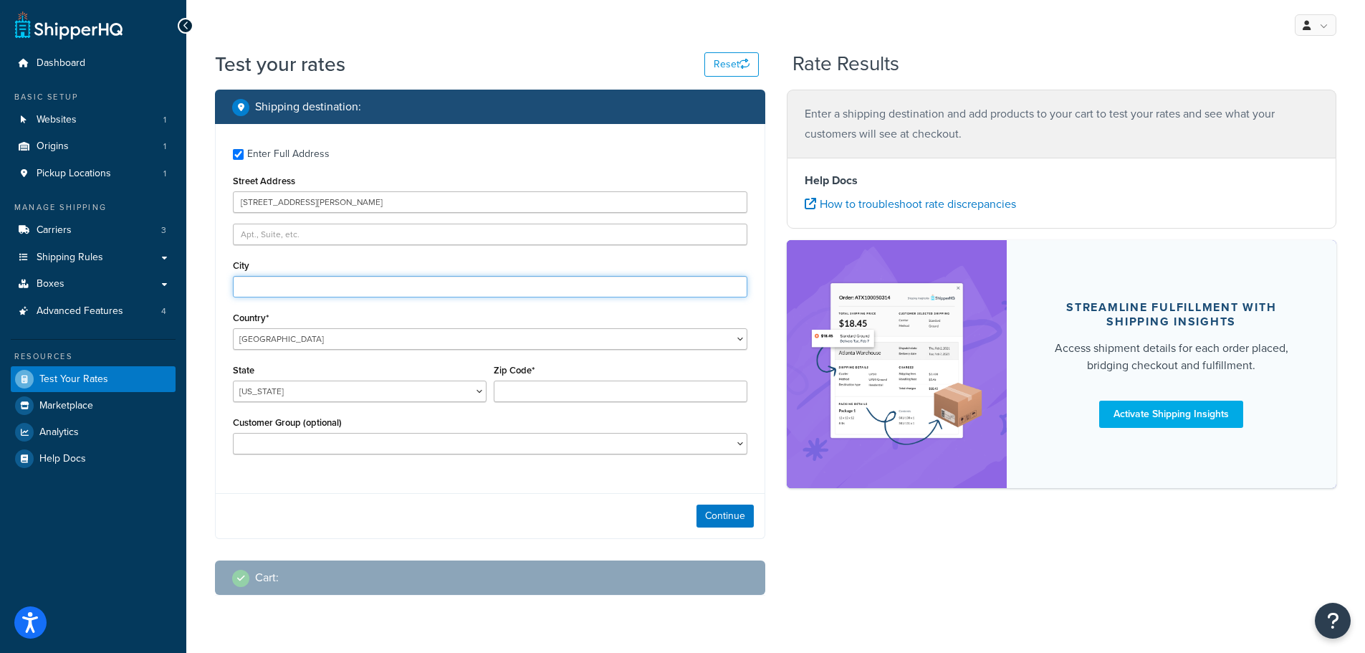
click at [297, 280] on input "City" at bounding box center [490, 287] width 515 height 22
paste input "Champaign"
type input "Champaign"
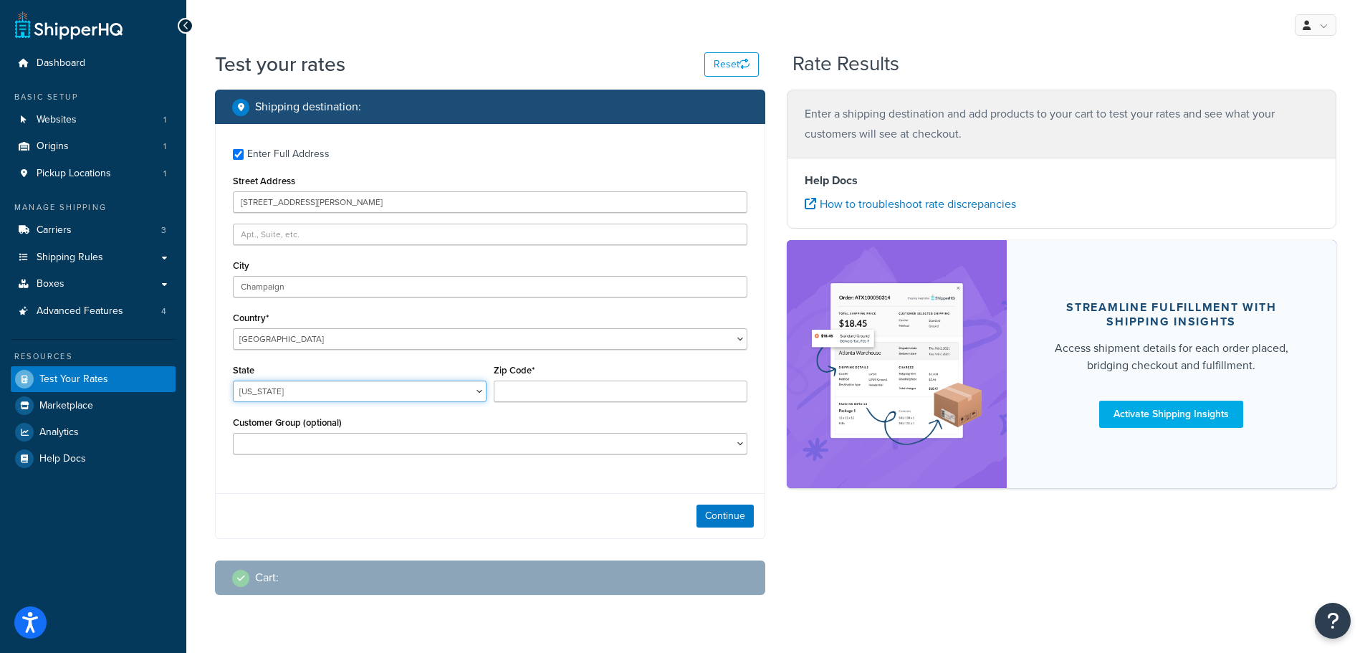
click at [286, 388] on select "Alabama Alaska American Samoa Arizona Arkansas Armed Forces Americas Armed Forc…" at bounding box center [360, 392] width 254 height 22
select select "IL"
click at [233, 381] on select "Alabama Alaska American Samoa Arizona Arkansas Armed Forces Americas Armed Forc…" at bounding box center [360, 392] width 254 height 22
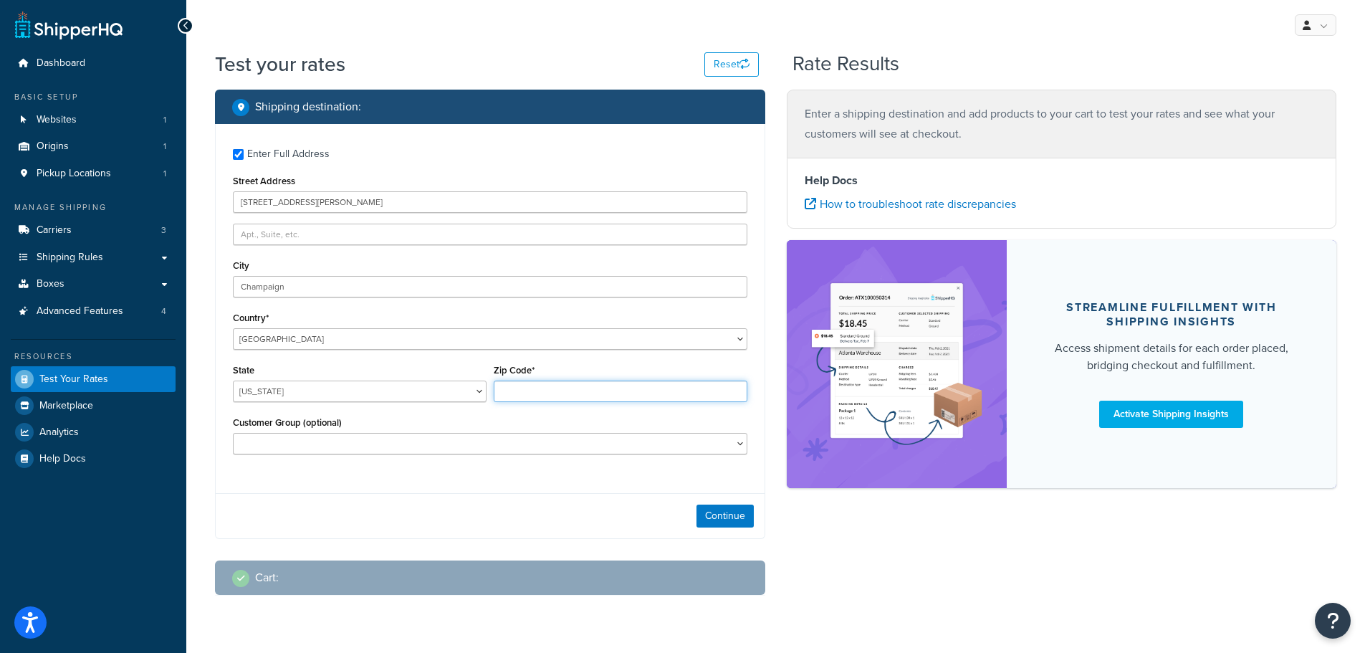
click at [549, 391] on input "Zip Code*" at bounding box center [621, 392] width 254 height 22
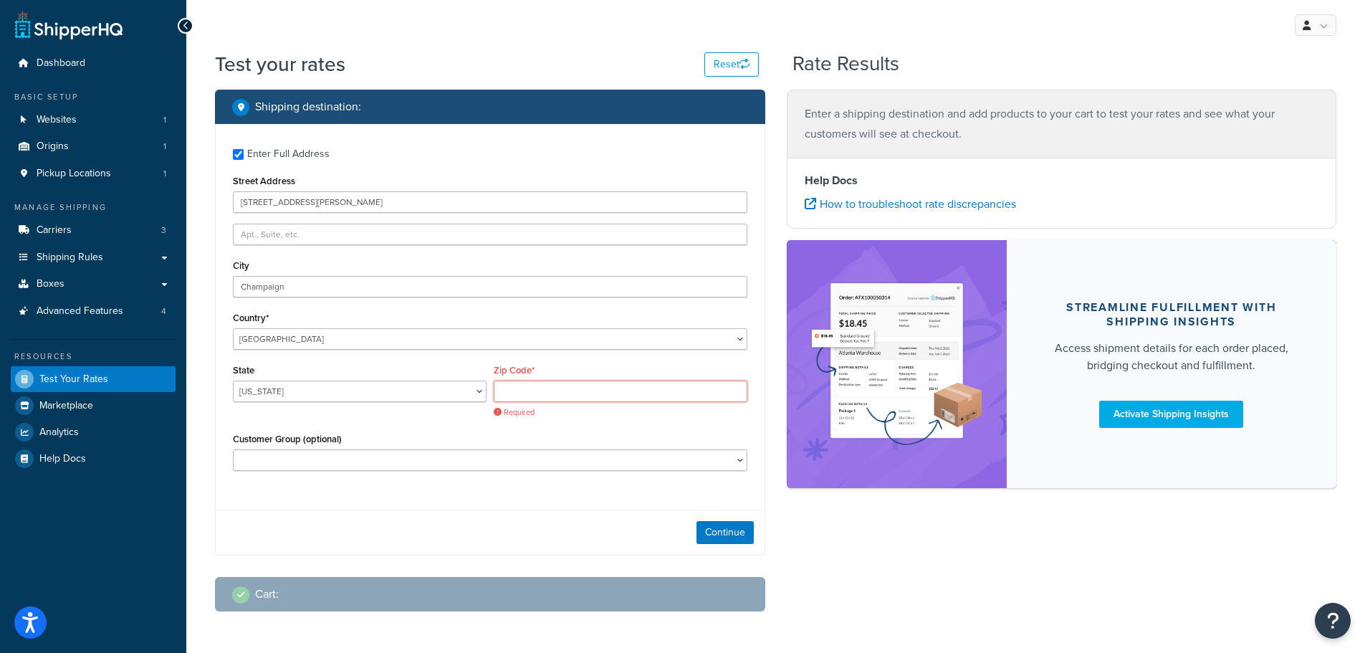
paste input "61821"
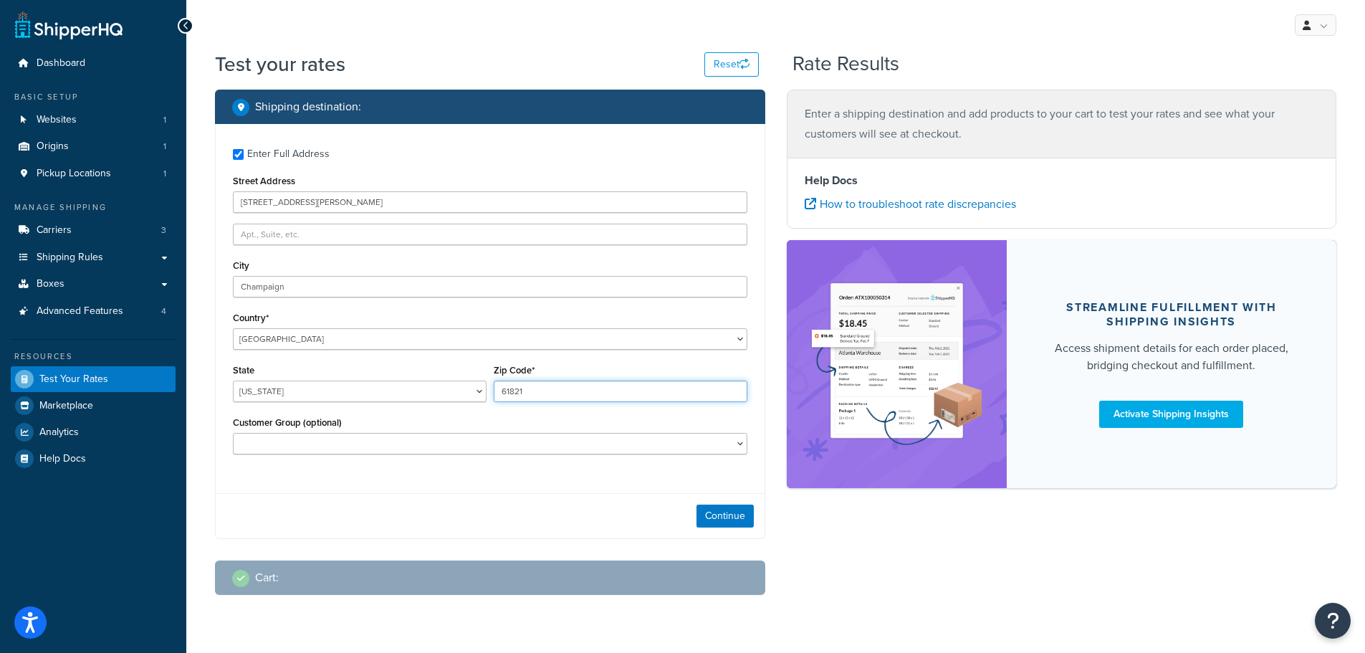
type input "61821"
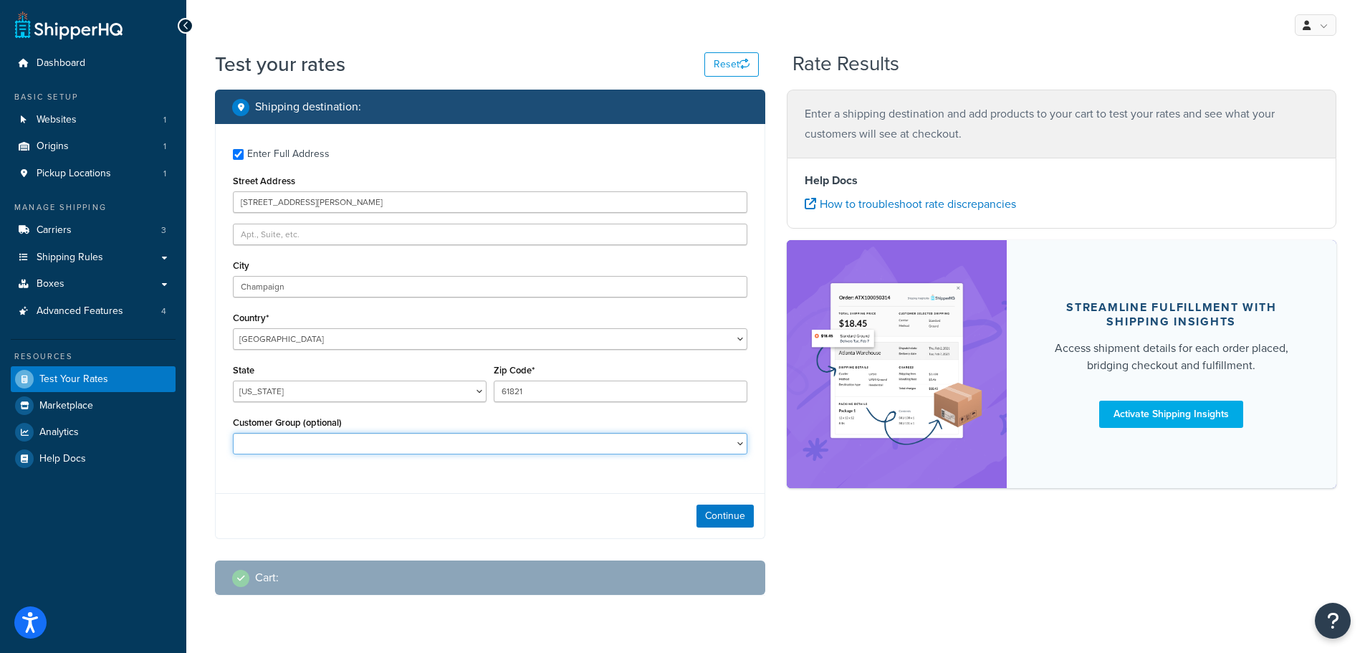
click at [551, 444] on select "CM-1236 Tier: WPD_learn CM-1236 Tier: WPD_pro CM-1236 Tier:WPD_pro CM-1717 Tier…" at bounding box center [490, 444] width 515 height 22
click at [371, 441] on select "CM-1236 Tier: WPD_learn CM-1236 Tier: WPD_pro CM-1236 Tier:WPD_pro CM-1717 Tier…" at bounding box center [490, 444] width 515 height 22
select select "WPD"
click at [233, 433] on select "CM-1236 Tier: WPD_learn CM-1236 Tier: WPD_pro CM-1236 Tier:WPD_pro CM-1717 Tier…" at bounding box center [490, 444] width 515 height 22
click at [722, 513] on button "Continue" at bounding box center [725, 516] width 57 height 23
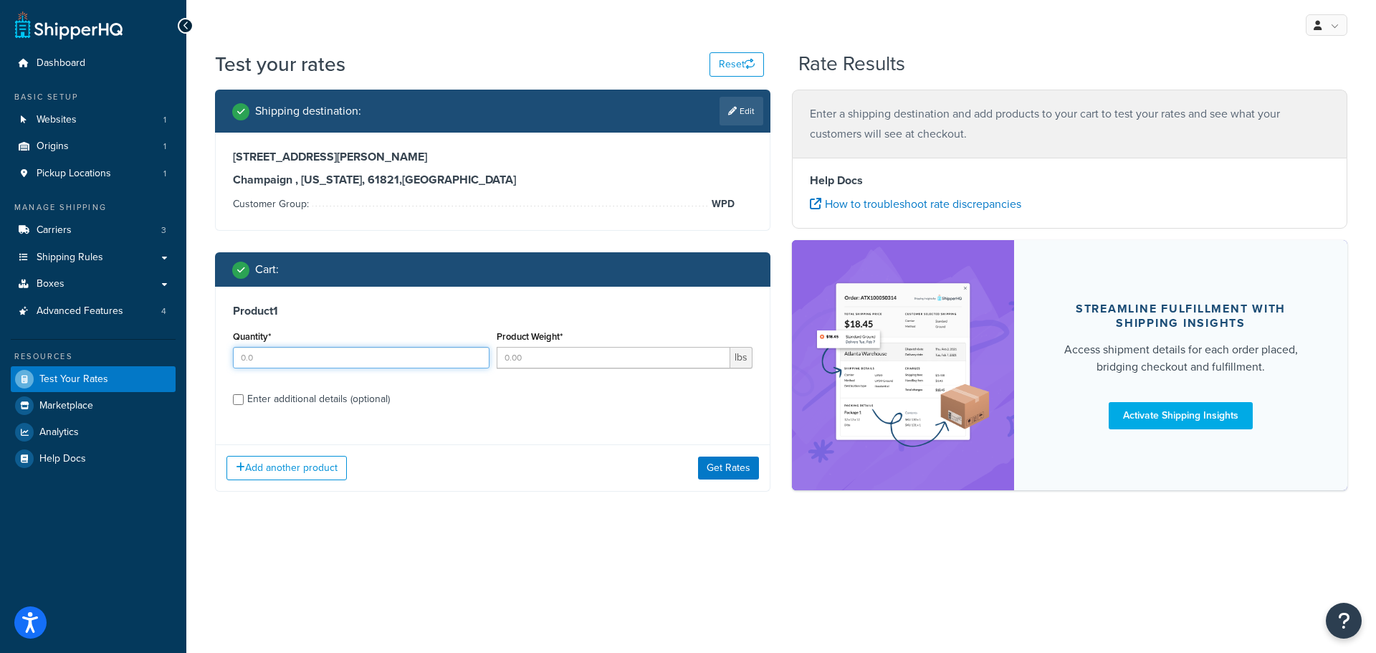
click at [320, 359] on input "Quantity*" at bounding box center [361, 358] width 257 height 22
type input "1"
click at [536, 354] on input "Product Weight*" at bounding box center [614, 358] width 234 height 22
type input ".1"
click at [241, 401] on input "Enter additional details (optional)" at bounding box center [238, 399] width 11 height 11
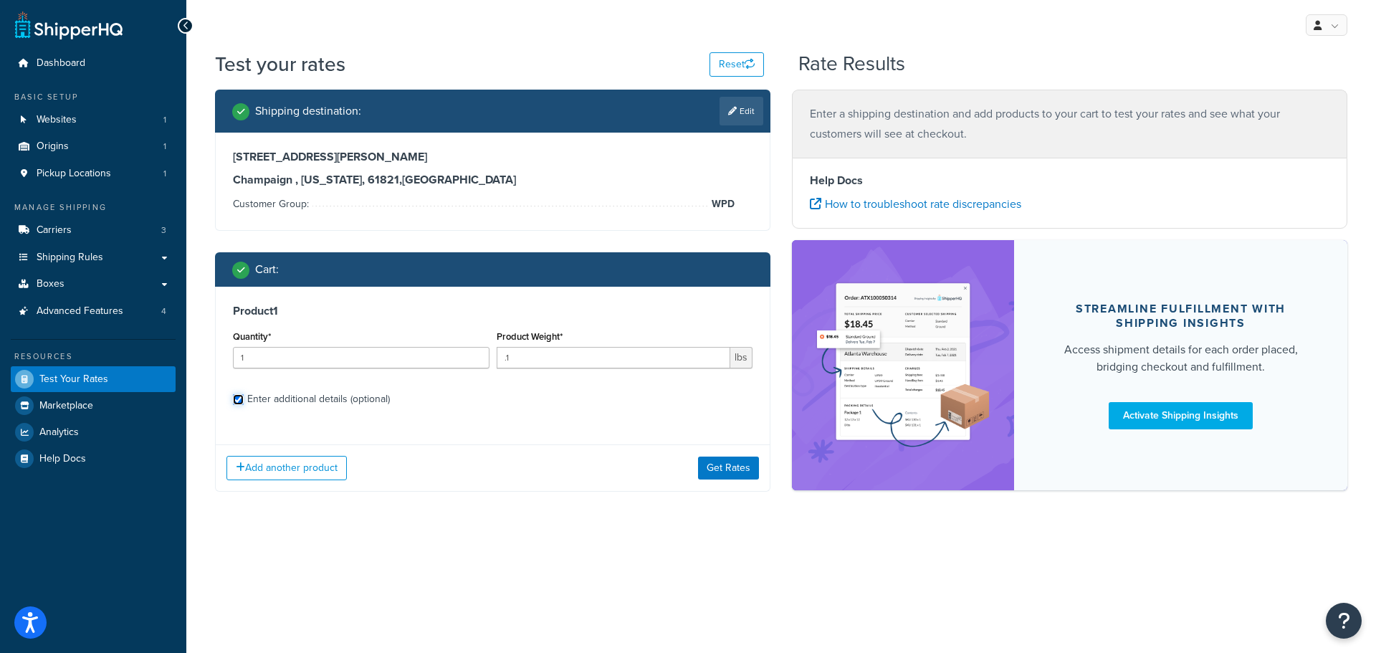
checkbox input "true"
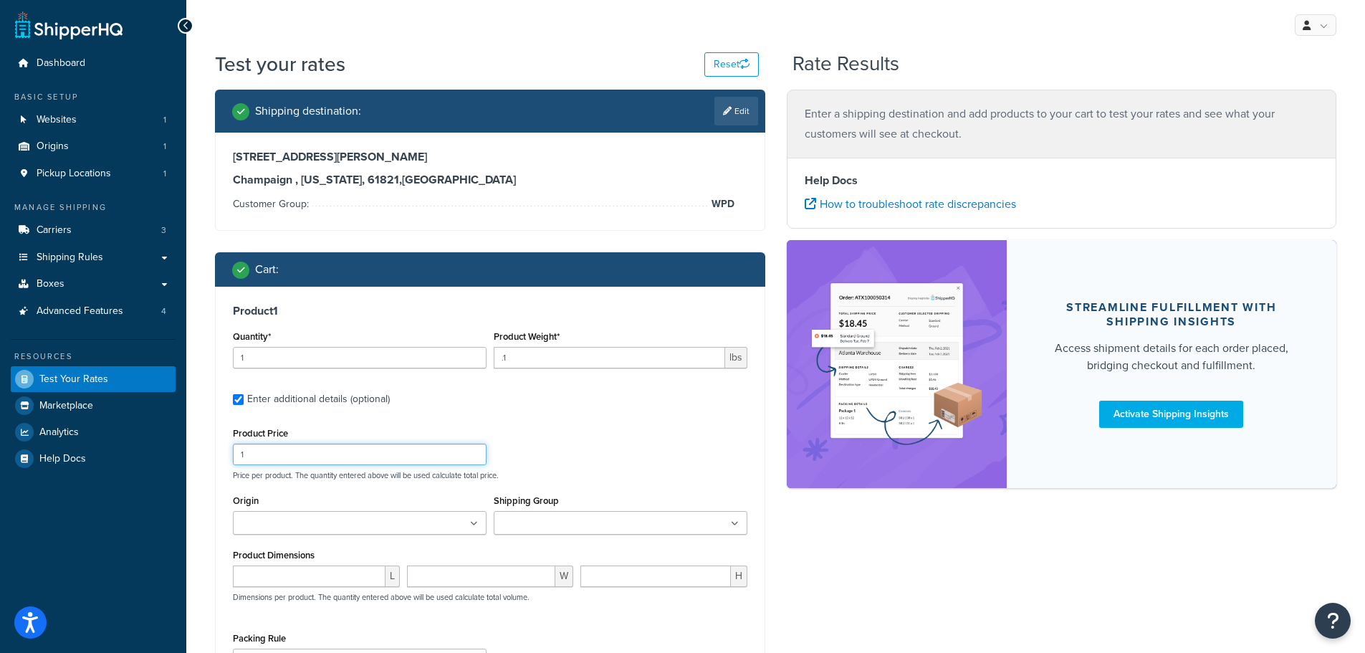
drag, startPoint x: 296, startPoint y: 451, endPoint x: 180, endPoint y: 462, distance: 116.7
click at [180, 462] on div "Dashboard Basic Setup Websites 1 Origins 1 Pickup Locations 1 Manage Shipping C…" at bounding box center [682, 424] width 1365 height 849
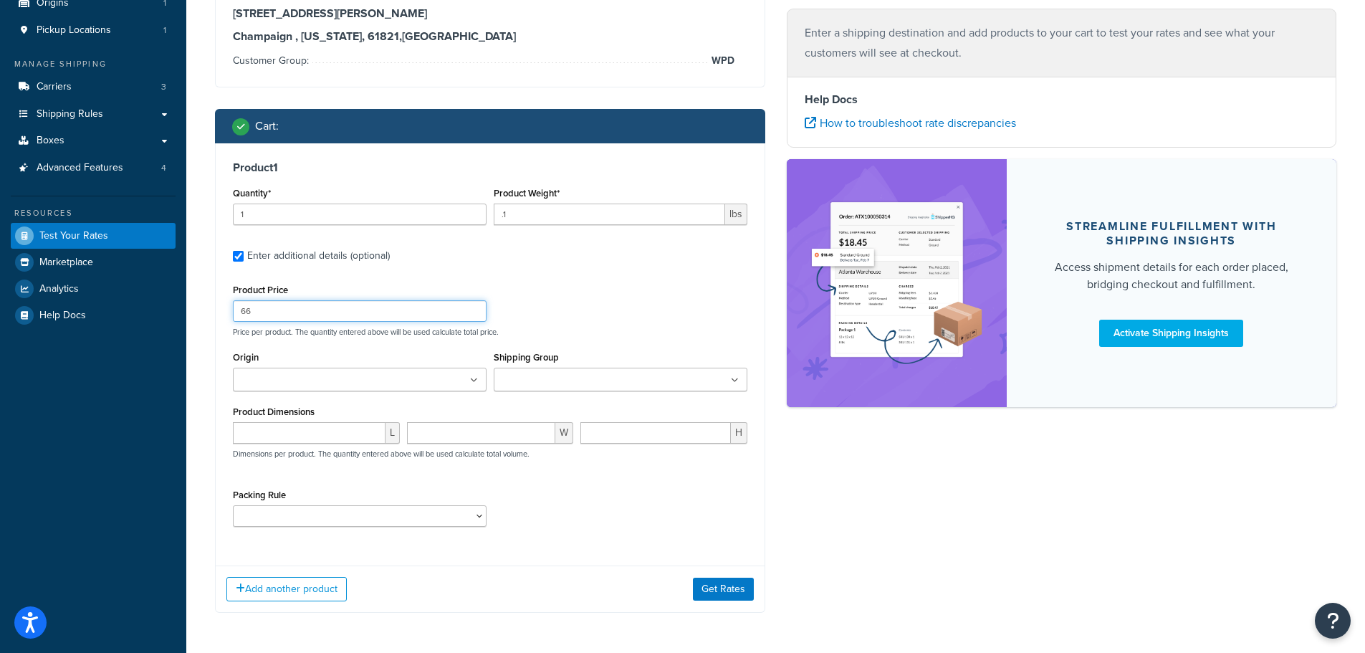
scroll to position [196, 0]
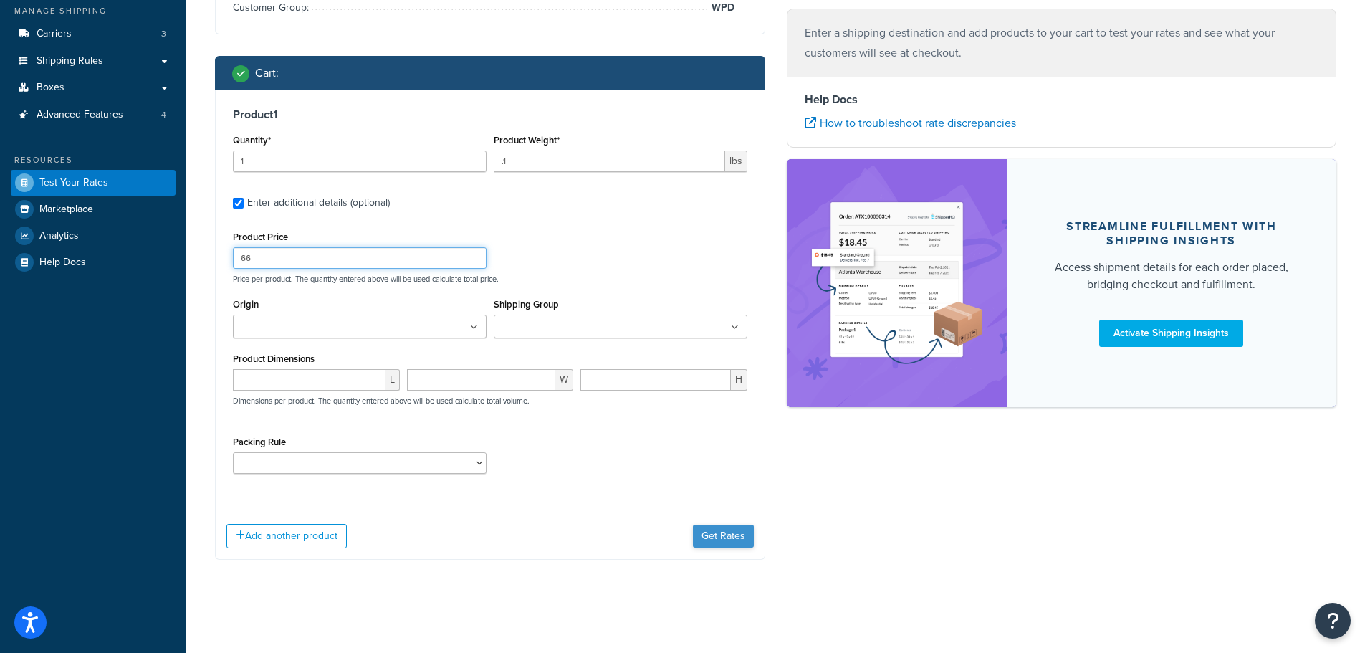
type input "66"
click at [715, 532] on button "Get Rates" at bounding box center [723, 536] width 61 height 23
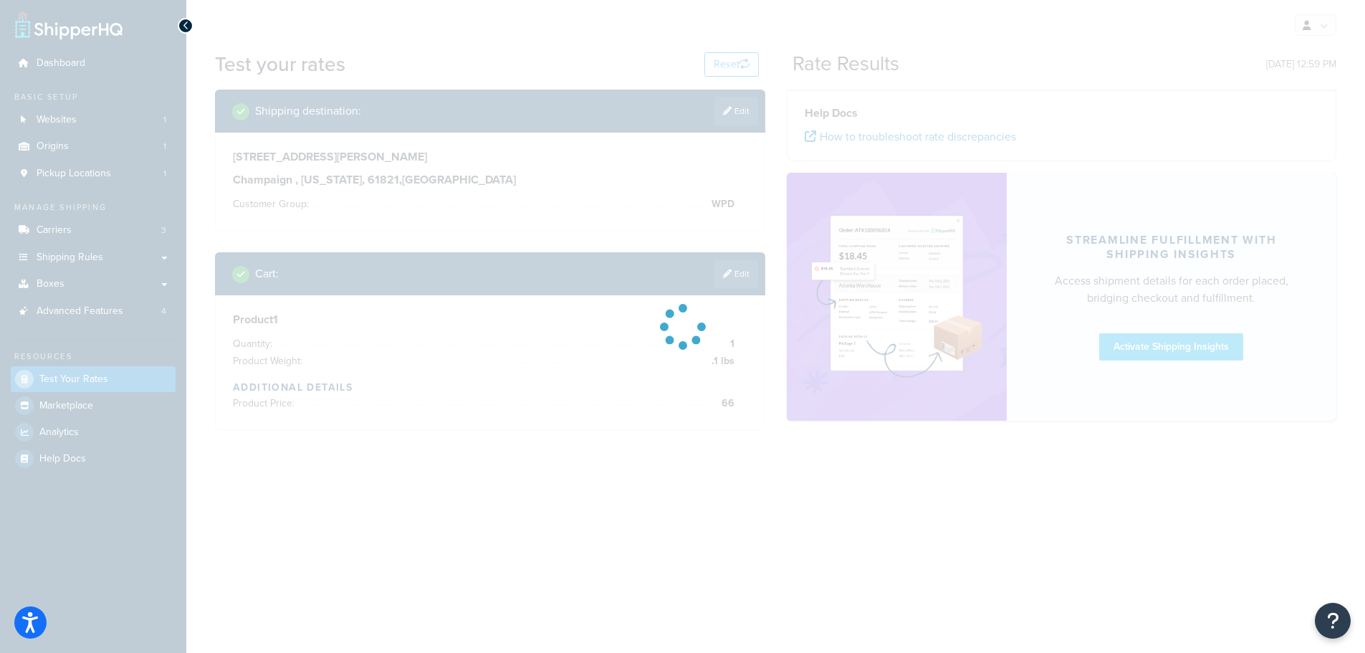
scroll to position [0, 0]
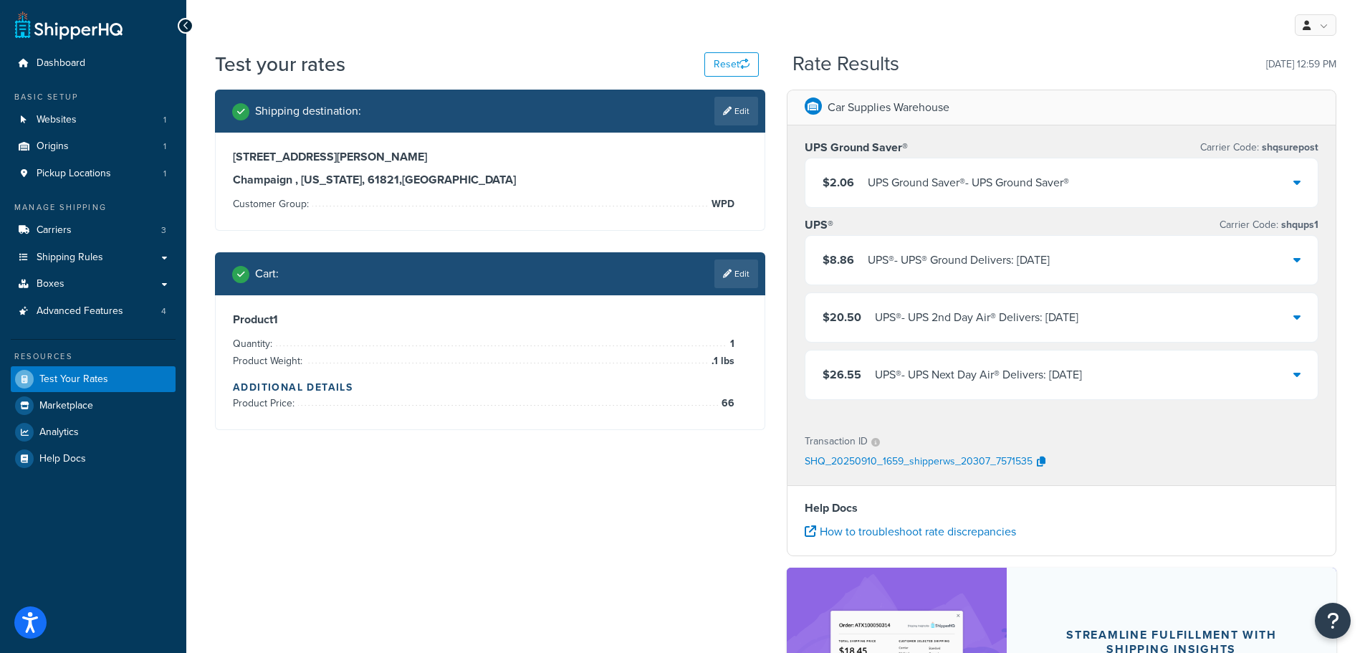
click at [985, 257] on div "UPS® - UPS® Ground Delivers: Thu, Sep 11" at bounding box center [959, 260] width 182 height 20
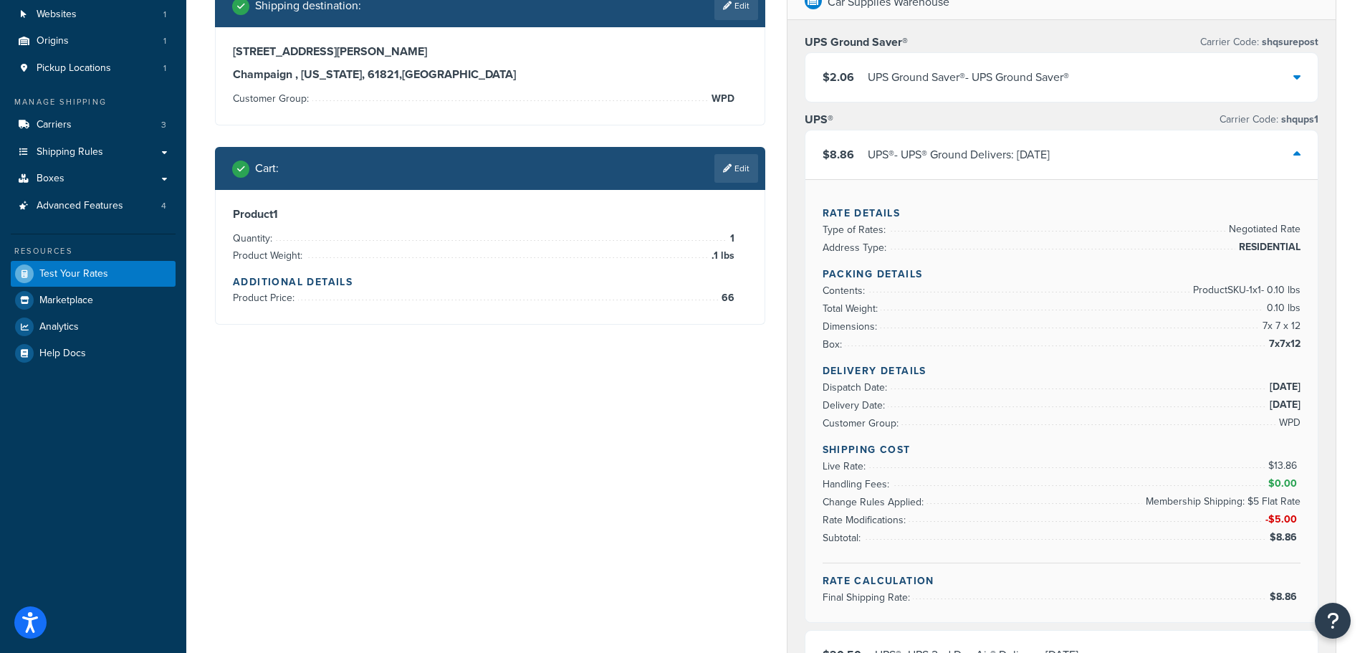
scroll to position [143, 0]
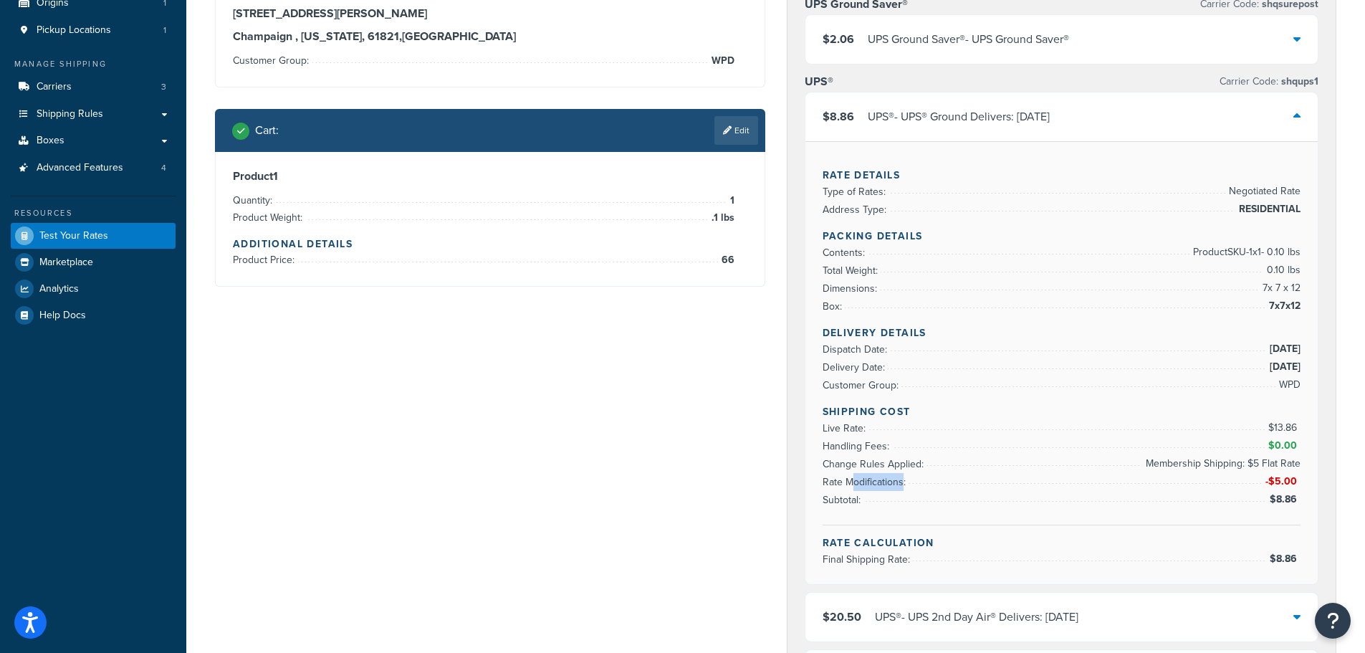
drag, startPoint x: 851, startPoint y: 483, endPoint x: 902, endPoint y: 480, distance: 51.0
click at [902, 480] on span "Rate Modifications:" at bounding box center [866, 481] width 87 height 15
click at [878, 459] on span "Change Rules Applied:" at bounding box center [875, 464] width 105 height 15
drag, startPoint x: 1149, startPoint y: 462, endPoint x: 1285, endPoint y: 459, distance: 136.2
click at [1285, 459] on span "Membership Shipping: $5 Flat Rate" at bounding box center [1221, 463] width 158 height 17
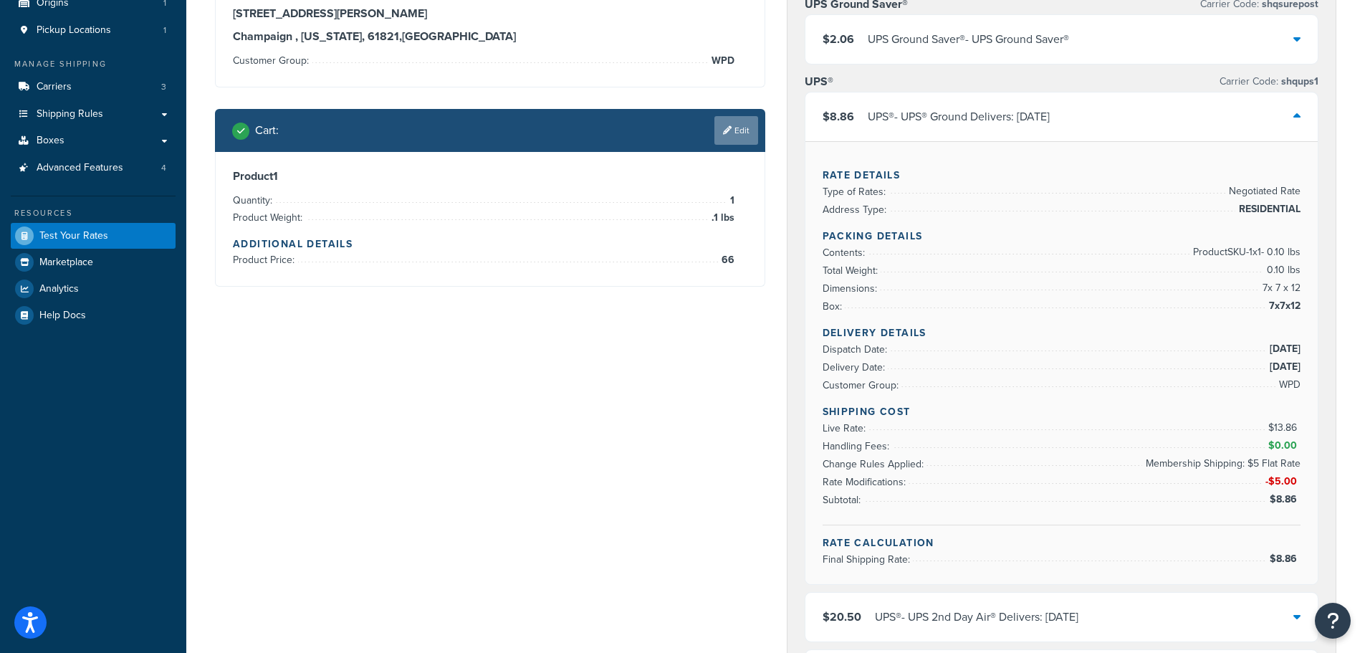
click at [736, 128] on link "Edit" at bounding box center [737, 130] width 44 height 29
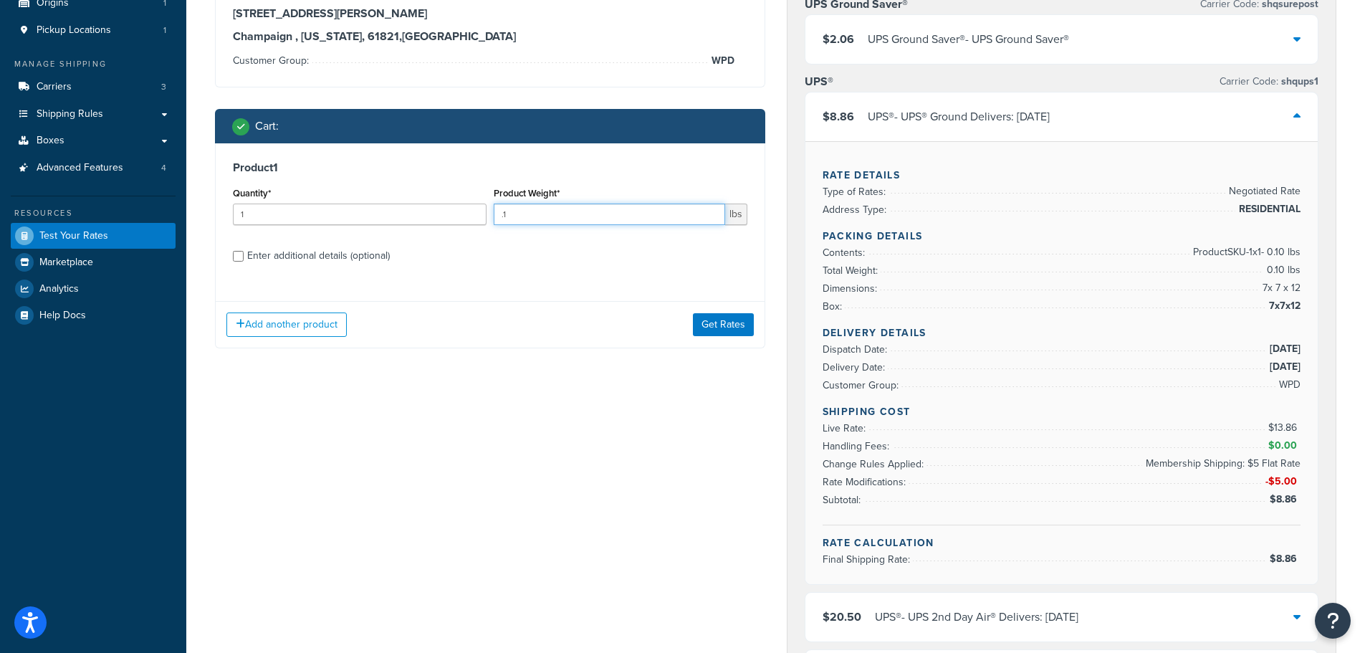
click at [609, 214] on input ".1" at bounding box center [610, 215] width 232 height 22
type input ".15"
click at [721, 330] on button "Get Rates" at bounding box center [723, 324] width 61 height 23
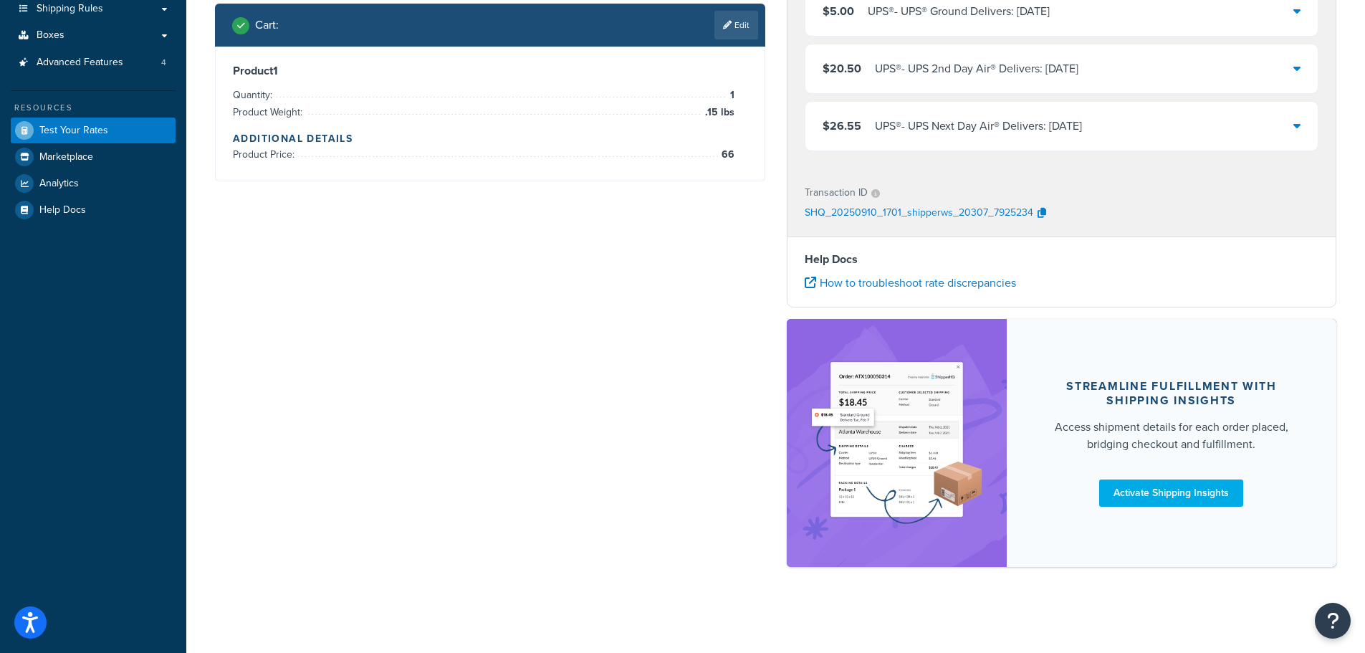
scroll to position [34, 0]
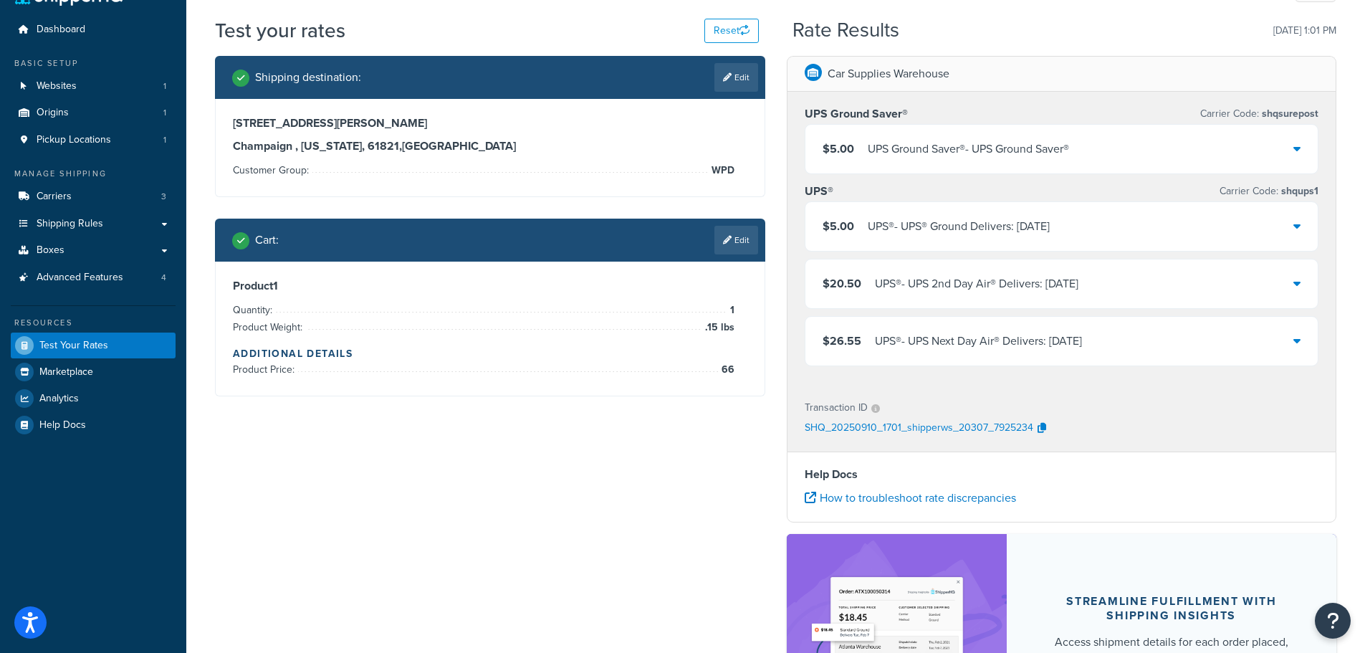
click at [986, 226] on div "UPS® - UPS® Ground Delivers: Fri, Sep 12" at bounding box center [959, 226] width 182 height 20
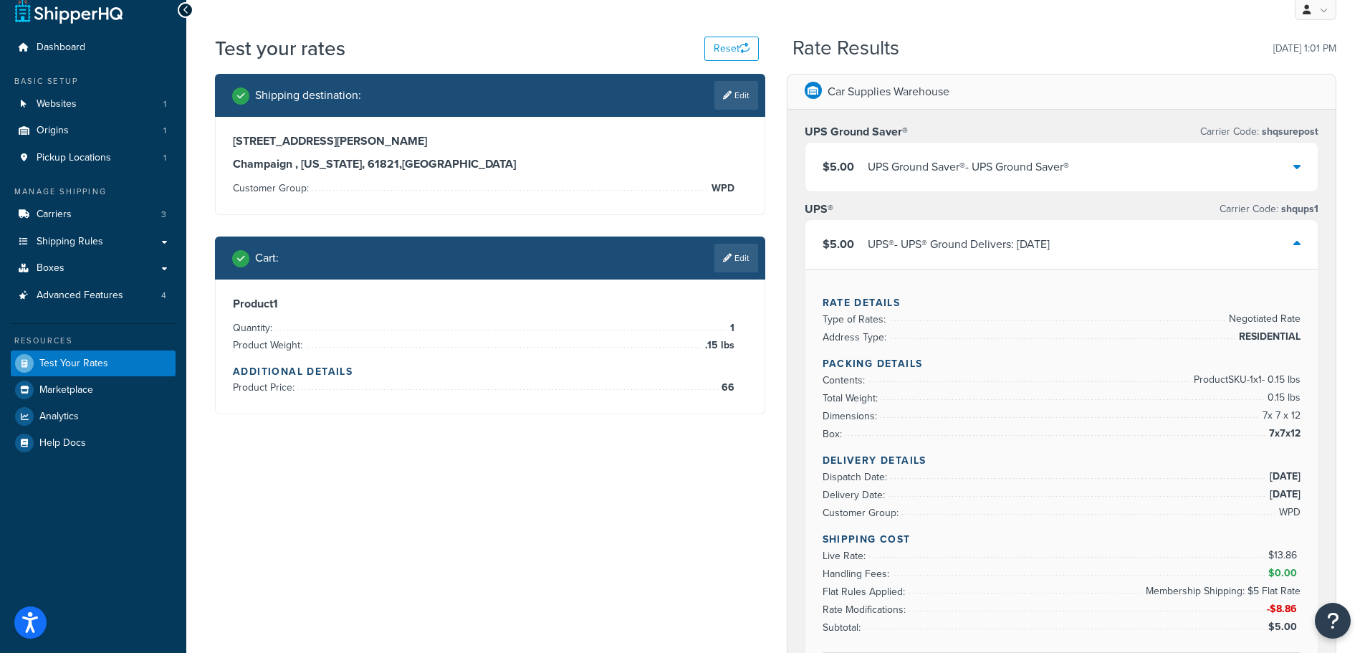
scroll to position [0, 0]
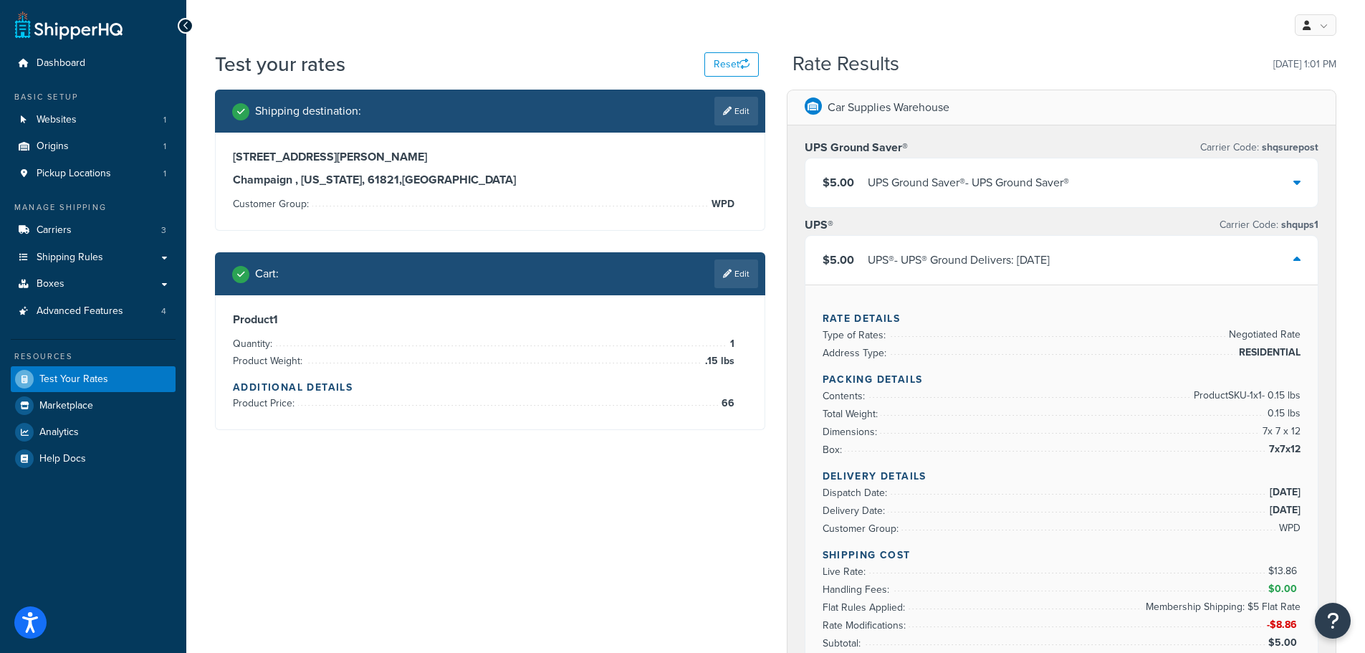
click at [935, 257] on div "UPS® - UPS® Ground Delivers: Fri, Sep 12" at bounding box center [959, 260] width 182 height 20
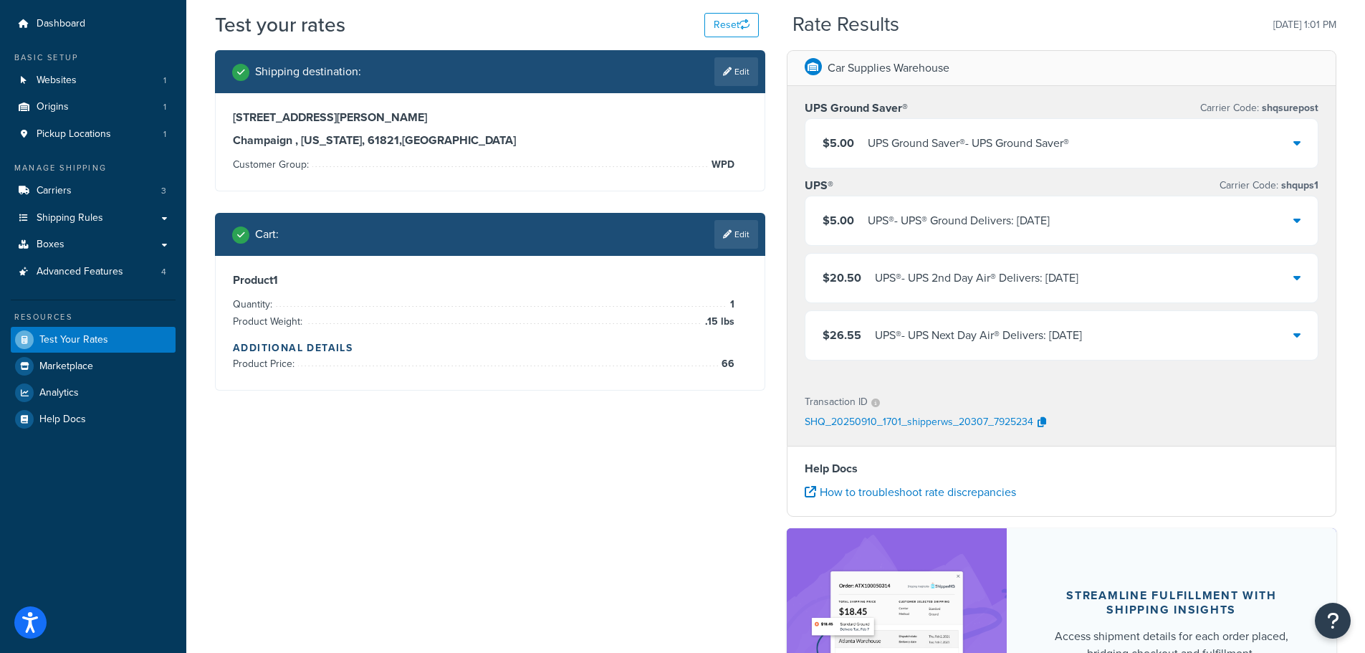
scroll to position [72, 0]
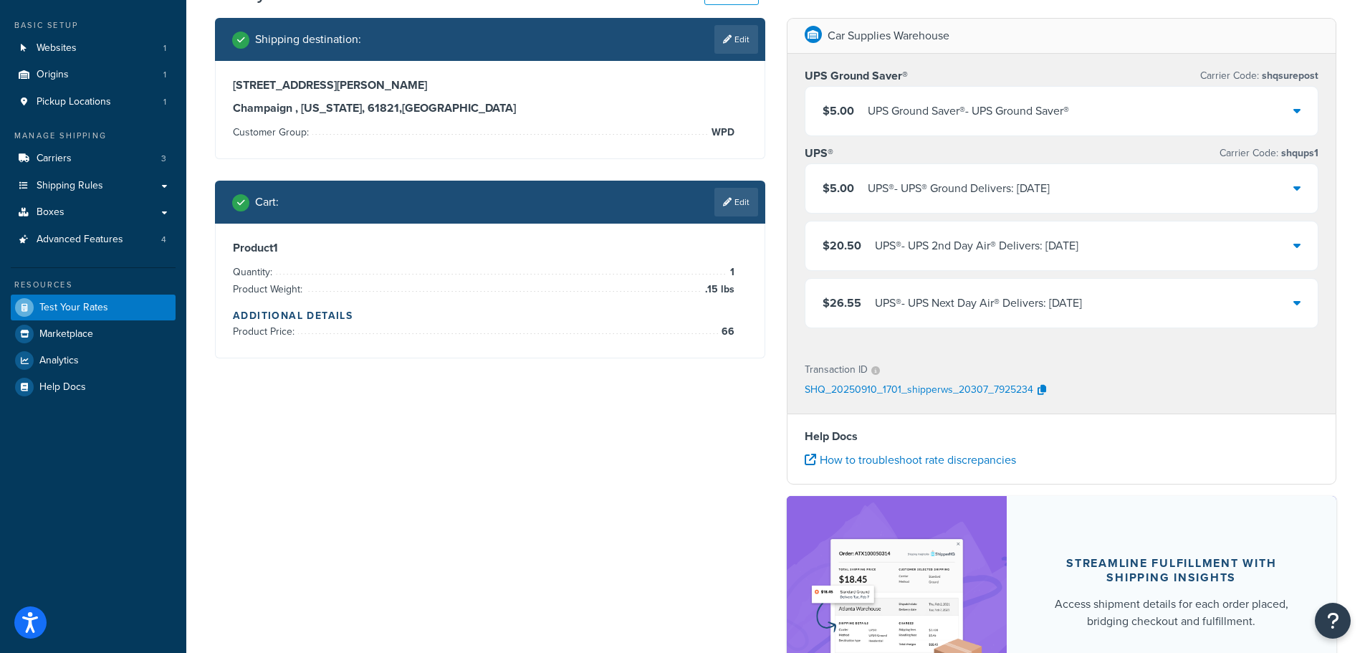
click at [932, 184] on div "UPS® - UPS® Ground Delivers: Fri, Sep 12" at bounding box center [959, 188] width 182 height 20
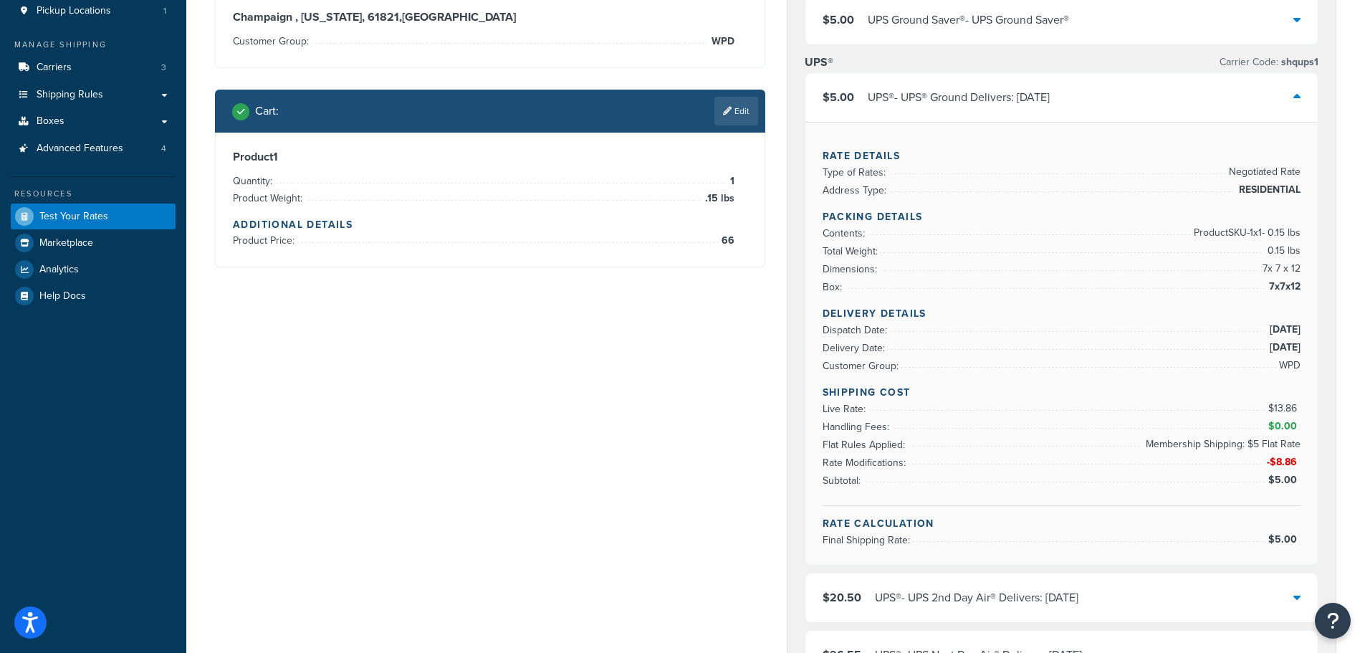
scroll to position [287, 0]
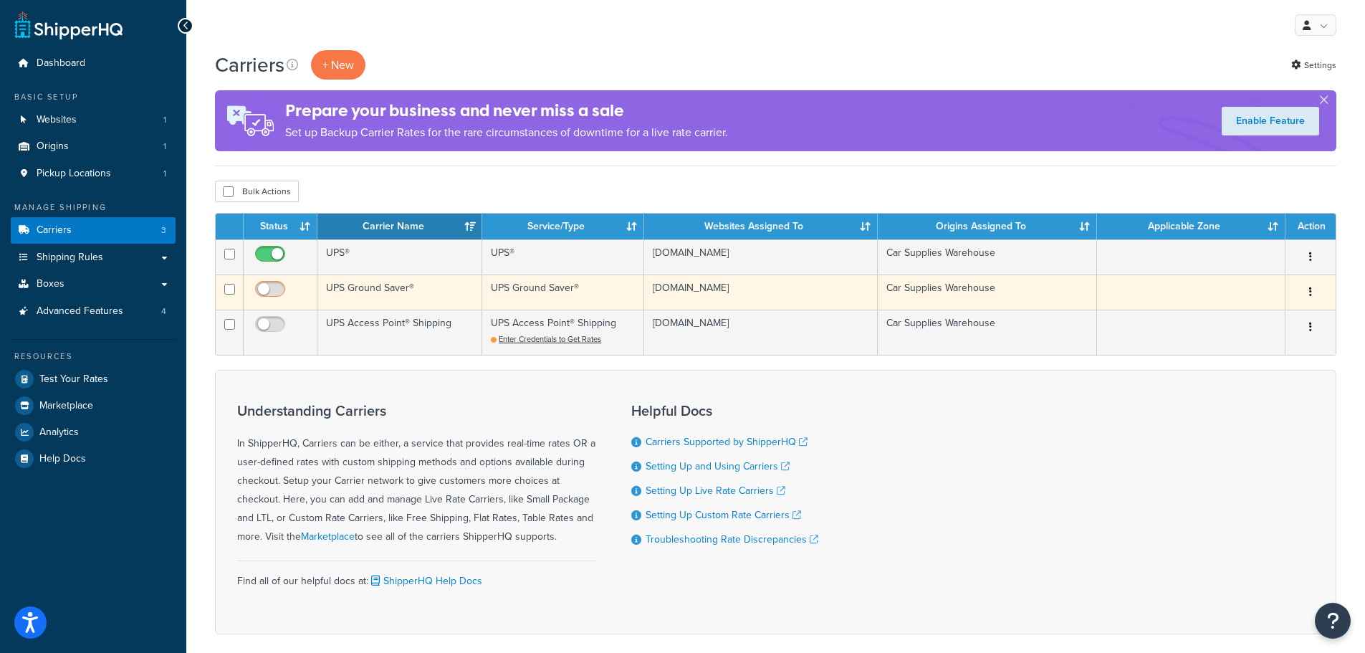
click at [265, 287] on input "checkbox" at bounding box center [271, 293] width 39 height 18
checkbox input "true"
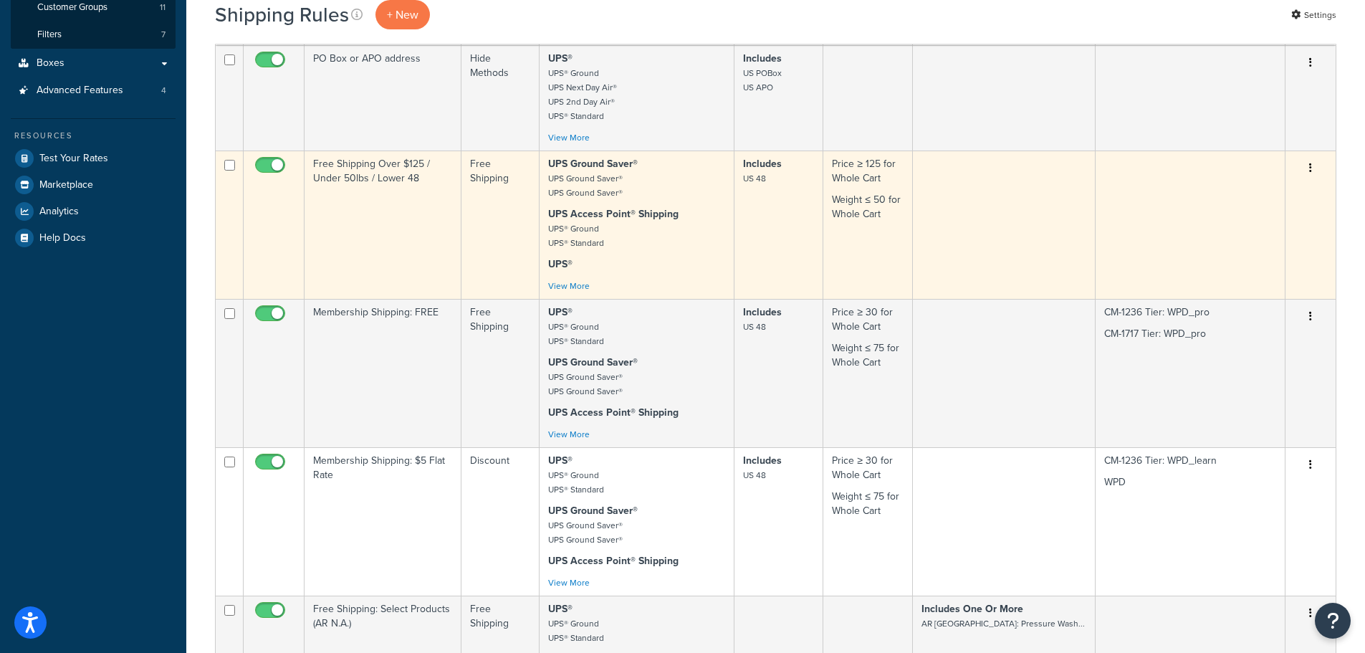
scroll to position [430, 0]
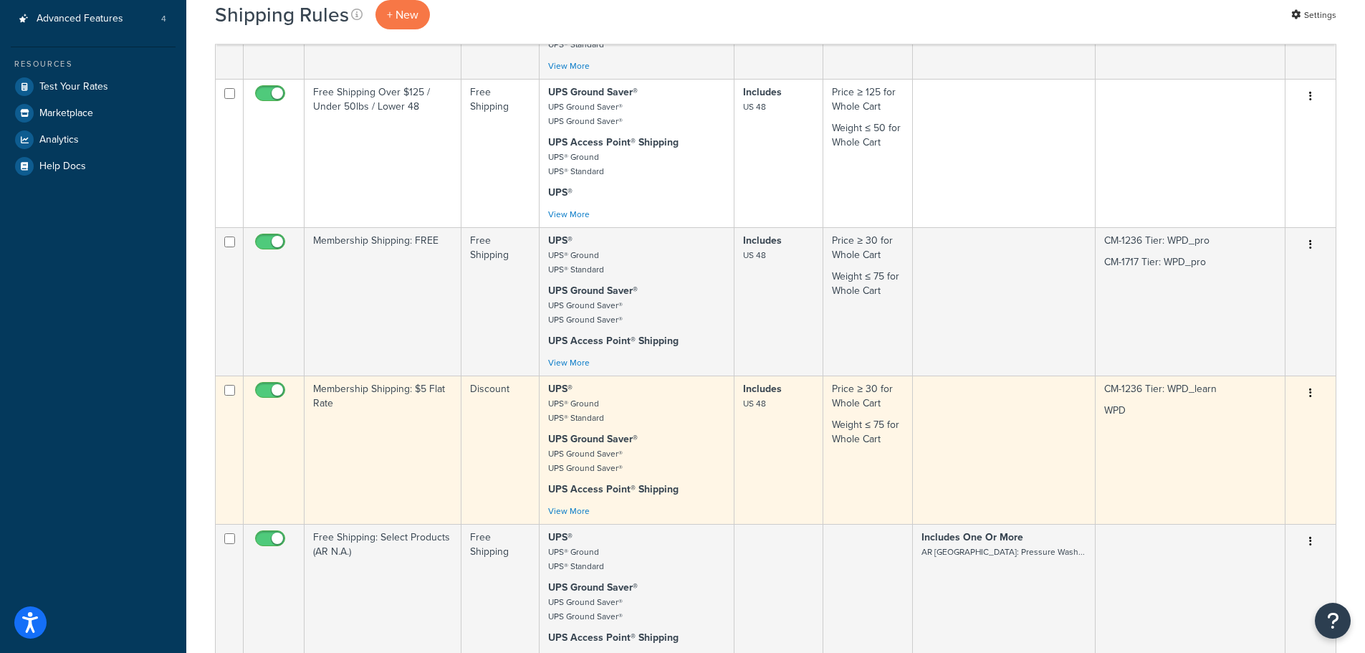
click at [746, 442] on td "Includes US 48" at bounding box center [780, 450] width 90 height 148
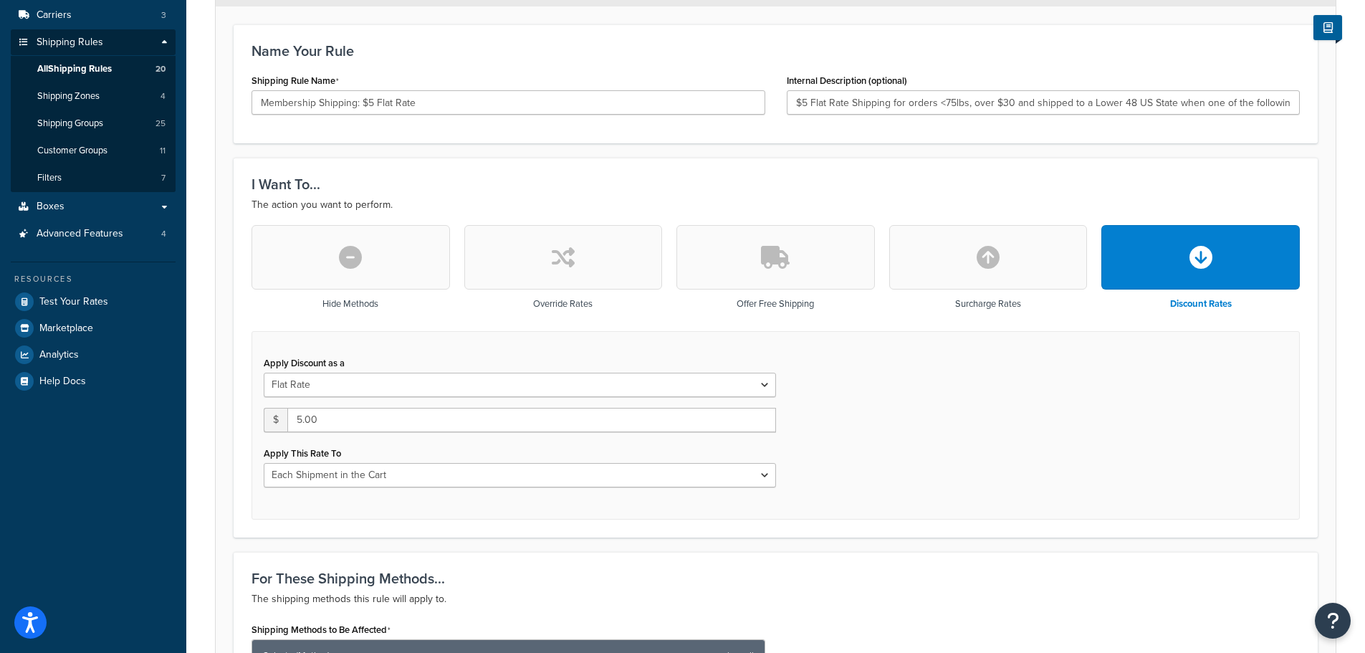
click at [574, 261] on icon "button" at bounding box center [563, 257] width 23 height 23
type input "$5 Flat Rate Shipping for orders <75lbs, over $30 and shipped to a Lower 48 US …"
type input "0"
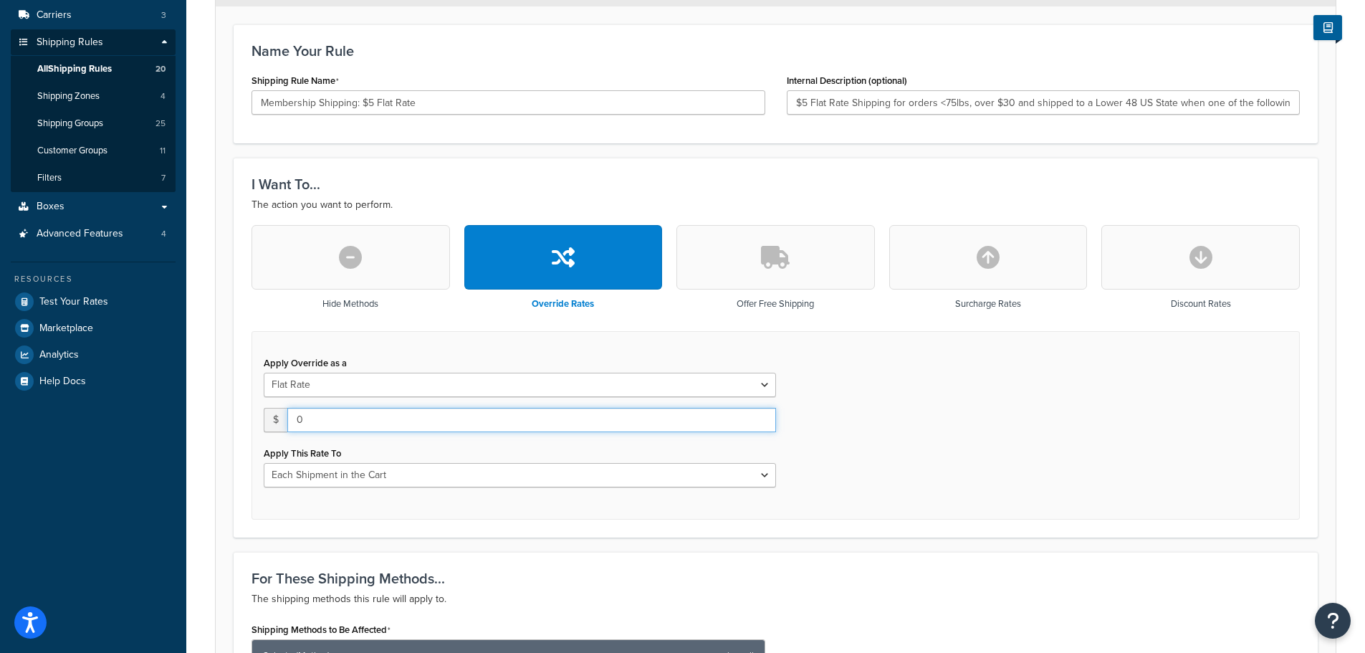
drag, startPoint x: 335, startPoint y: 414, endPoint x: 237, endPoint y: 416, distance: 98.2
click at [237, 416] on div "I Want To... The action you want to perform. Hide Methods Override Rates Offer …" at bounding box center [776, 347] width 1084 height 379
type input "$5 Flat Rate Shipping for orders <75lbs, over $30 and shipped to a Lower 48 US …"
type input "5"
type input "$5 Flat Rate Shipping for orders <75lbs, over $30 and shipped to a Lower 48 US …"
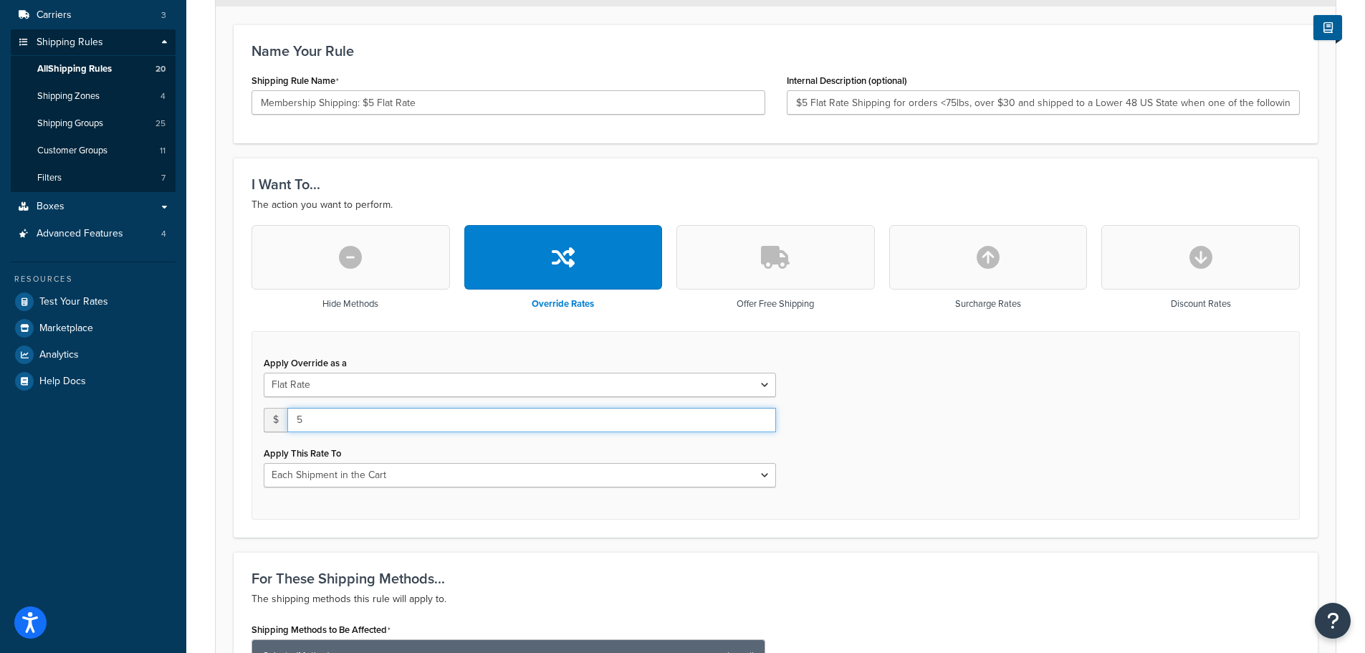
type input "5"
click at [378, 386] on select "Flat Rate Percentage Flat Rate & Percentage" at bounding box center [520, 385] width 512 height 24
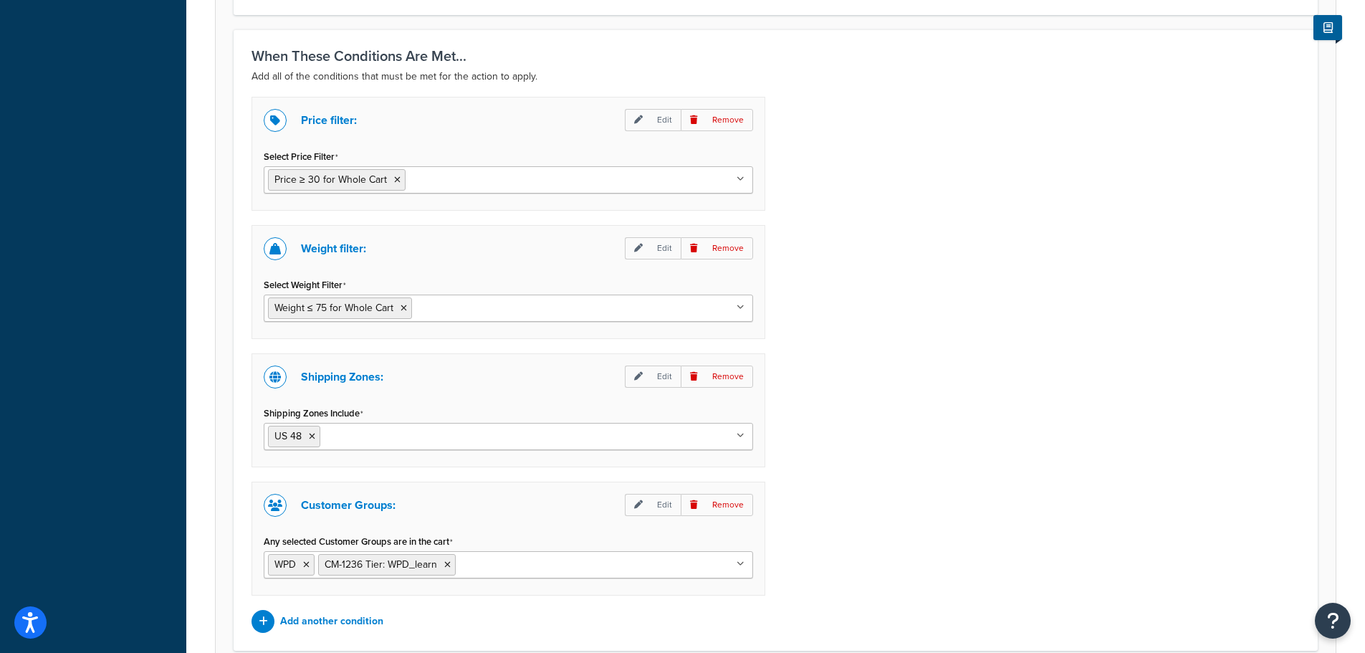
scroll to position [1346, 0]
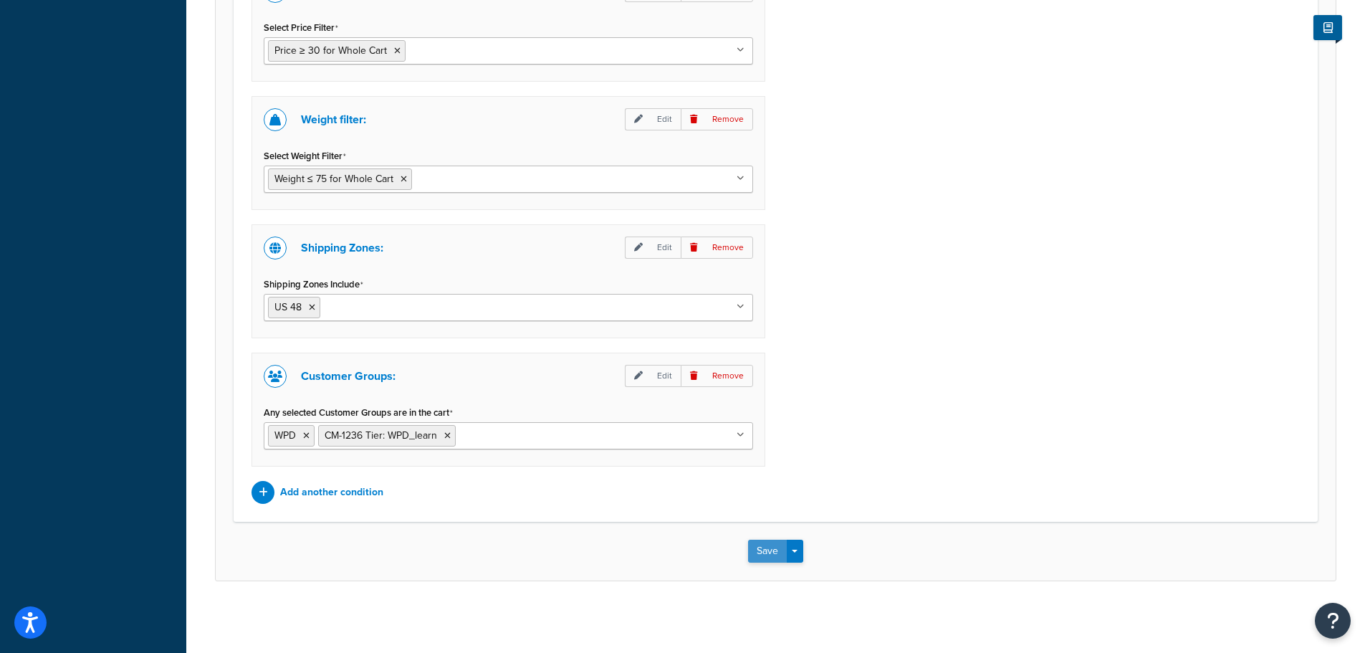
click at [765, 548] on button "Save" at bounding box center [767, 551] width 39 height 23
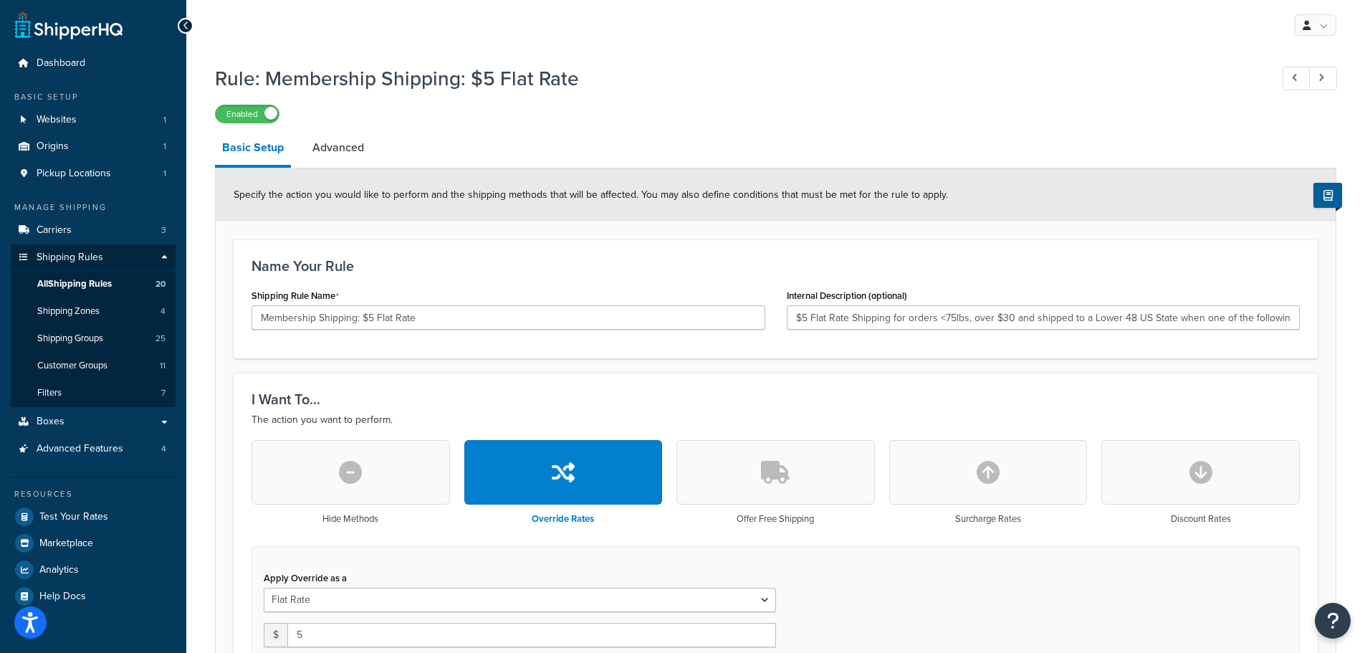
type input "$5 Flat Rate Shipping for orders <75lbs, over $30 and shipped to a Lower 48 US …"
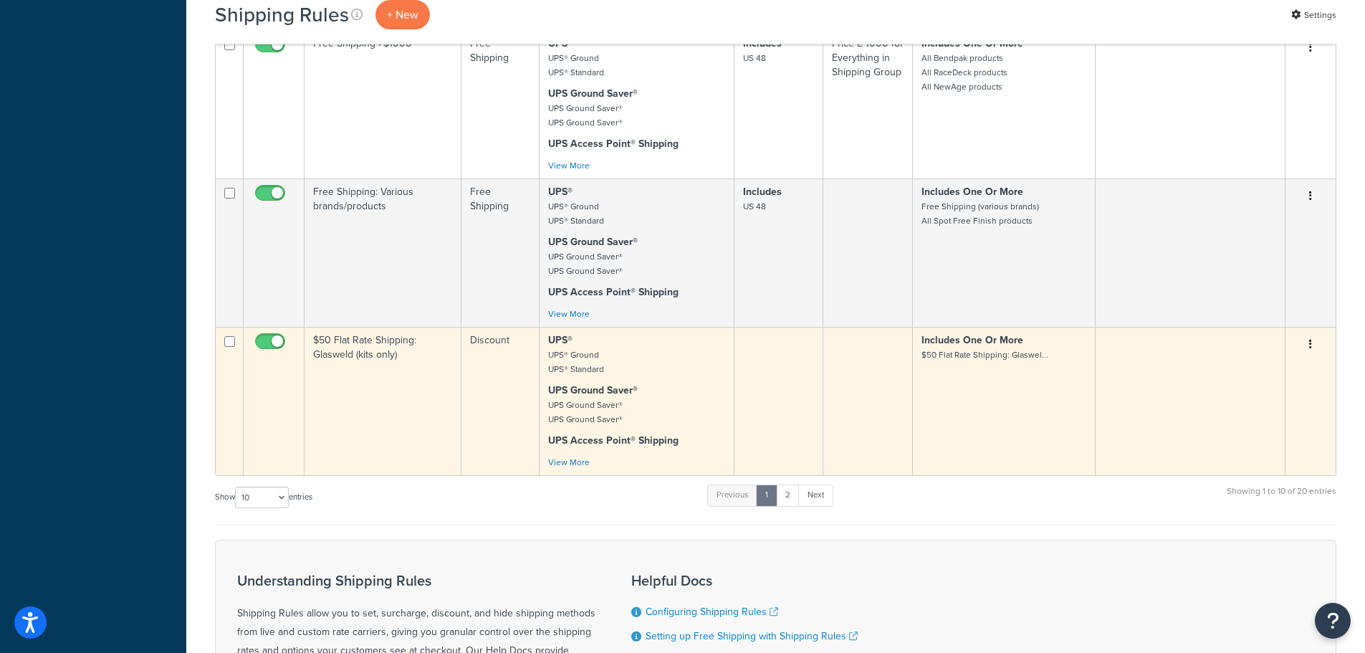
scroll to position [1147, 0]
click at [382, 344] on td "$50 Flat Rate Shipping: Glasweld (kits only)" at bounding box center [383, 399] width 157 height 148
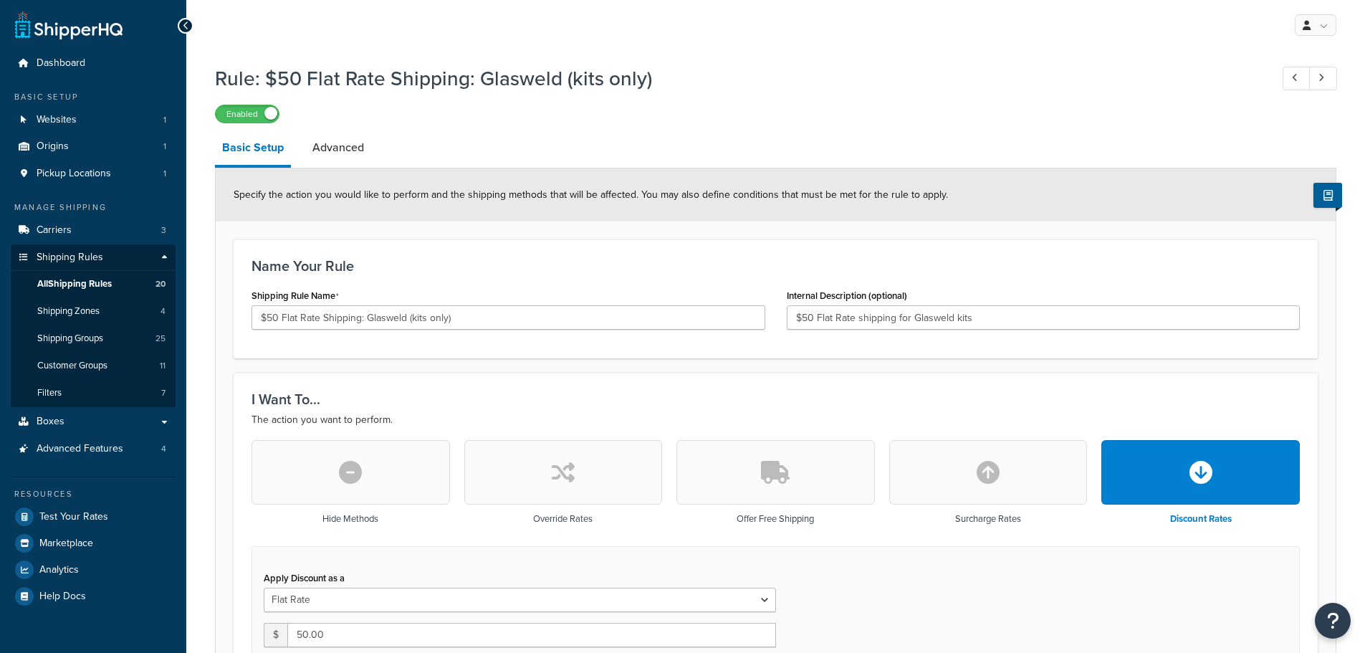
select select "ITEM"
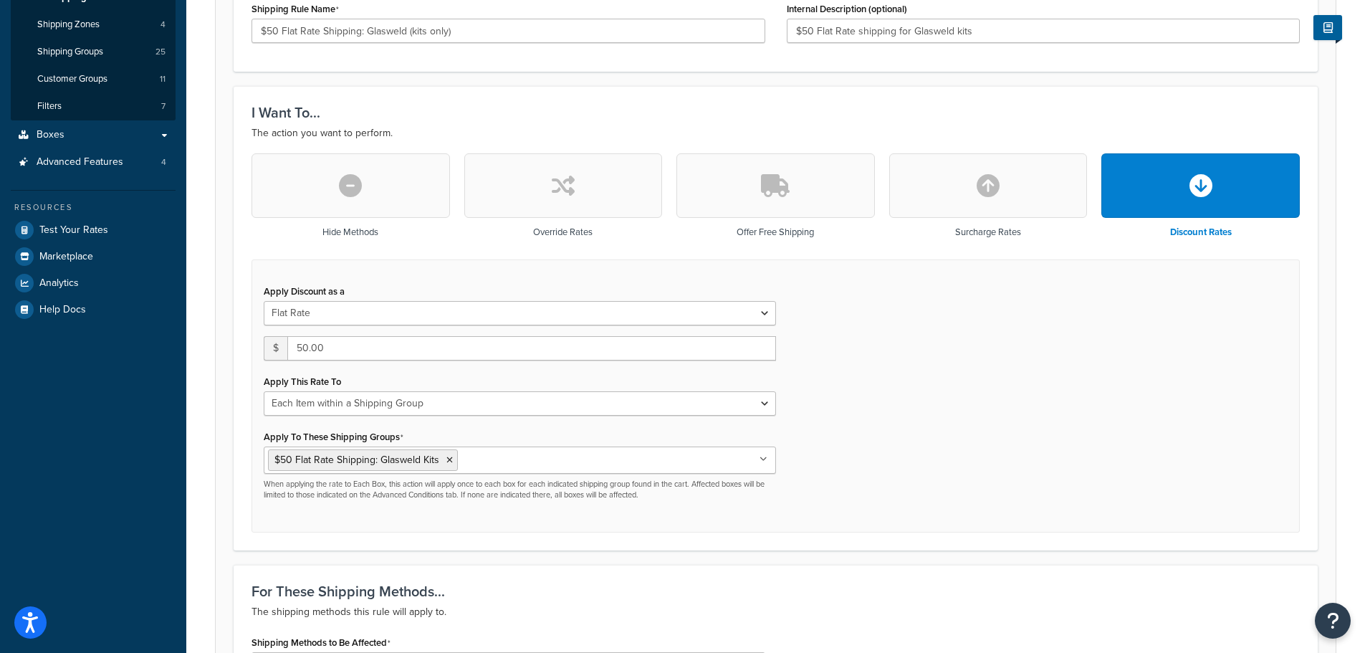
click at [568, 193] on icon "button" at bounding box center [563, 185] width 23 height 23
type input "0"
select select "CART"
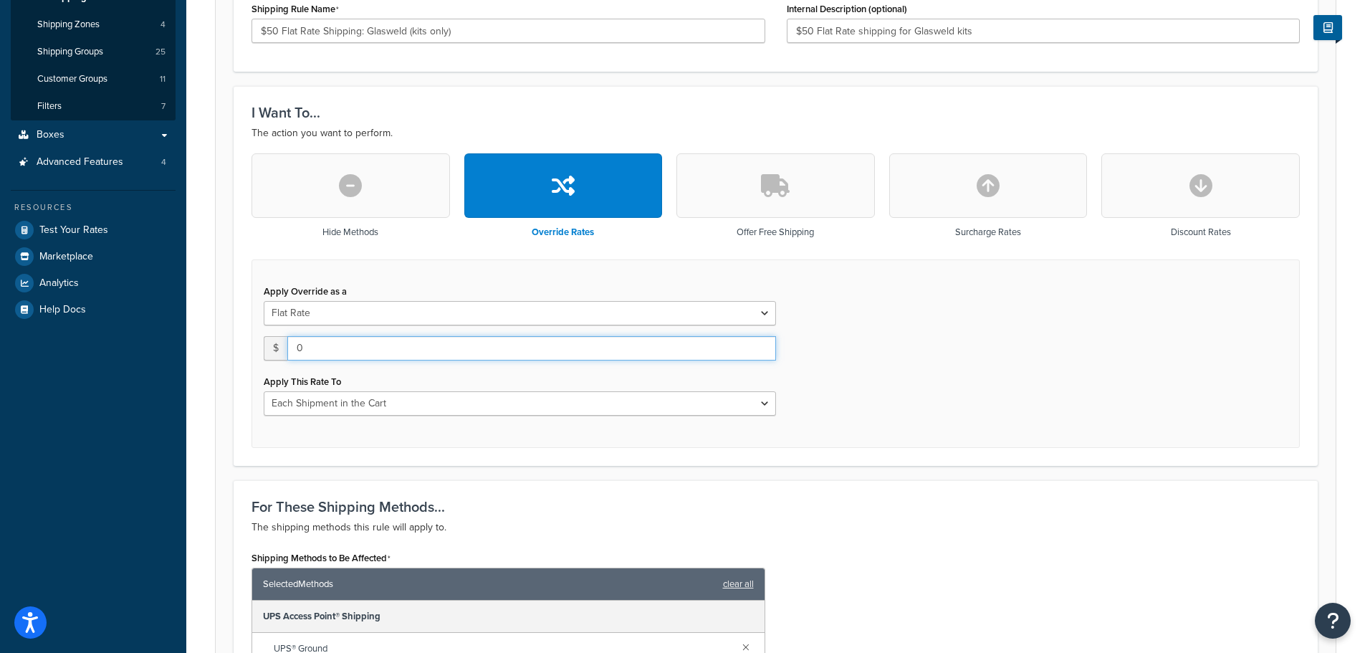
drag, startPoint x: 306, startPoint y: 350, endPoint x: 266, endPoint y: 347, distance: 40.3
click at [266, 347] on div "$ 0" at bounding box center [520, 348] width 512 height 24
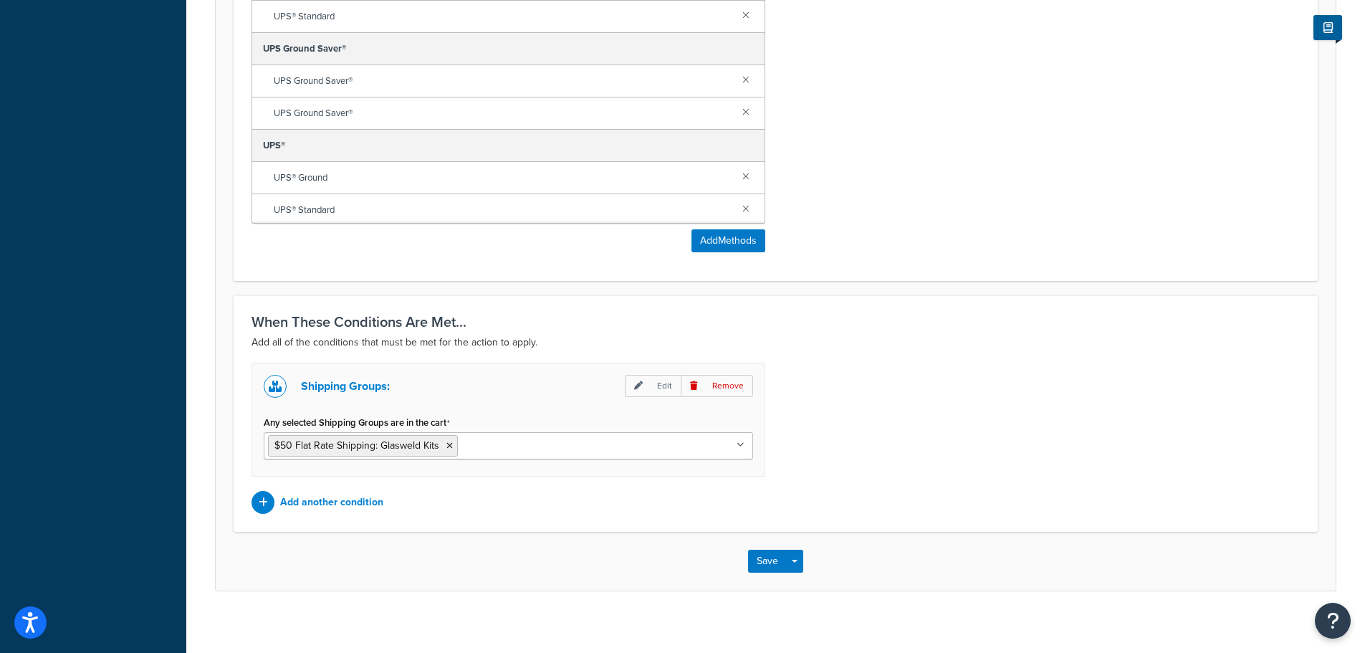
scroll to position [961, 0]
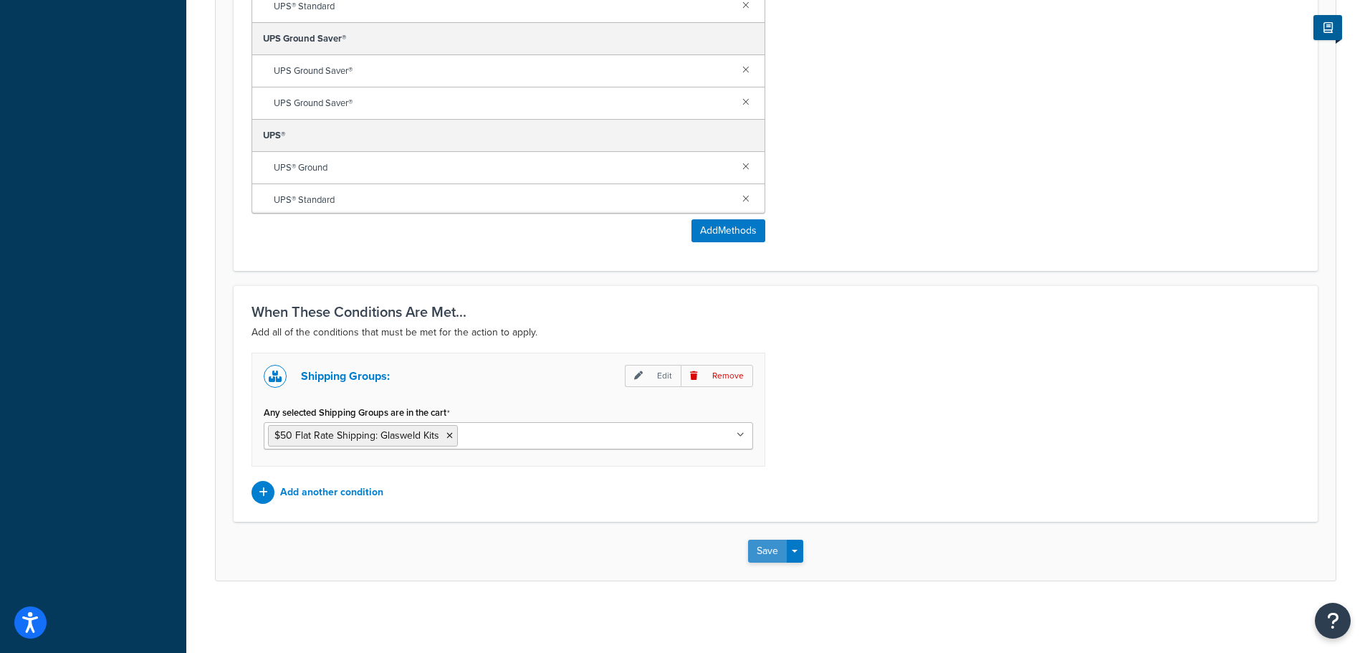
type input "50"
click at [772, 543] on button "Save" at bounding box center [767, 551] width 39 height 23
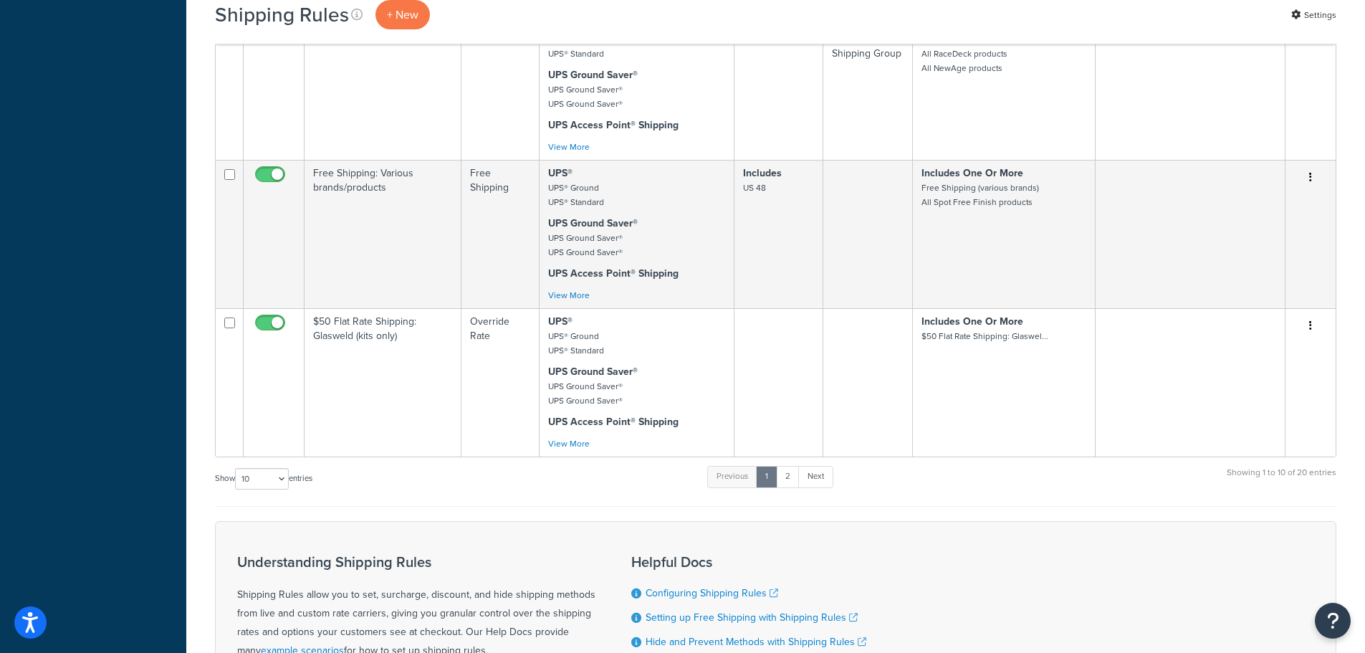
scroll to position [1218, 0]
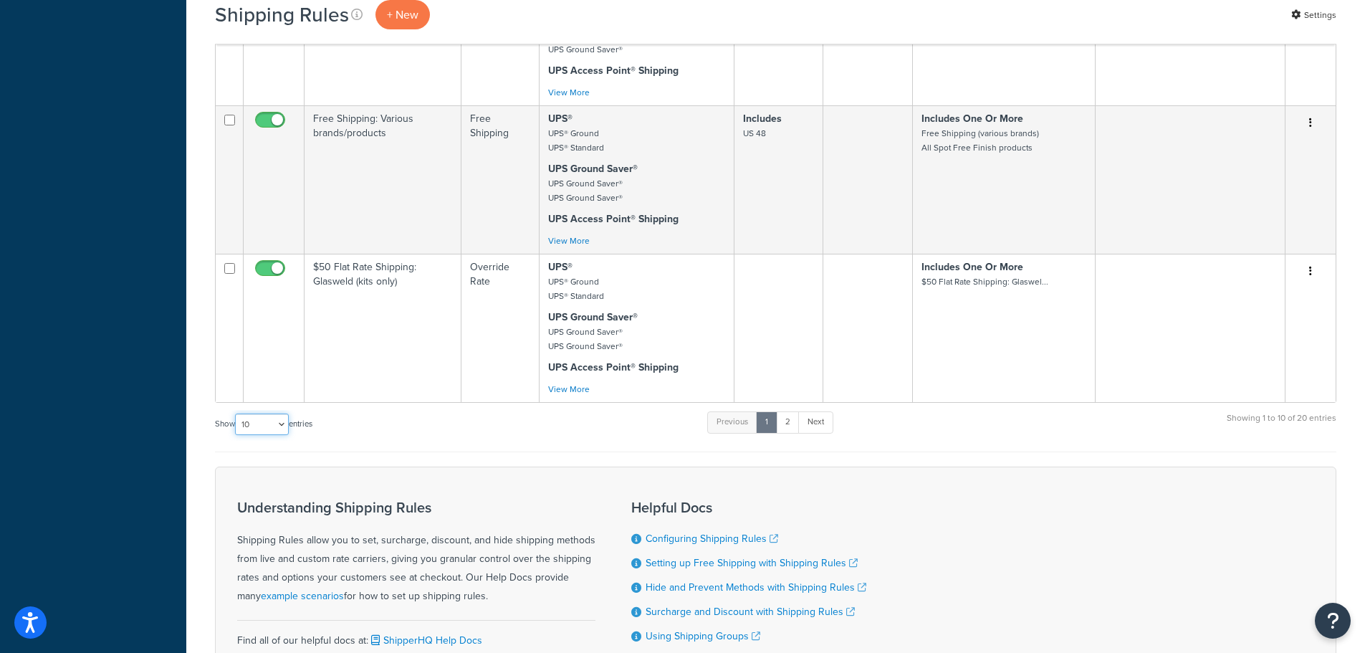
click at [270, 419] on select "10 15 25 50 100 1000" at bounding box center [262, 425] width 54 height 22
select select "50"
click at [237, 414] on select "10 15 25 50 100 1000" at bounding box center [262, 425] width 54 height 22
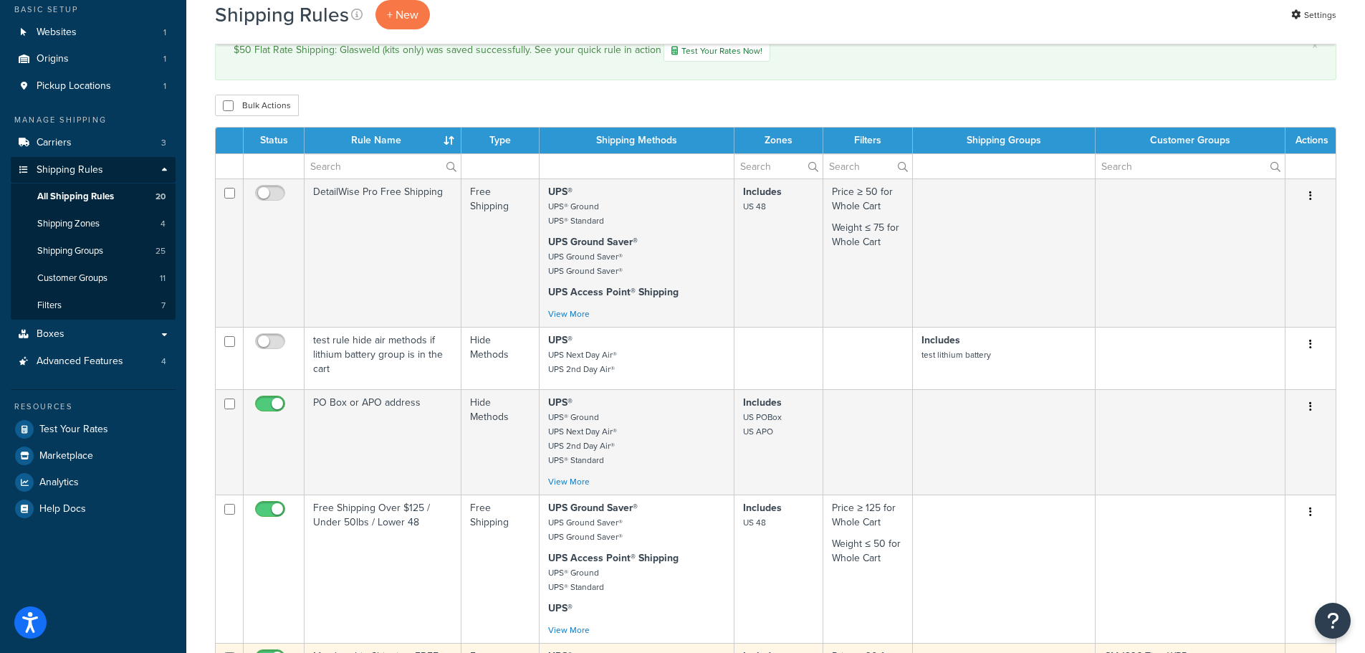
scroll to position [72, 0]
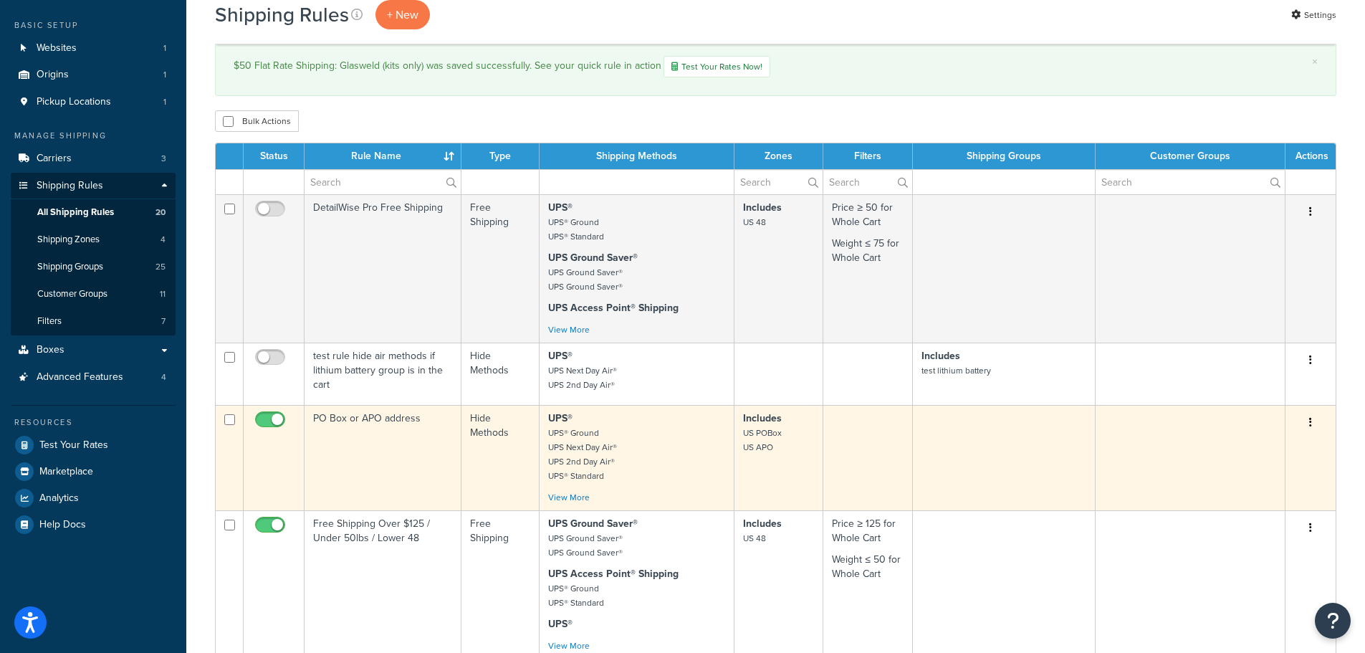
click at [430, 429] on td "PO Box or APO address" at bounding box center [383, 457] width 157 height 105
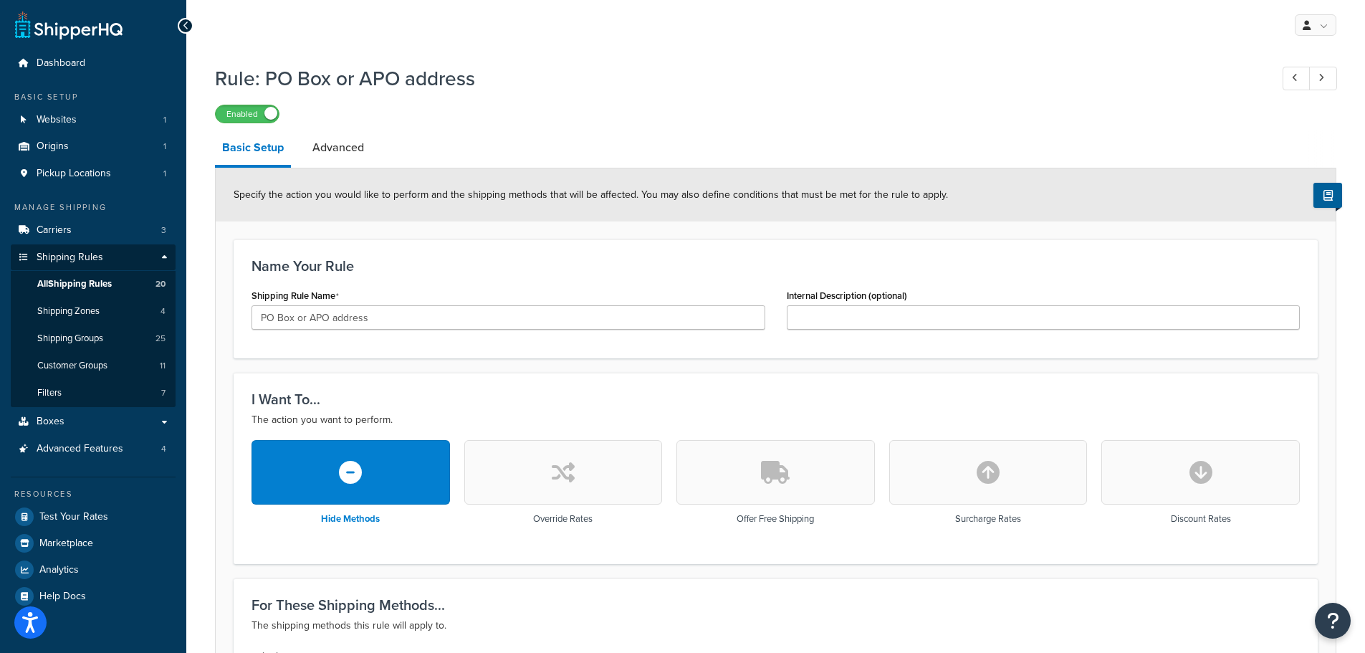
click at [808, 97] on div "Rule: PO Box or APO address Enabled" at bounding box center [776, 90] width 1122 height 66
click at [89, 278] on span "All Shipping Rules" at bounding box center [74, 284] width 75 height 12
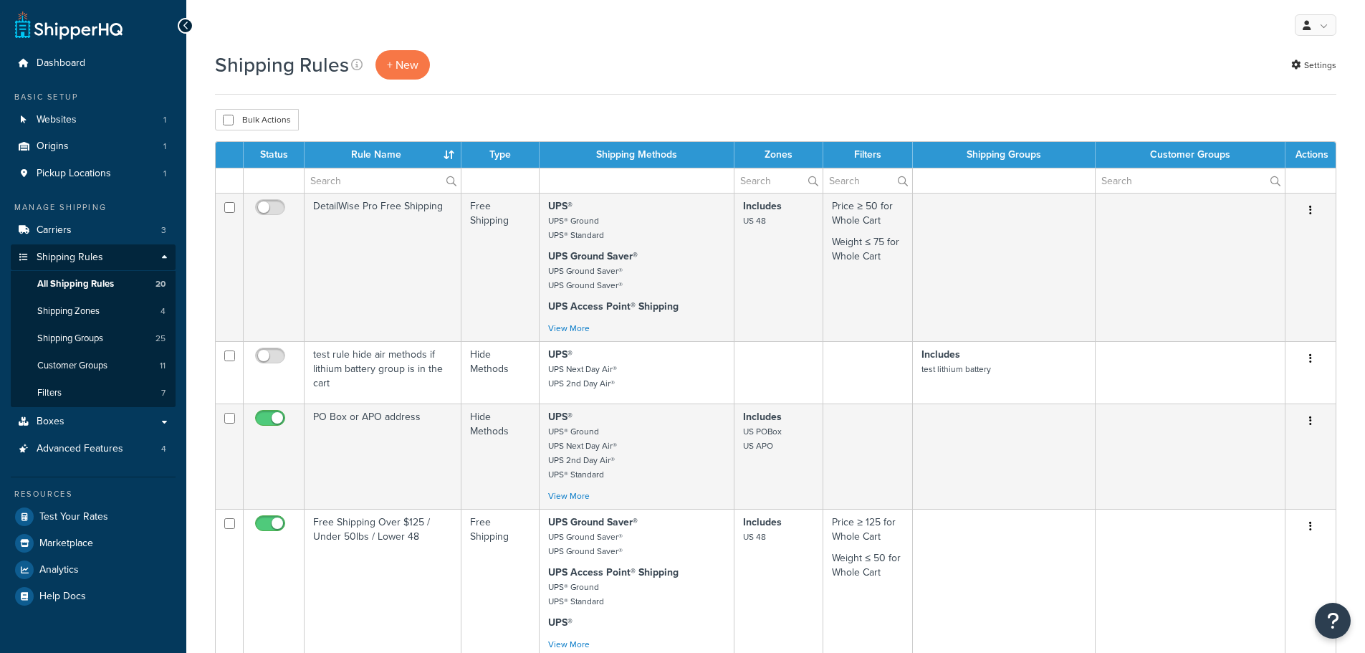
select select "50"
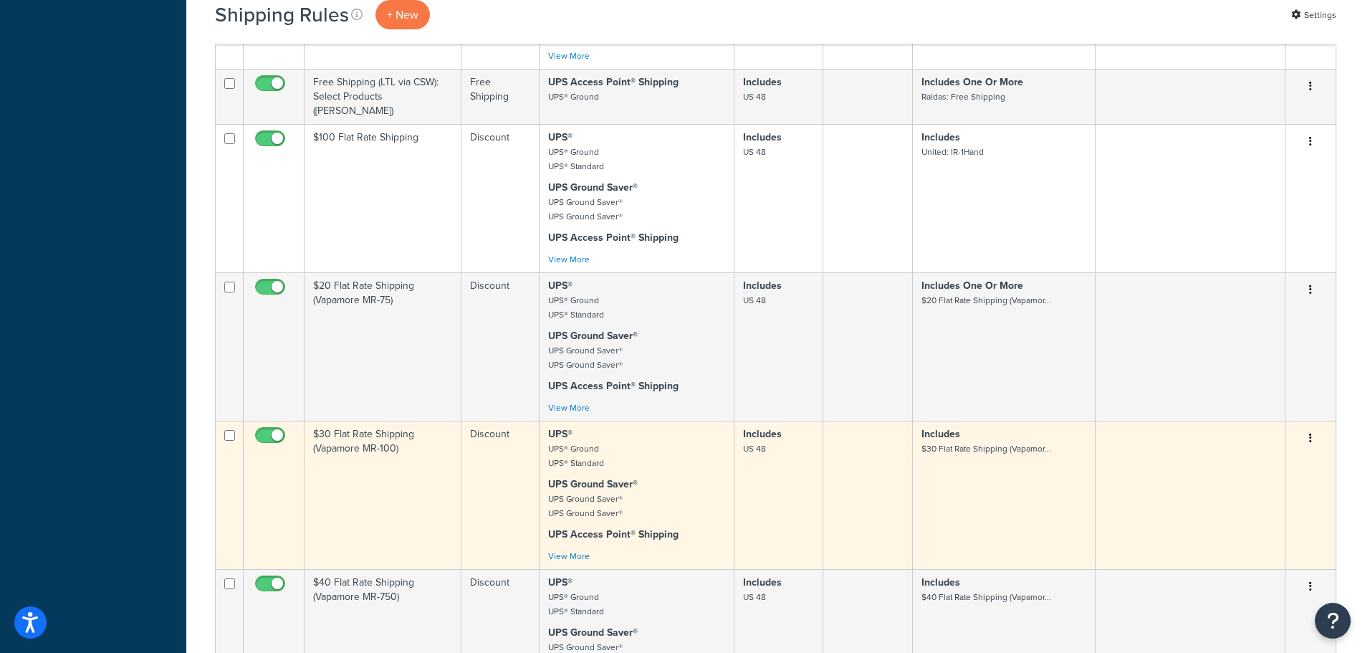
scroll to position [2007, 0]
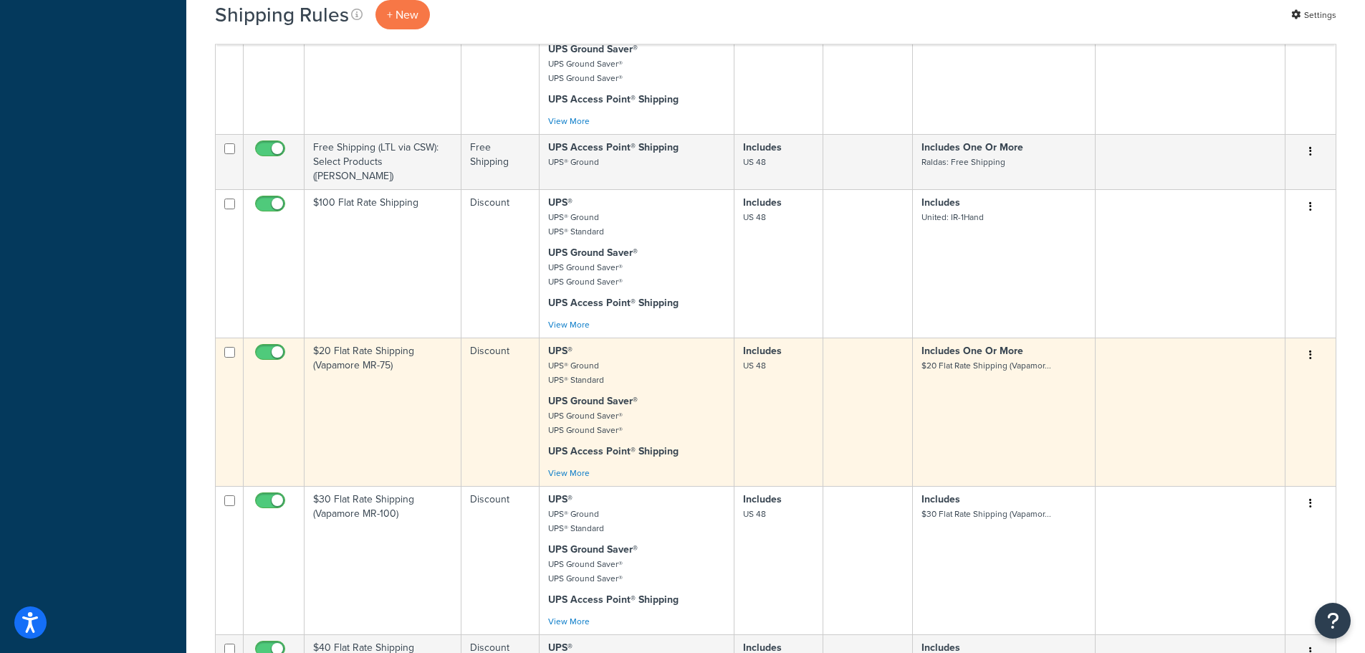
click at [469, 354] on td "Discount" at bounding box center [500, 412] width 77 height 148
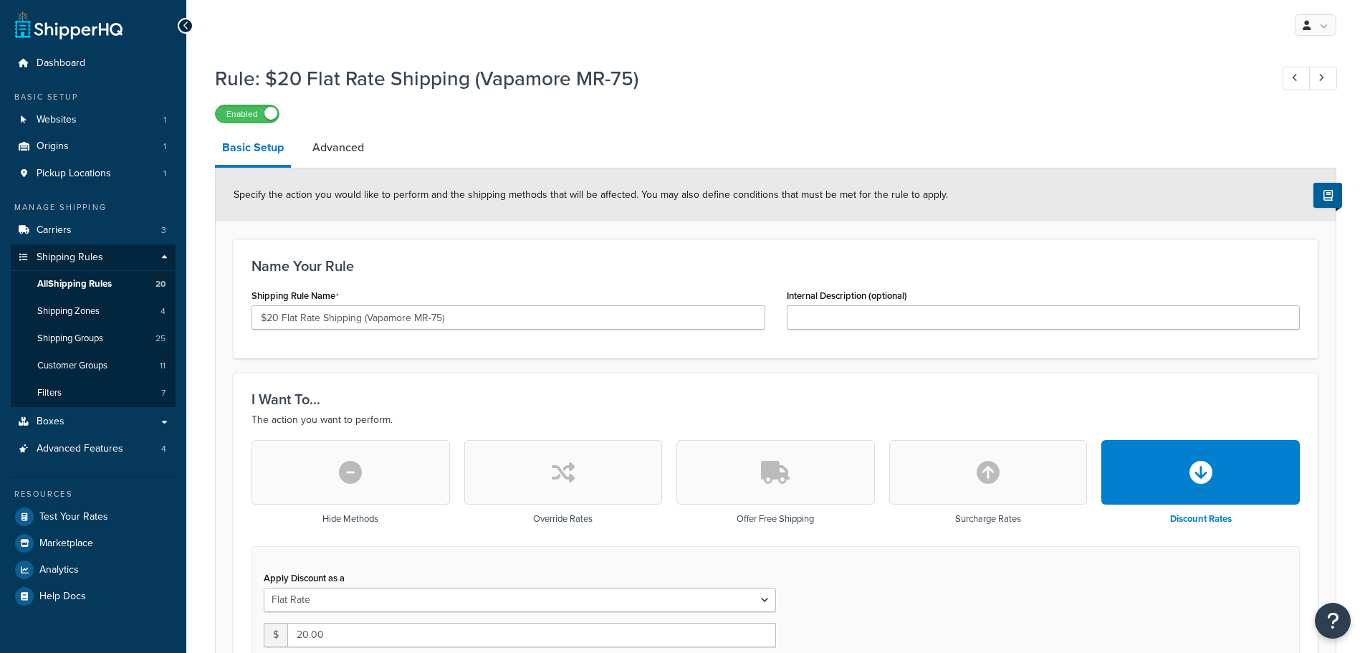
select select "ITEM"
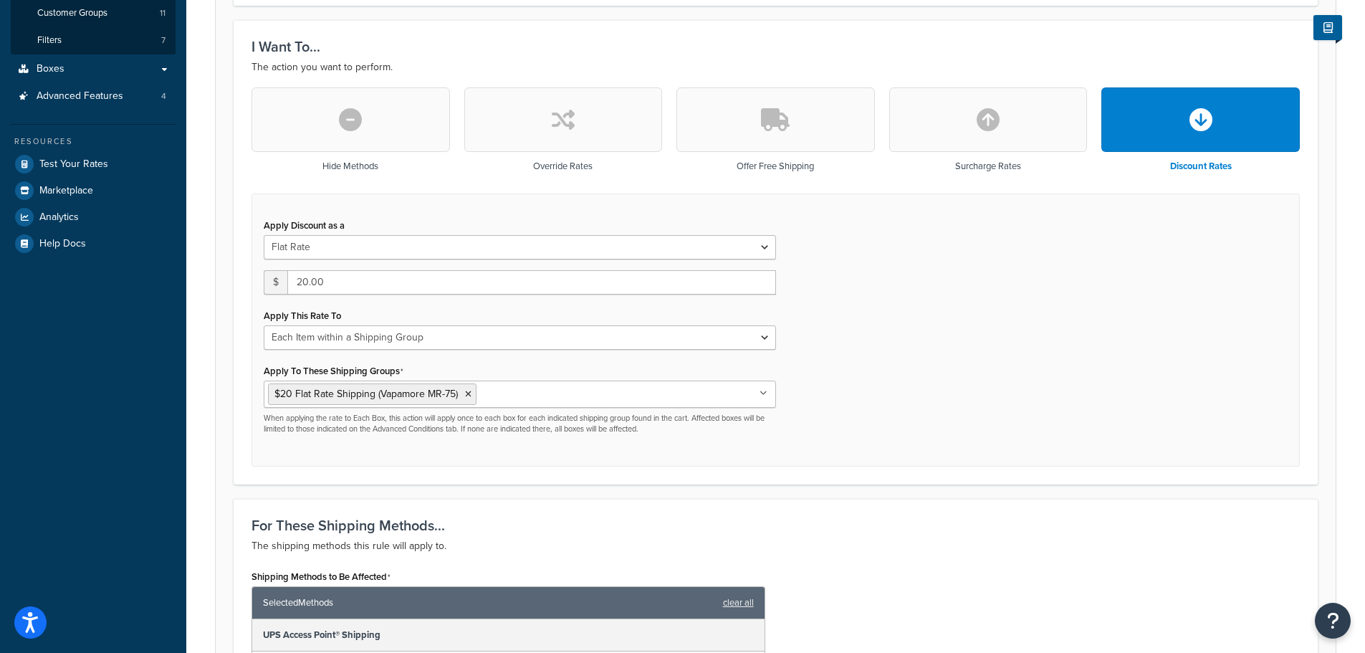
scroll to position [358, 0]
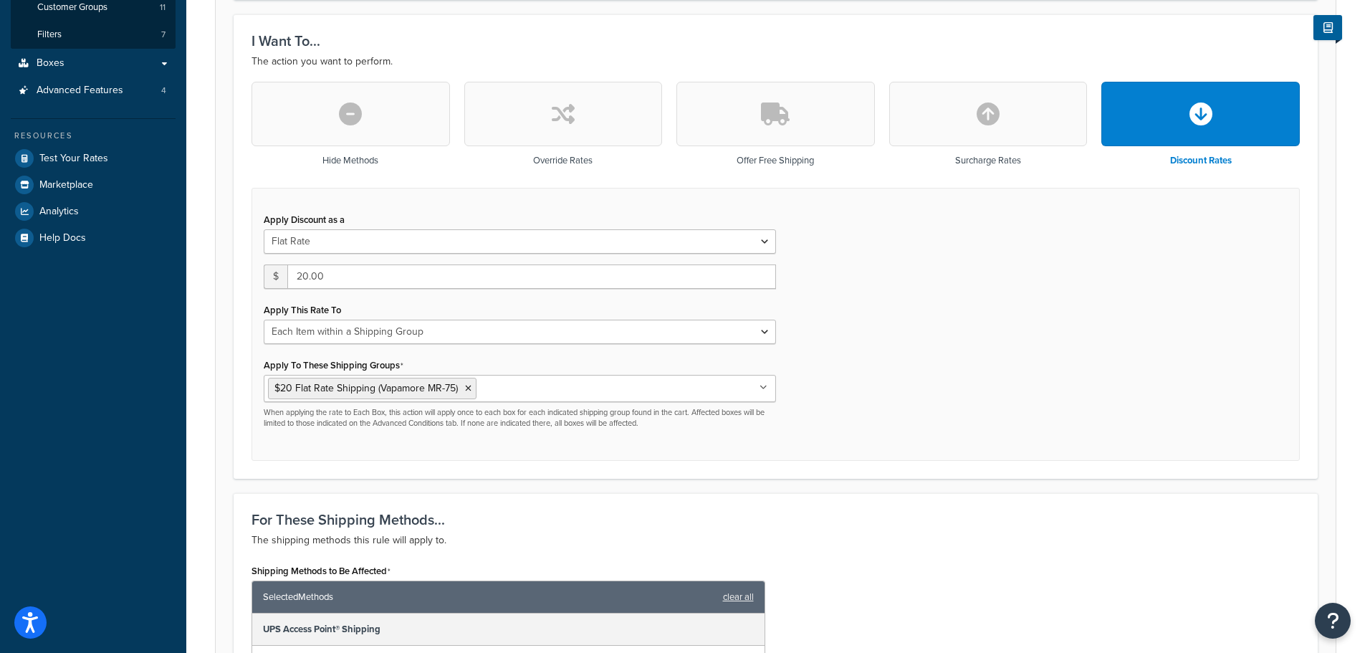
click at [559, 121] on icon "button" at bounding box center [563, 113] width 23 height 23
type input "0"
select select "CART"
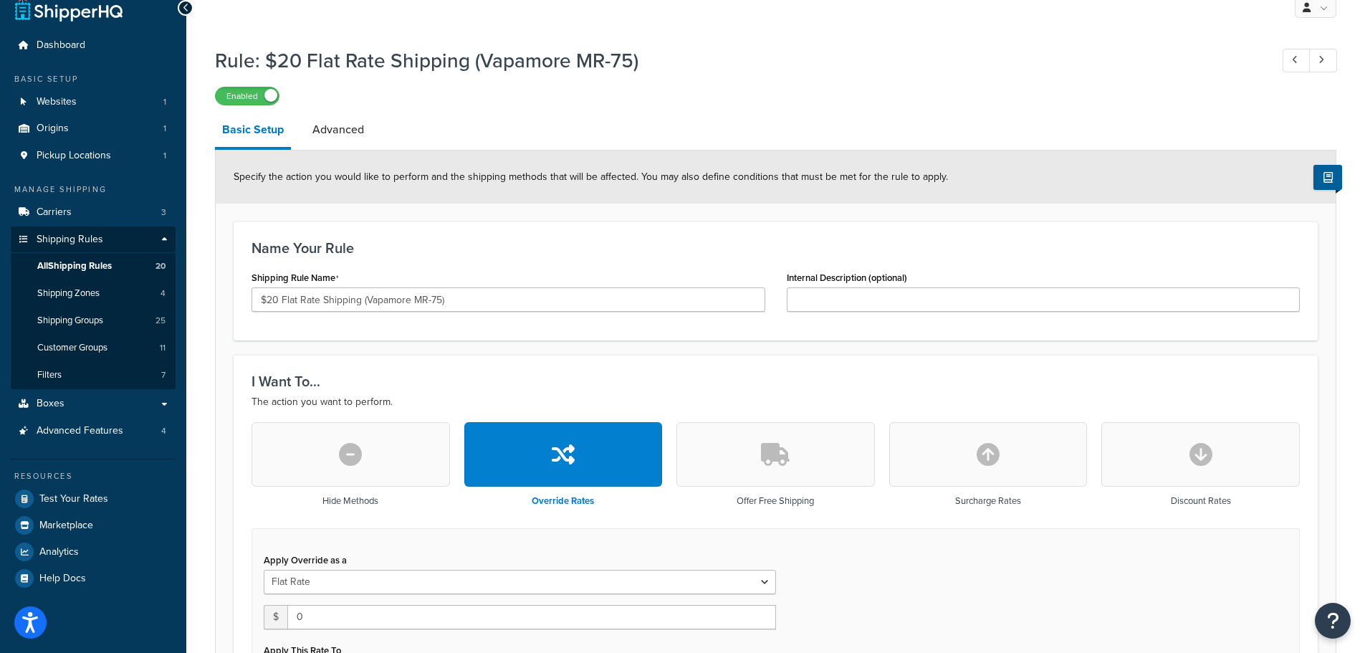
scroll to position [72, 0]
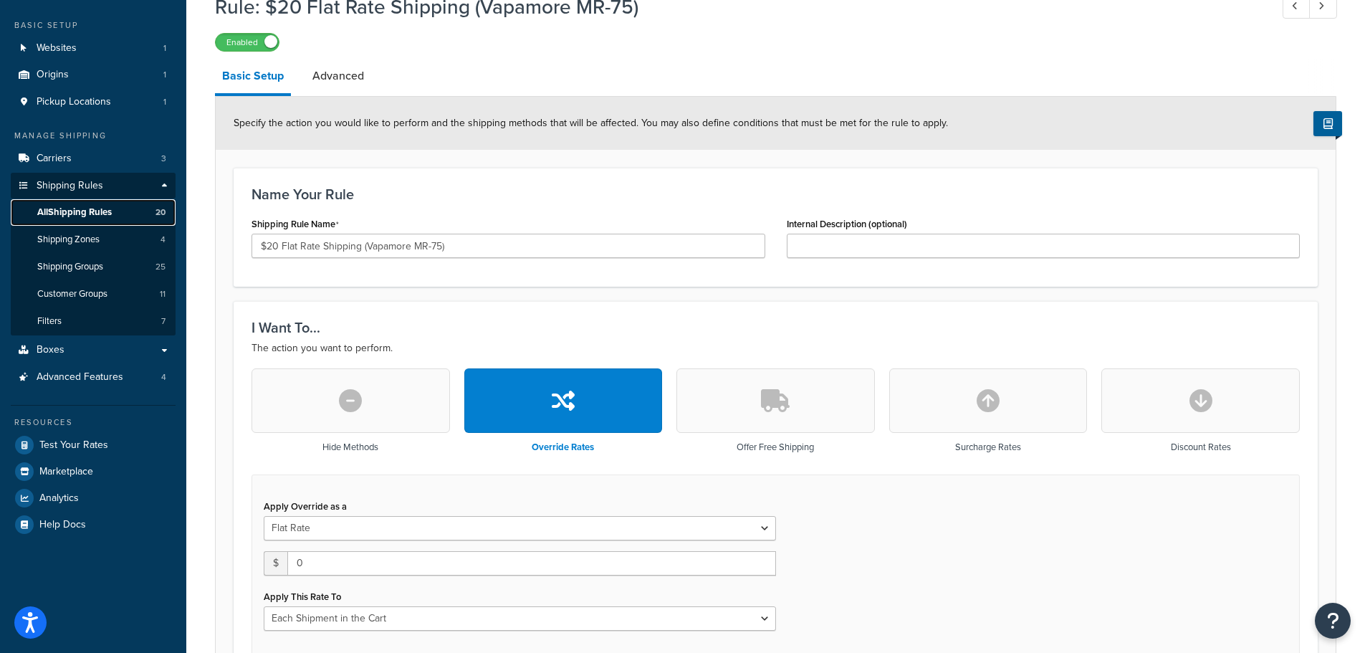
click at [85, 211] on span "All Shipping Rules" at bounding box center [74, 212] width 75 height 12
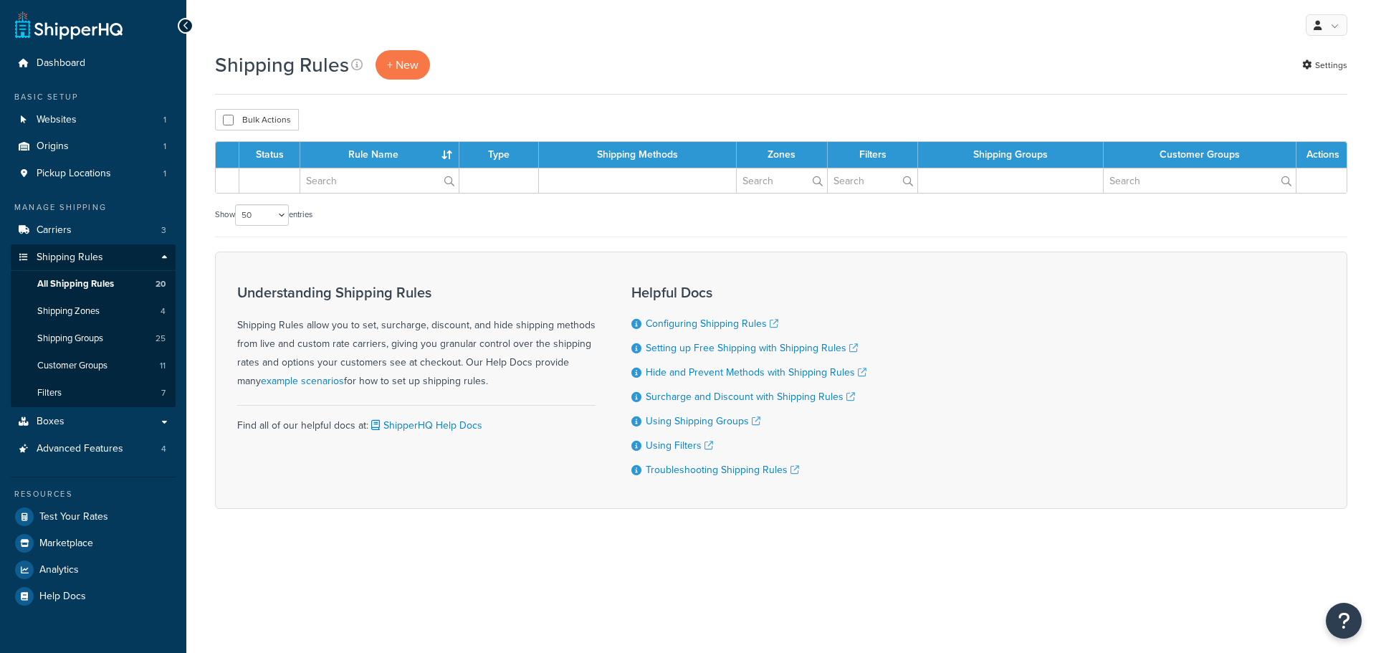
select select "50"
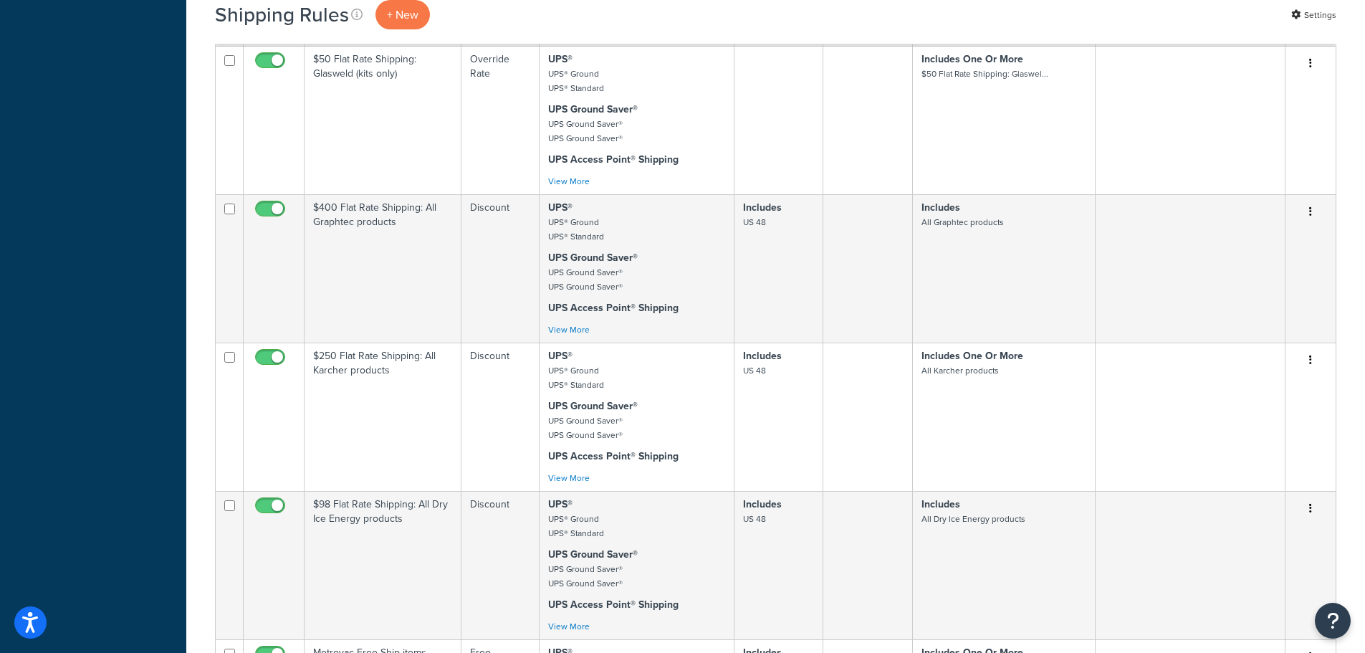
scroll to position [1362, 0]
